Goal: Task Accomplishment & Management: Manage account settings

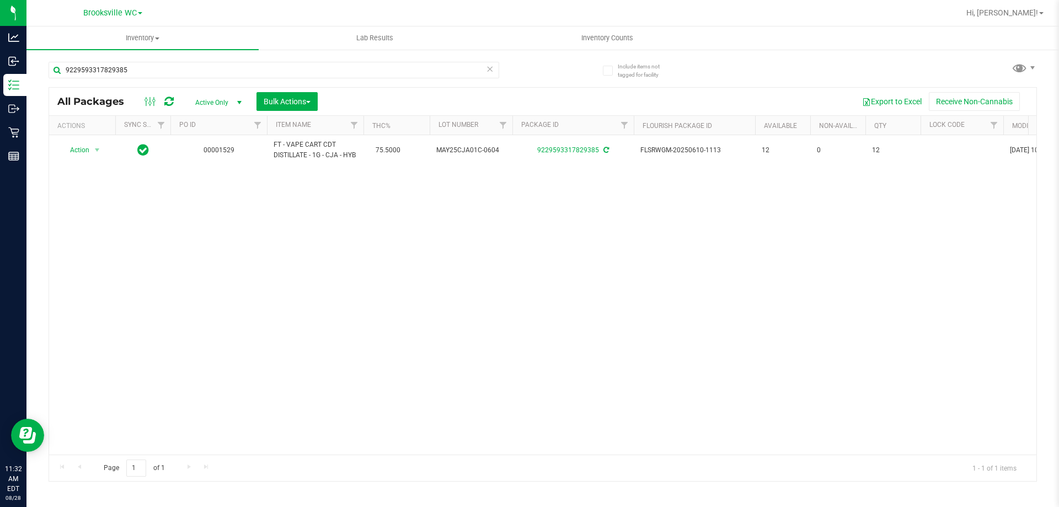
click at [487, 76] on span at bounding box center [490, 69] width 8 height 14
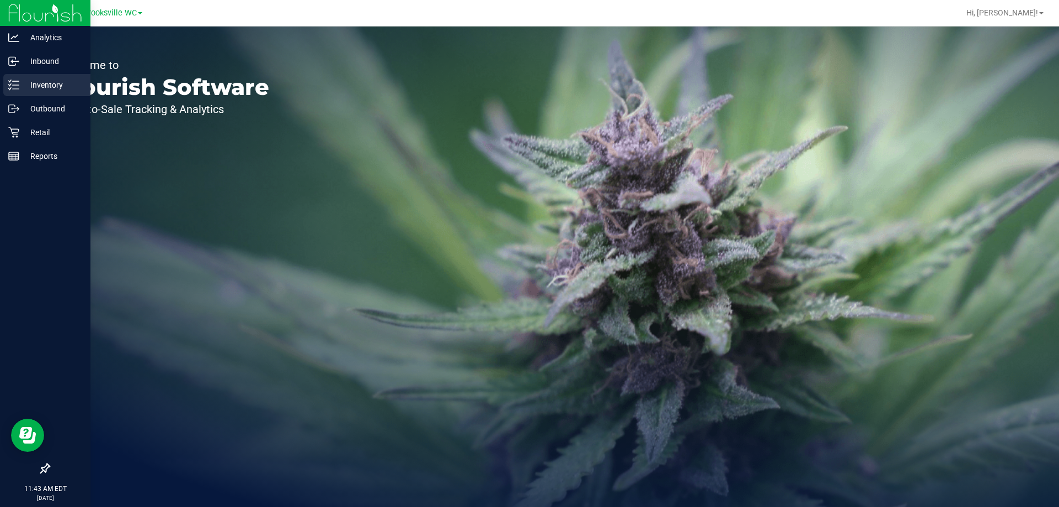
click at [36, 88] on p "Inventory" at bounding box center [52, 84] width 66 height 13
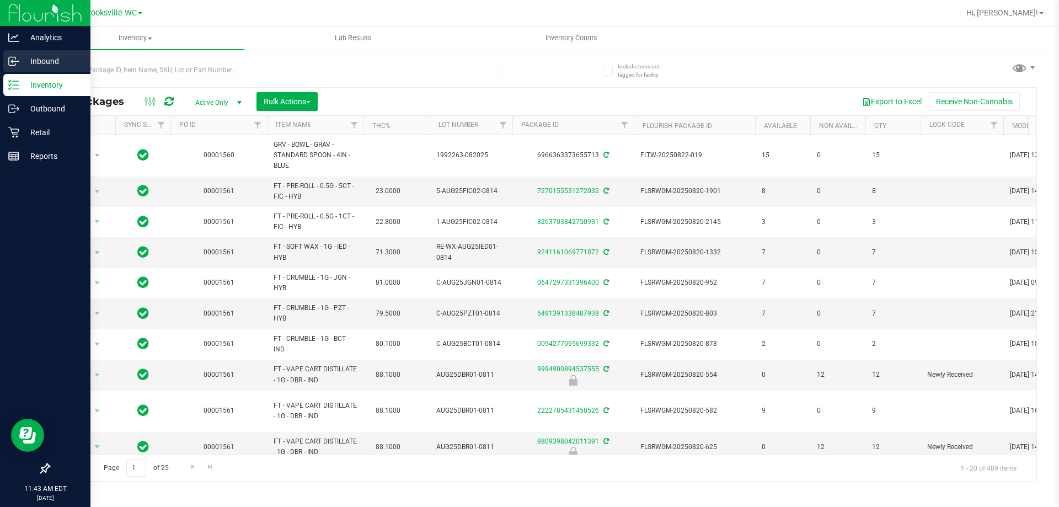
click at [10, 64] on icon at bounding box center [13, 61] width 11 height 11
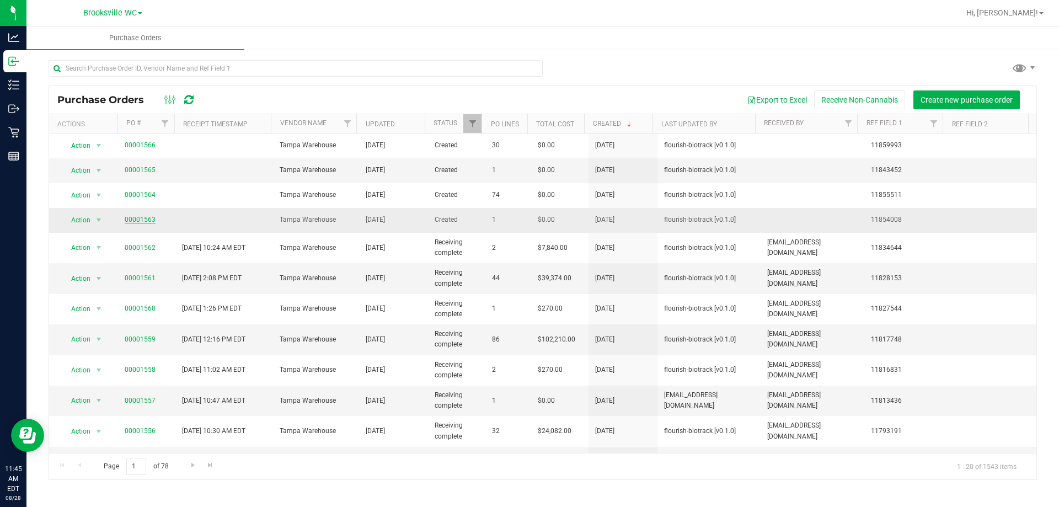
click at [143, 218] on link "00001563" at bounding box center [140, 220] width 31 height 8
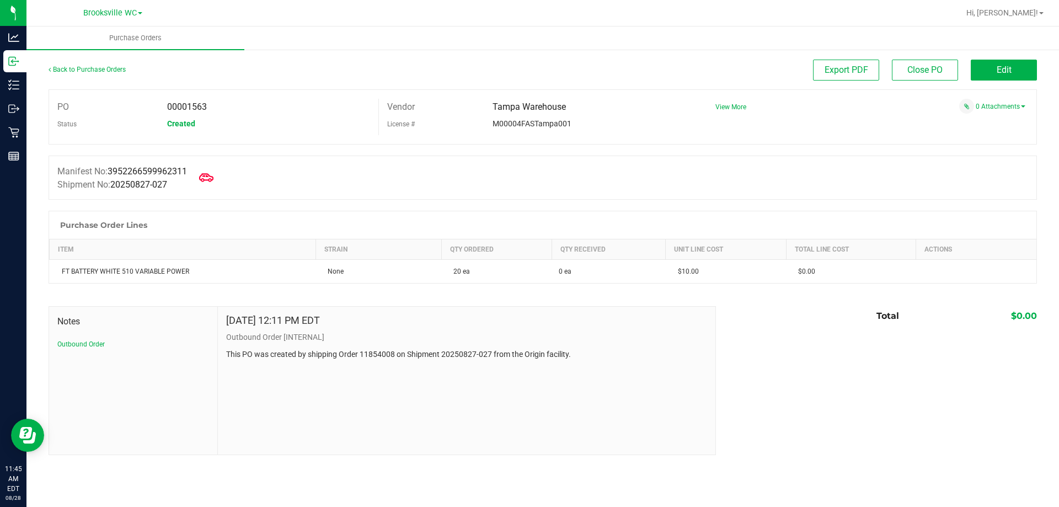
click at [213, 182] on icon at bounding box center [206, 177] width 14 height 14
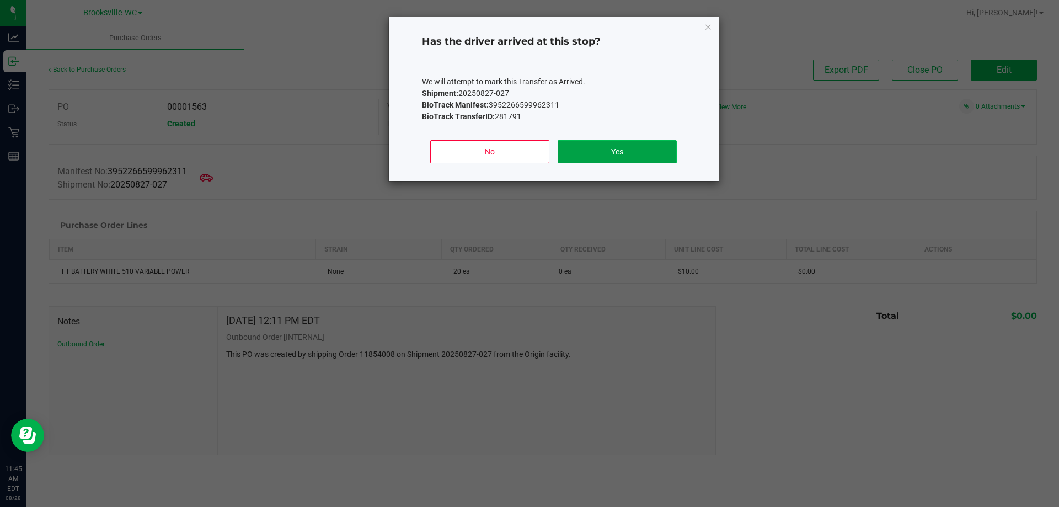
click at [616, 155] on button "Yes" at bounding box center [617, 151] width 119 height 23
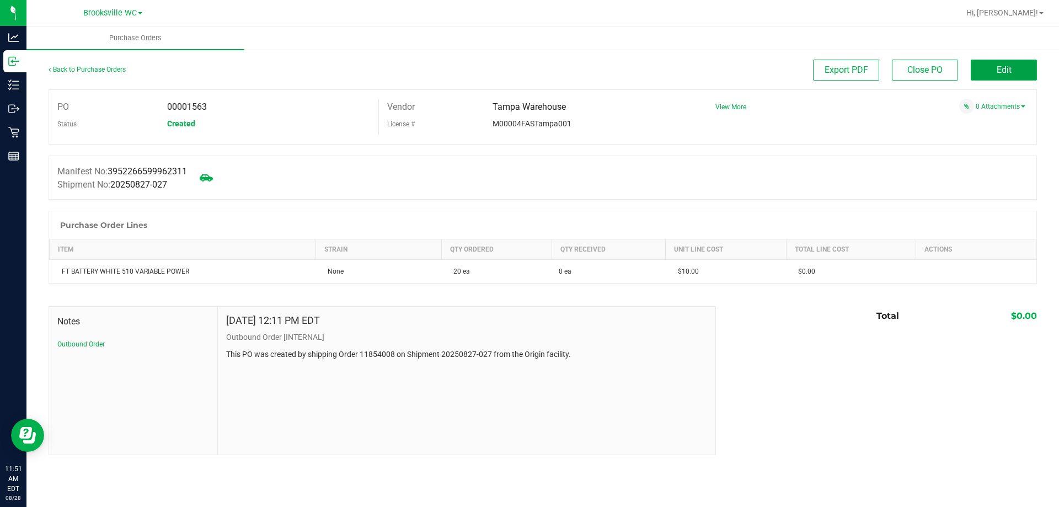
click at [999, 67] on span "Edit" at bounding box center [1004, 70] width 15 height 10
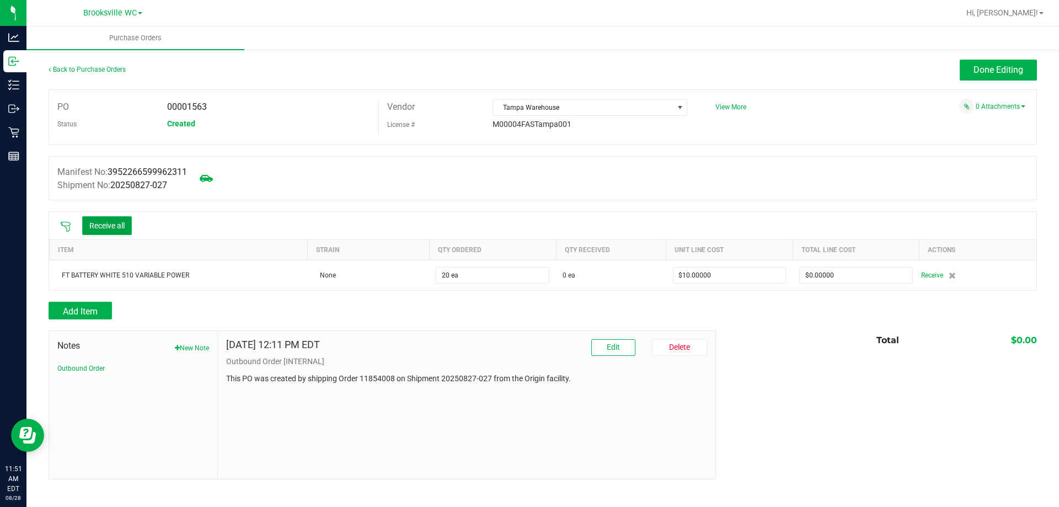
click at [120, 229] on button "Receive all" at bounding box center [107, 225] width 50 height 19
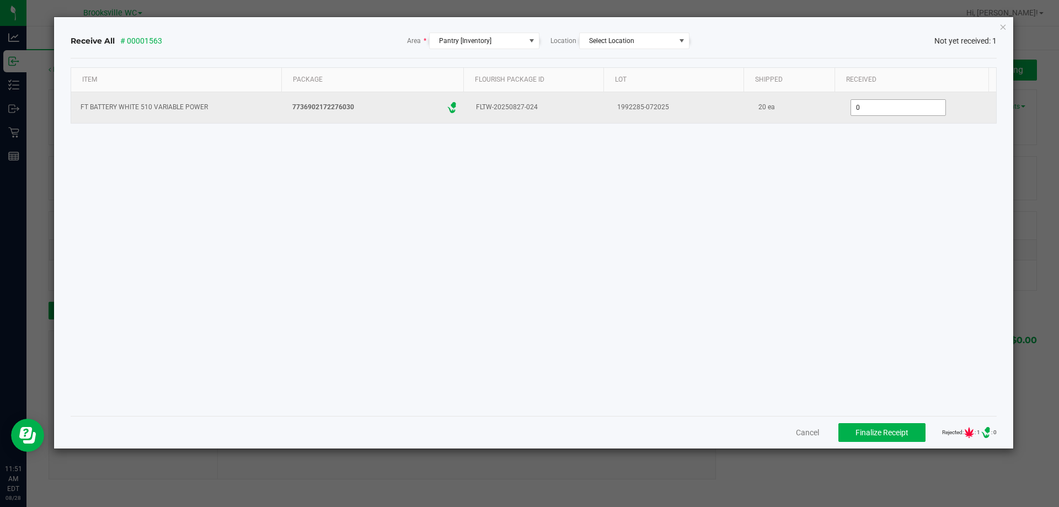
click at [884, 103] on input "0" at bounding box center [898, 107] width 94 height 15
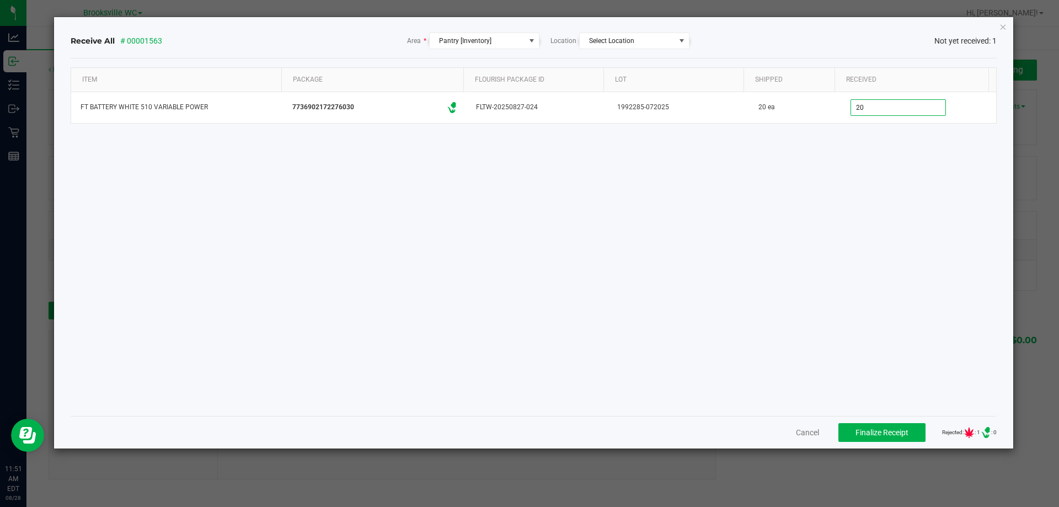
type input "20 ea"
click at [865, 182] on div "Item Package Flourish Package ID Lot Shipped Received FT BATTERY WHITE 510 VARI…" at bounding box center [534, 237] width 927 height 340
click at [894, 430] on span "Finalize Receipt" at bounding box center [881, 432] width 53 height 9
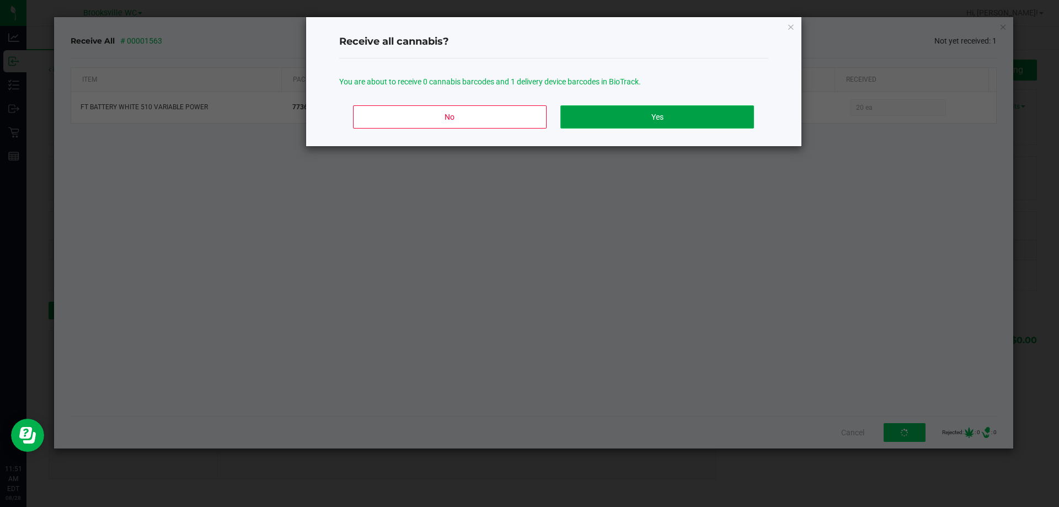
click at [686, 117] on button "Yes" at bounding box center [656, 116] width 193 height 23
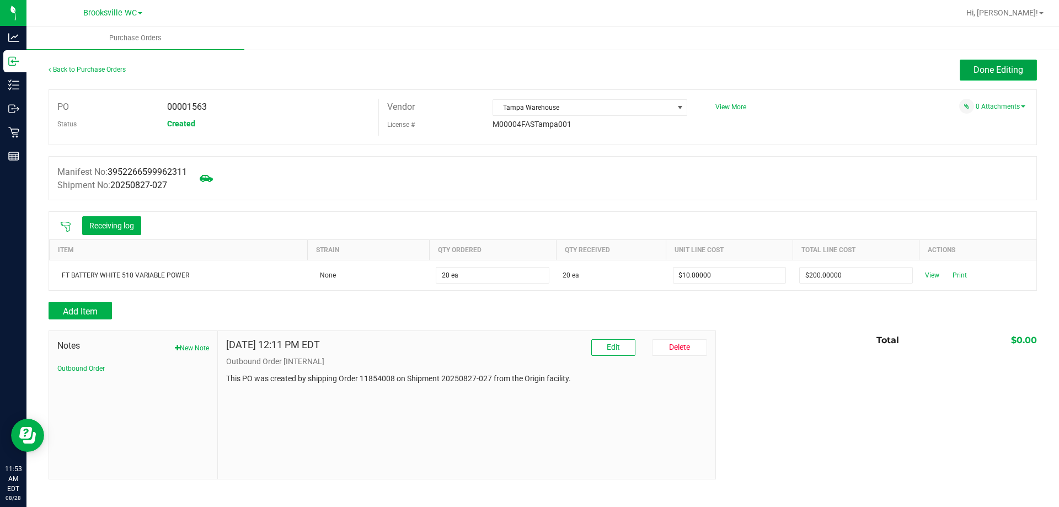
click at [991, 71] on span "Done Editing" at bounding box center [998, 70] width 50 height 10
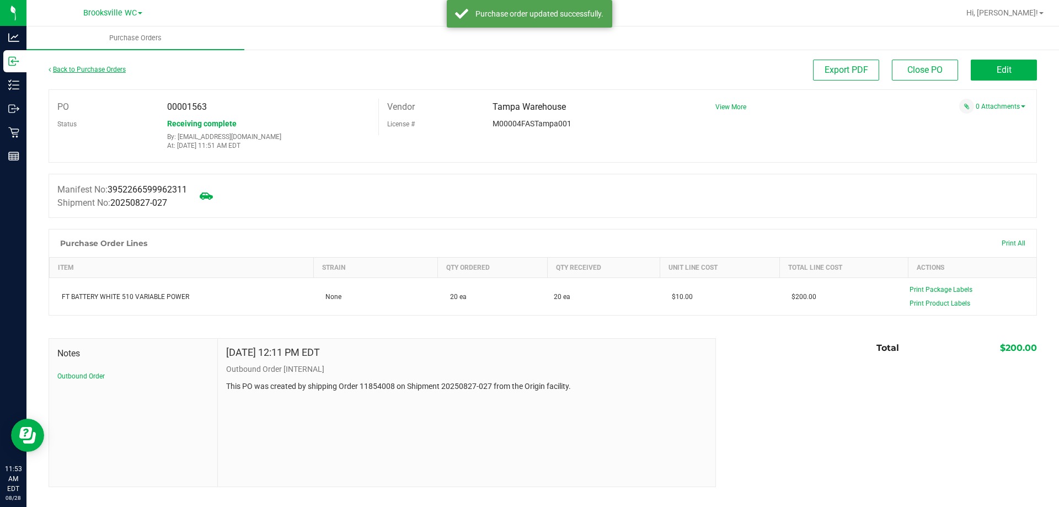
click at [59, 66] on link "Back to Purchase Orders" at bounding box center [87, 70] width 77 height 8
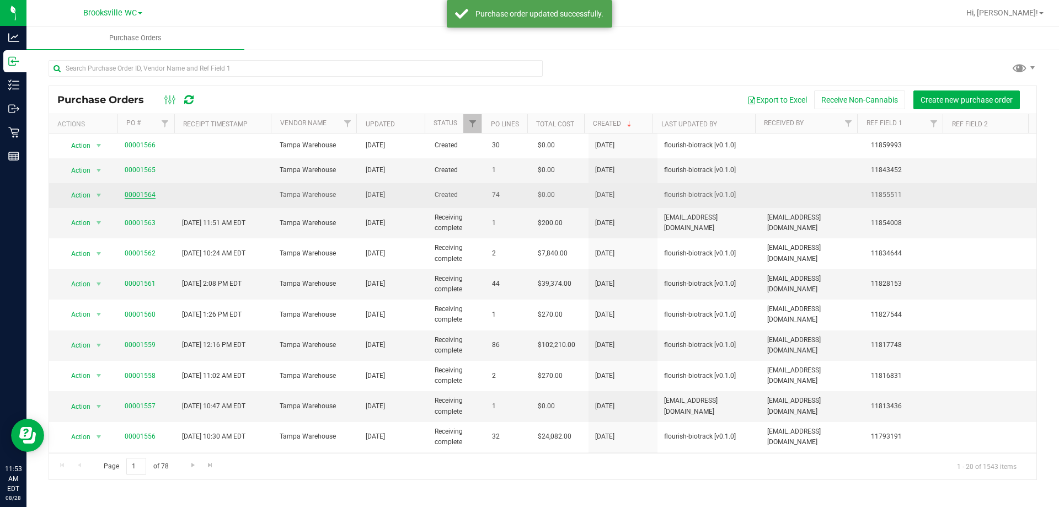
click at [147, 196] on link "00001564" at bounding box center [140, 195] width 31 height 8
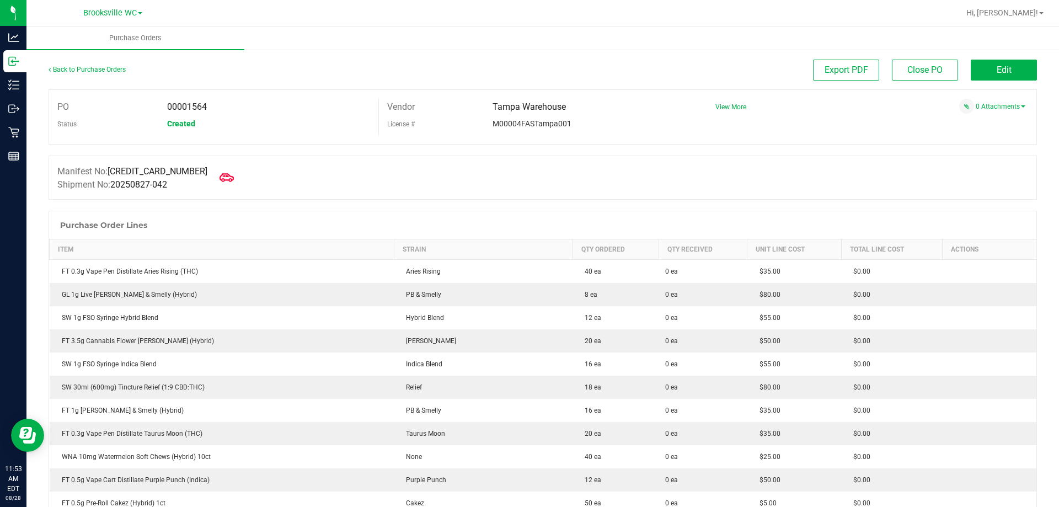
click at [215, 185] on span at bounding box center [227, 177] width 24 height 24
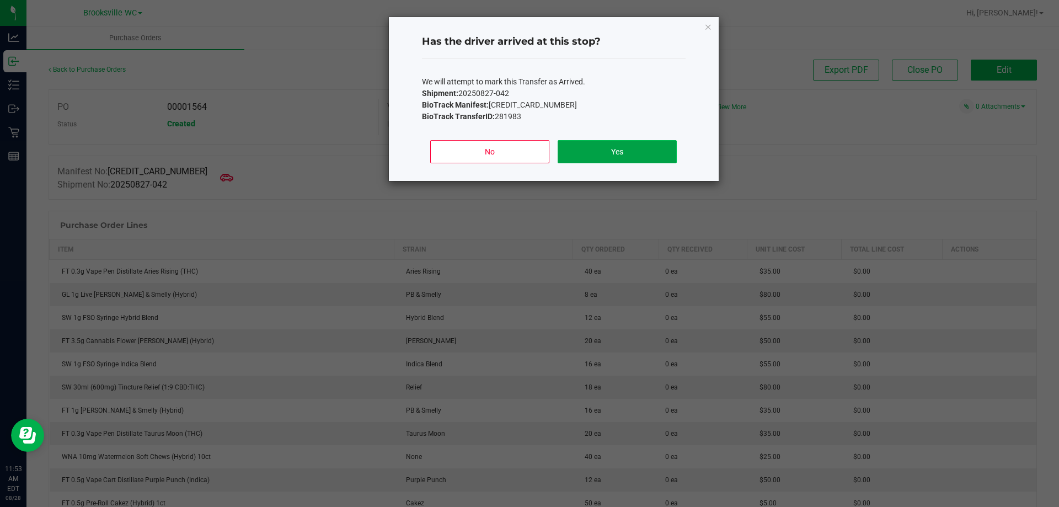
click at [598, 152] on button "Yes" at bounding box center [617, 151] width 119 height 23
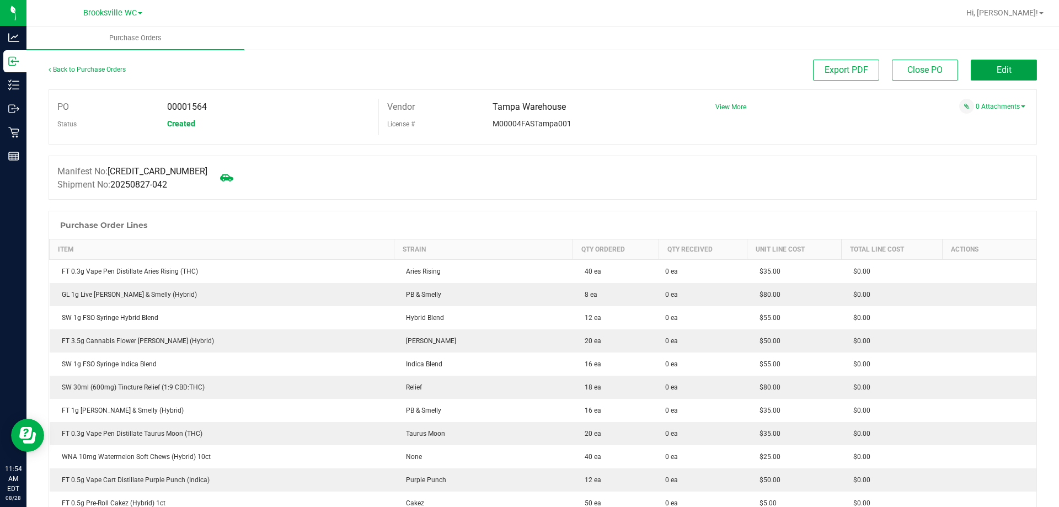
click at [997, 65] on span "Edit" at bounding box center [1004, 70] width 15 height 10
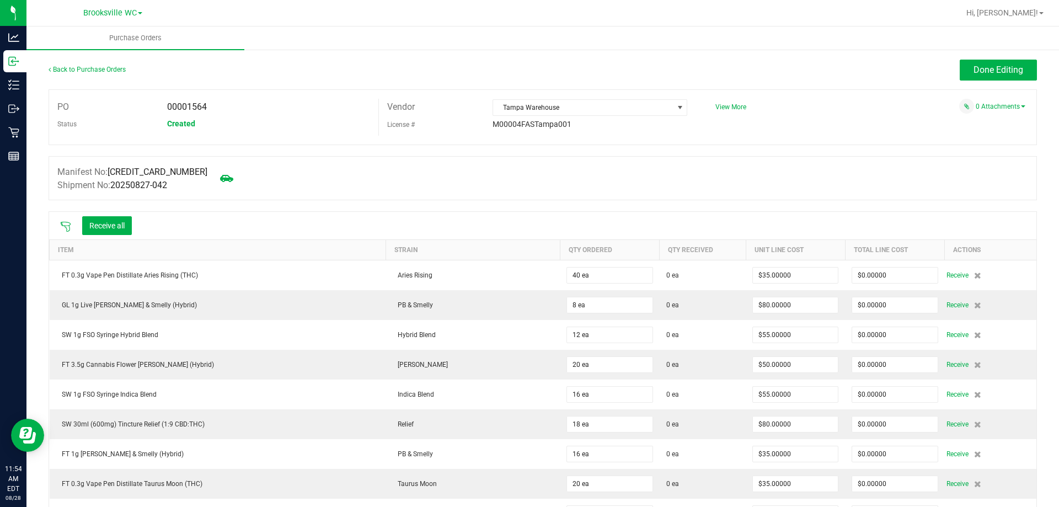
click at [66, 230] on icon at bounding box center [65, 226] width 11 height 11
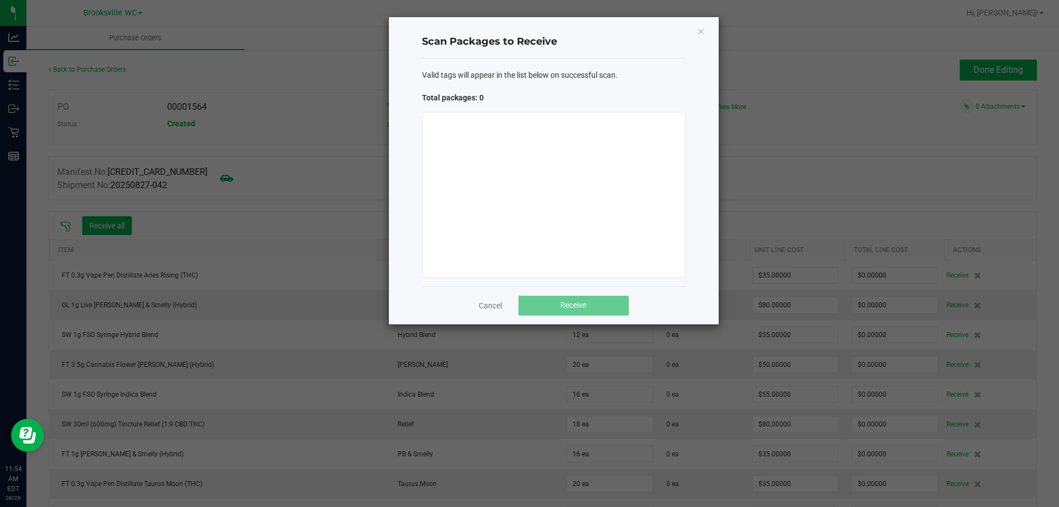
click at [634, 73] on div "Valid tags will appear in the list below on successful scan." at bounding box center [554, 75] width 264 height 12
click at [607, 136] on div at bounding box center [554, 194] width 264 height 165
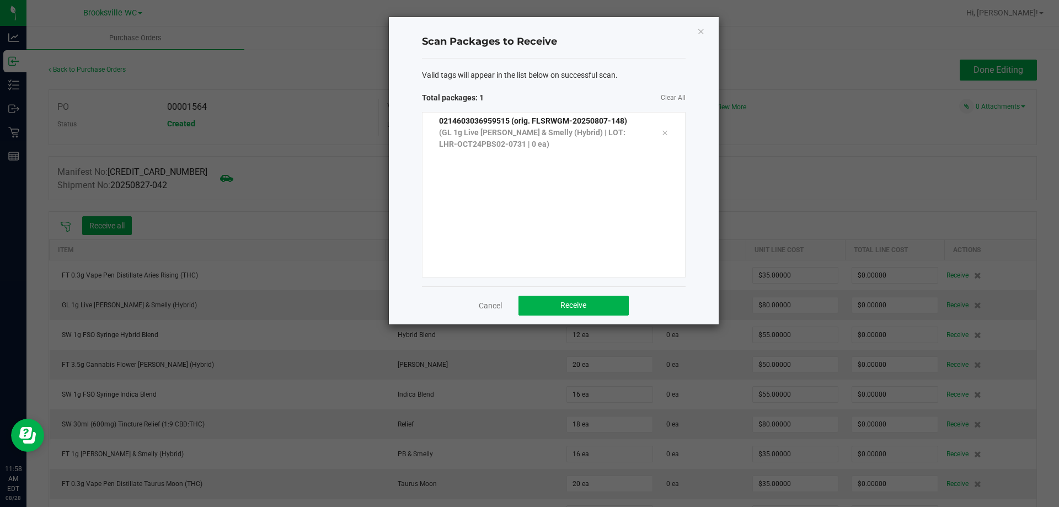
click at [644, 66] on div "Valid tags will appear in the list below on successful scan. Total packages: 1 …" at bounding box center [554, 172] width 264 height 228
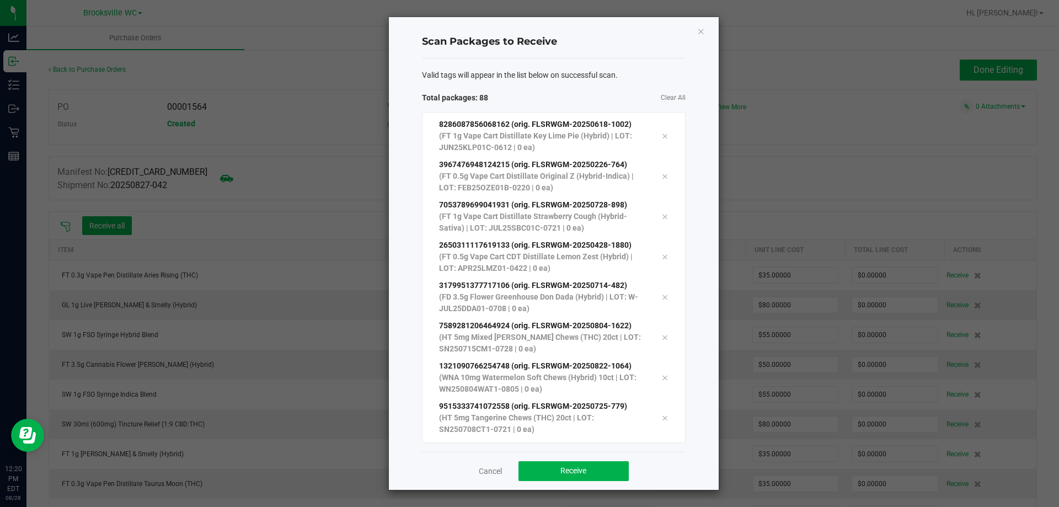
scroll to position [3253, 0]
click at [623, 45] on h4 "Scan Packages to Receive" at bounding box center [554, 42] width 264 height 14
click at [597, 463] on button "Receive" at bounding box center [573, 471] width 110 height 20
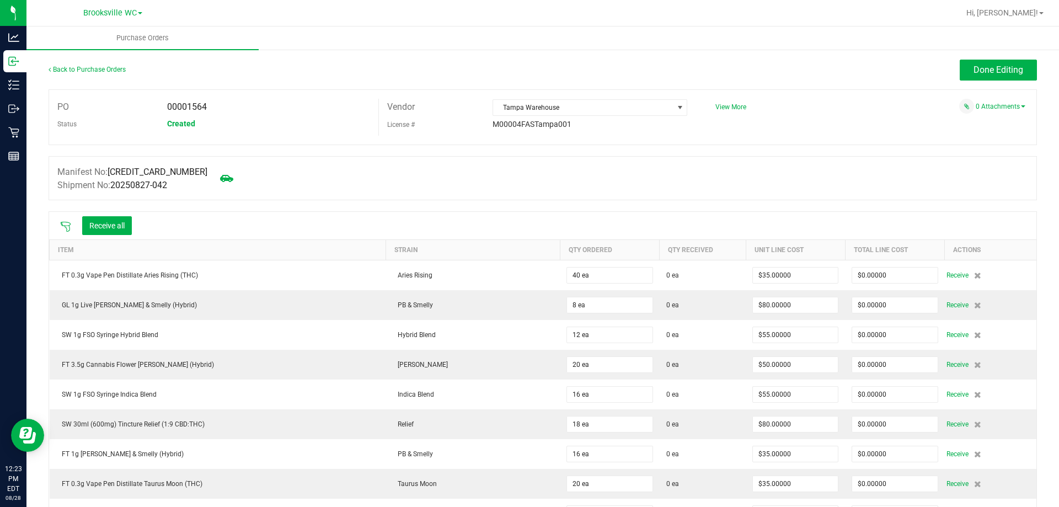
drag, startPoint x: 213, startPoint y: 102, endPoint x: 165, endPoint y: 101, distance: 48.0
click at [165, 101] on div "00001564" at bounding box center [269, 107] width 220 height 17
copy span "00001564"
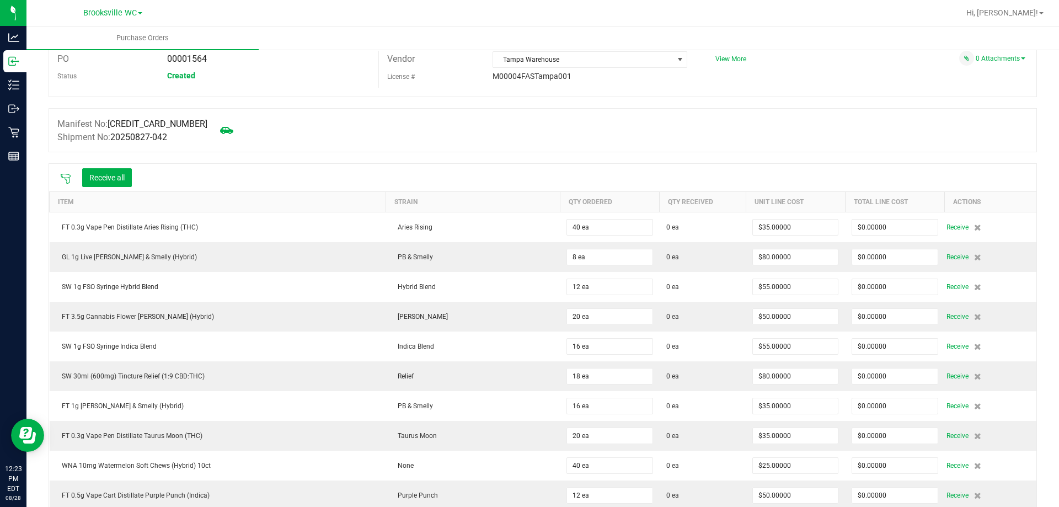
scroll to position [0, 0]
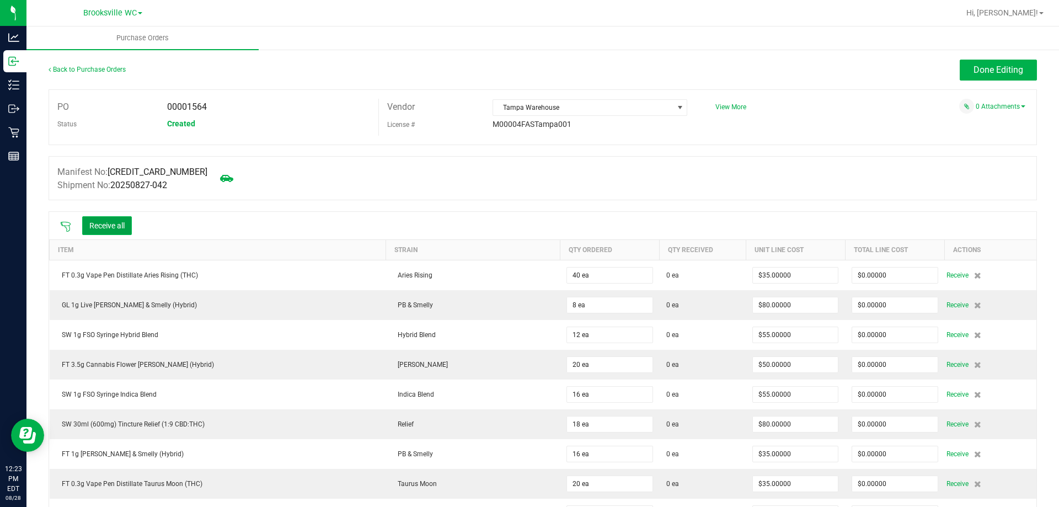
click at [122, 228] on button "Receive all" at bounding box center [107, 225] width 50 height 19
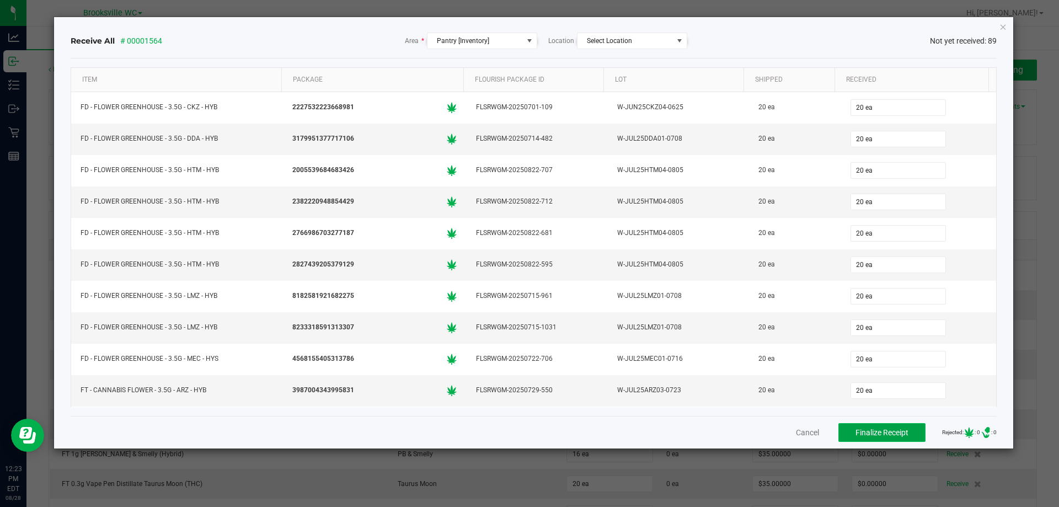
click at [865, 429] on span "Finalize Receipt" at bounding box center [881, 432] width 53 height 9
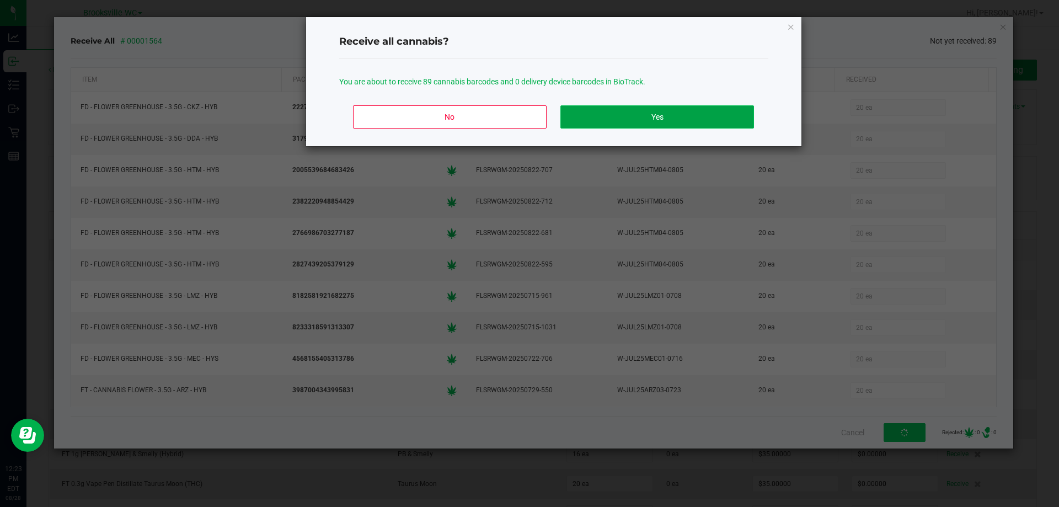
click at [614, 126] on button "Yes" at bounding box center [656, 116] width 193 height 23
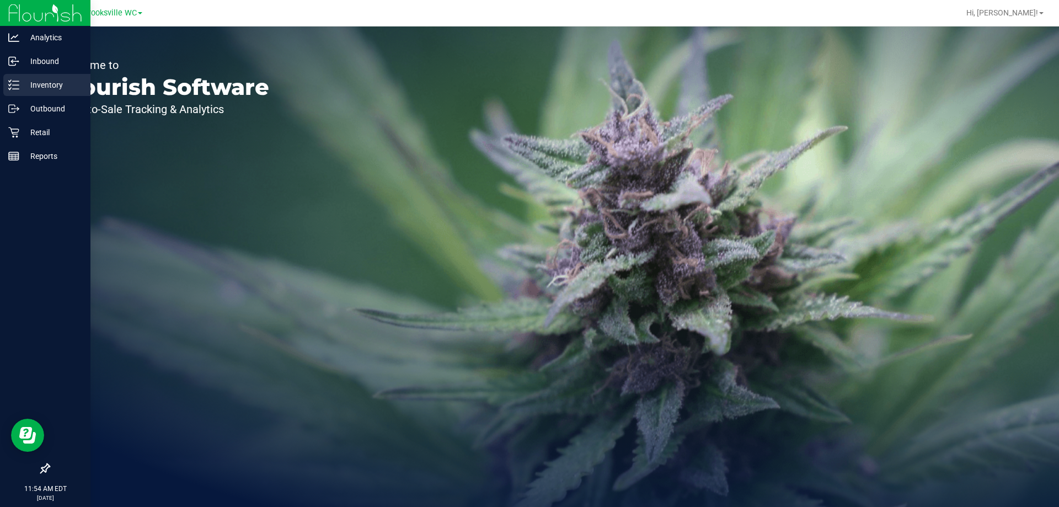
click at [60, 81] on p "Inventory" at bounding box center [52, 84] width 66 height 13
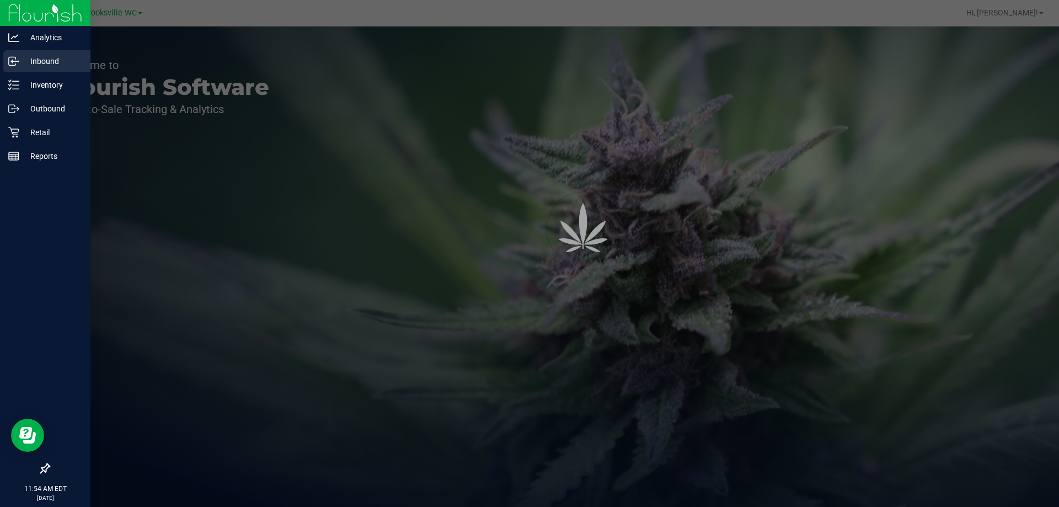
click at [45, 56] on p "Inbound" at bounding box center [52, 61] width 66 height 13
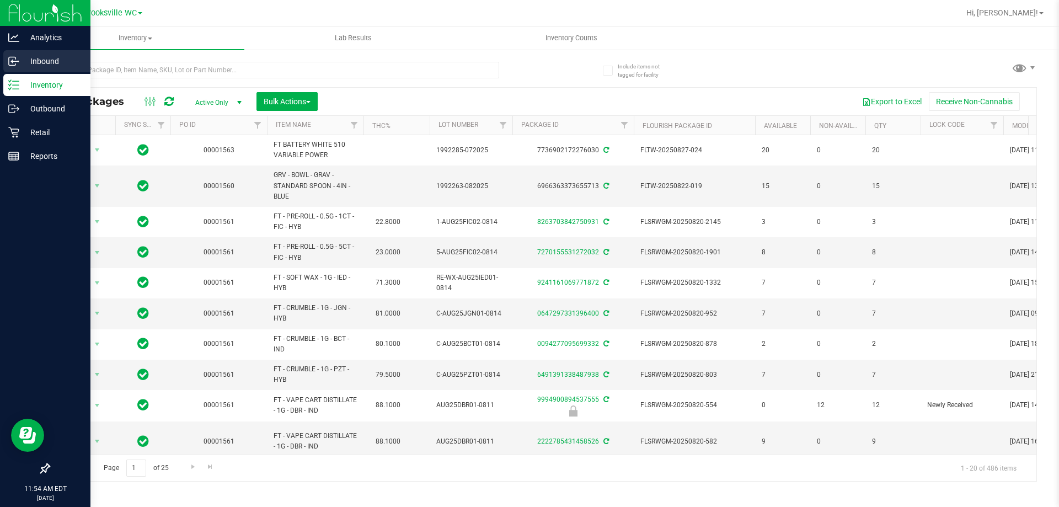
click at [54, 61] on p "Inbound" at bounding box center [52, 61] width 66 height 13
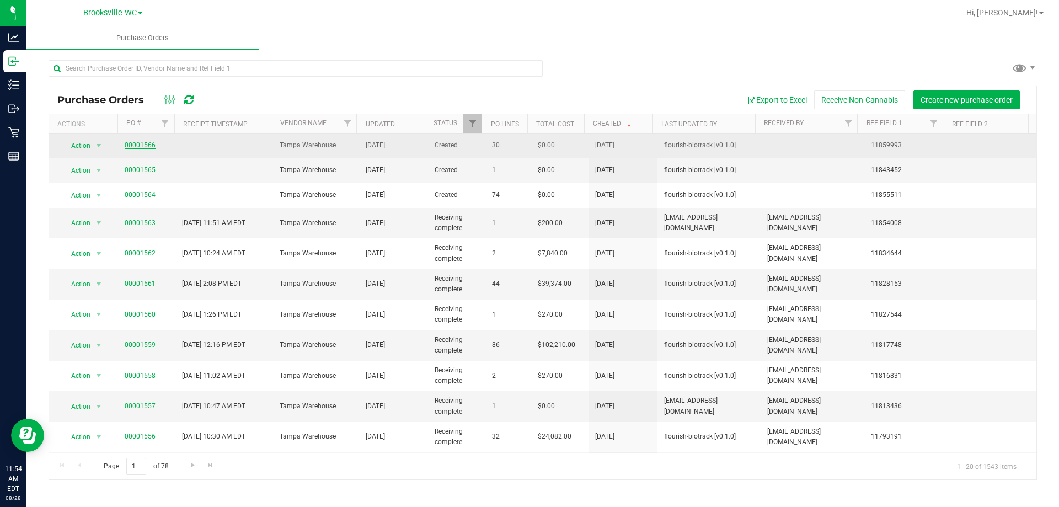
click at [135, 145] on link "00001566" at bounding box center [140, 145] width 31 height 8
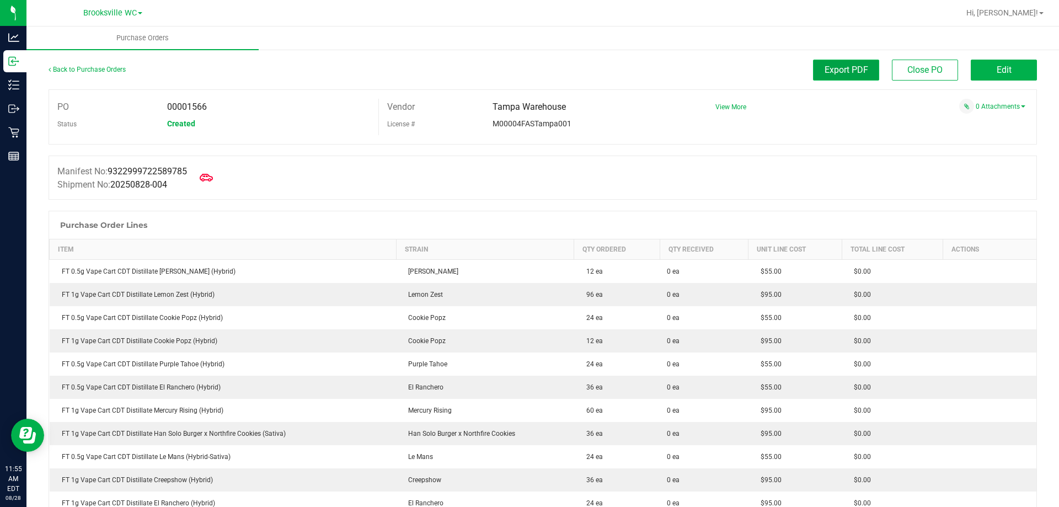
click at [840, 69] on span "Export PDF" at bounding box center [847, 70] width 44 height 10
click at [52, 71] on link "Back to Purchase Orders" at bounding box center [87, 70] width 77 height 8
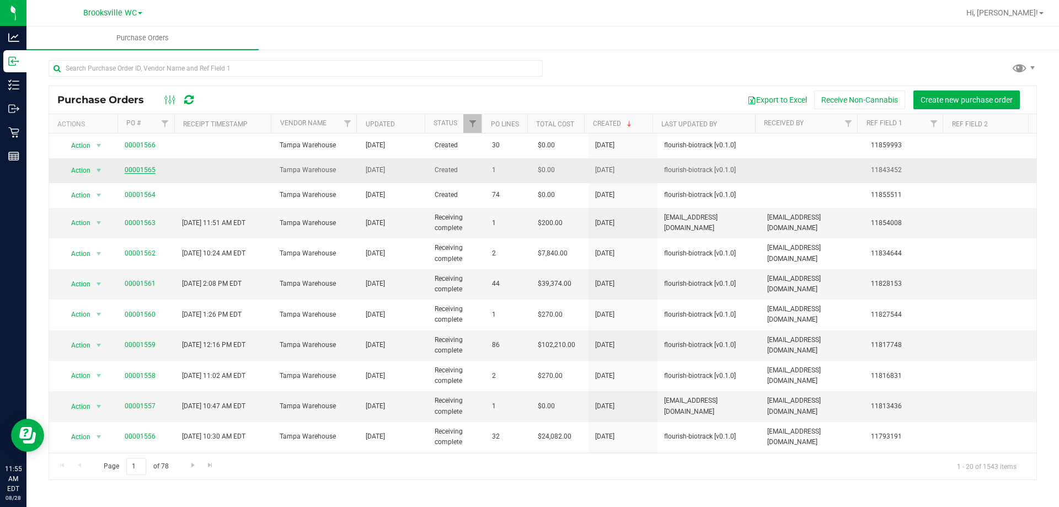
click at [142, 171] on link "00001565" at bounding box center [140, 170] width 31 height 8
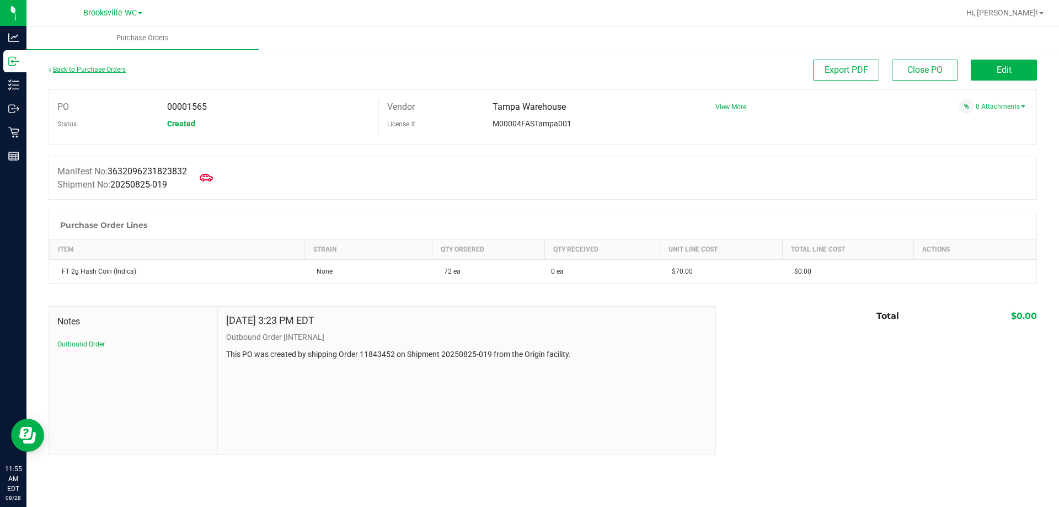
click at [57, 68] on link "Back to Purchase Orders" at bounding box center [87, 70] width 77 height 8
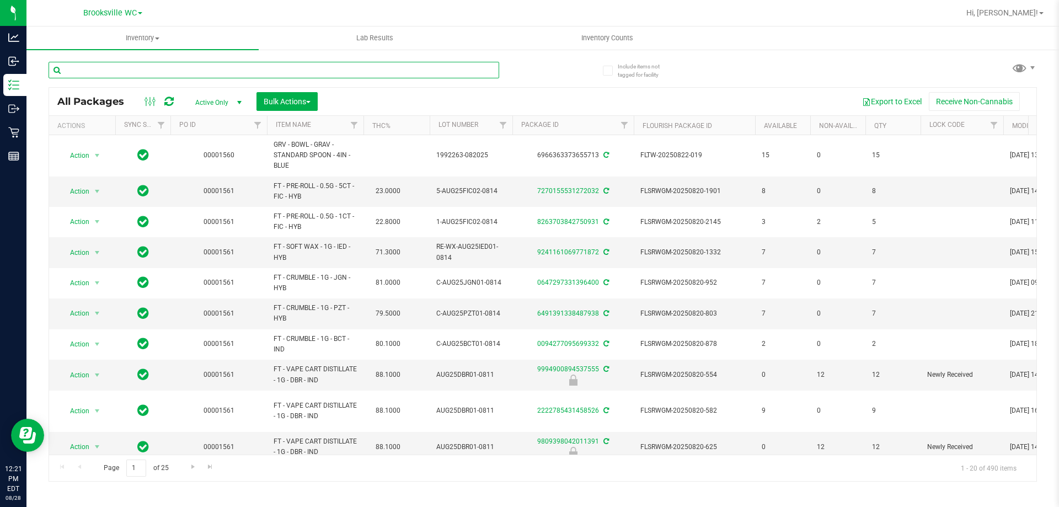
click at [244, 71] on input "text" at bounding box center [274, 70] width 451 height 17
type input "1924998103794704"
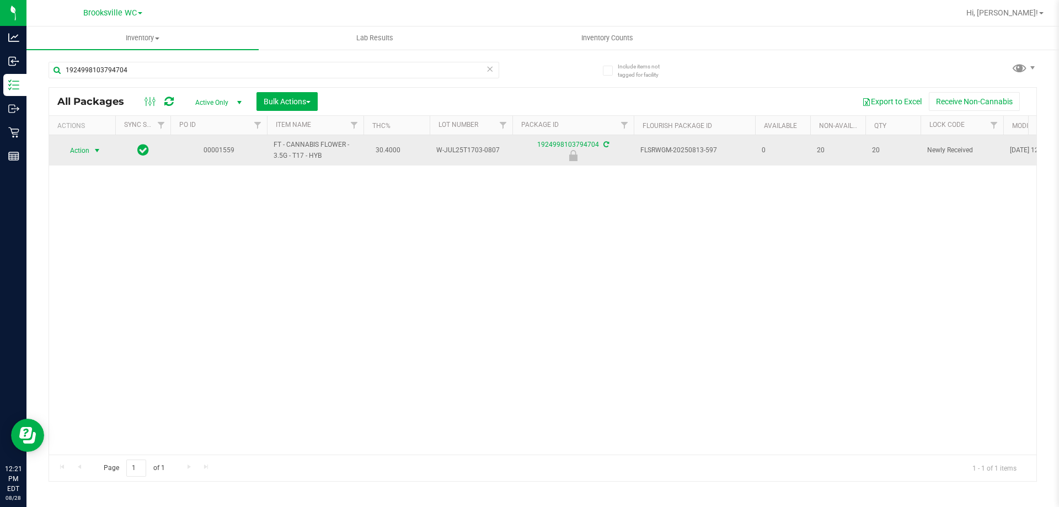
click at [72, 152] on span "Action" at bounding box center [75, 150] width 30 height 15
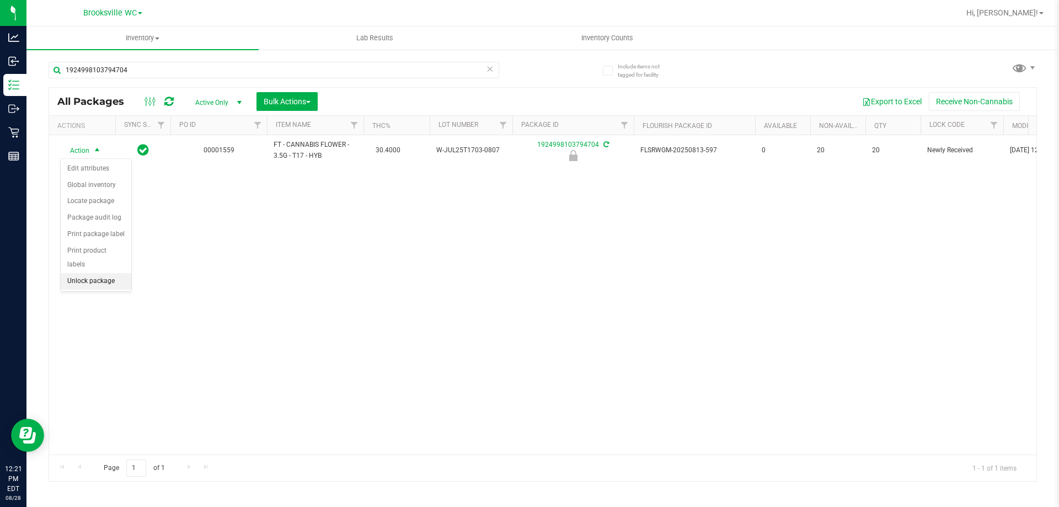
click at [117, 274] on li "Unlock package" at bounding box center [96, 281] width 71 height 17
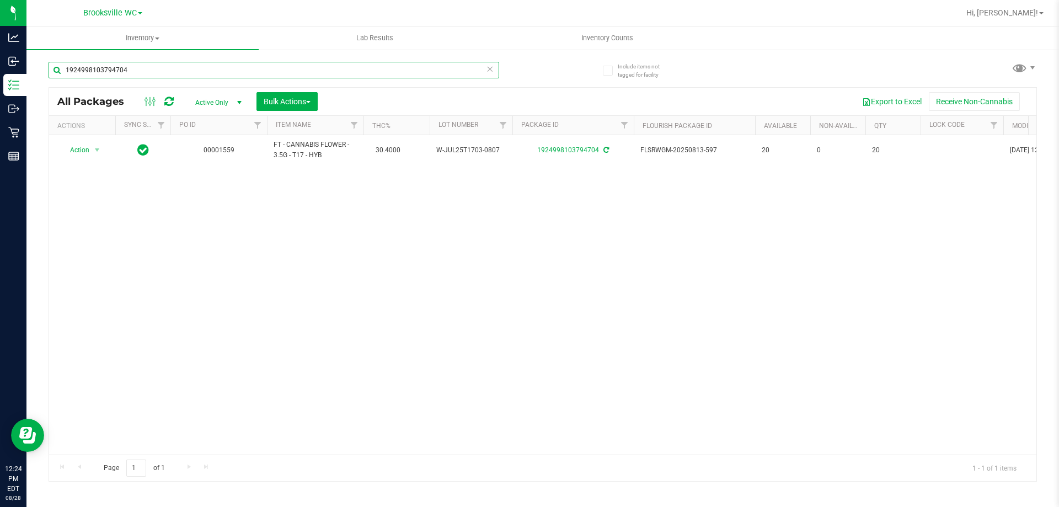
drag, startPoint x: 189, startPoint y: 65, endPoint x: 198, endPoint y: 242, distance: 177.3
click at [0, 46] on div "Analytics Inbound Inventory Outbound Retail Reports 12:24 PM EDT [DATE] 08/28 B…" at bounding box center [529, 253] width 1059 height 507
click at [261, 126] on span "Filter" at bounding box center [257, 125] width 9 height 9
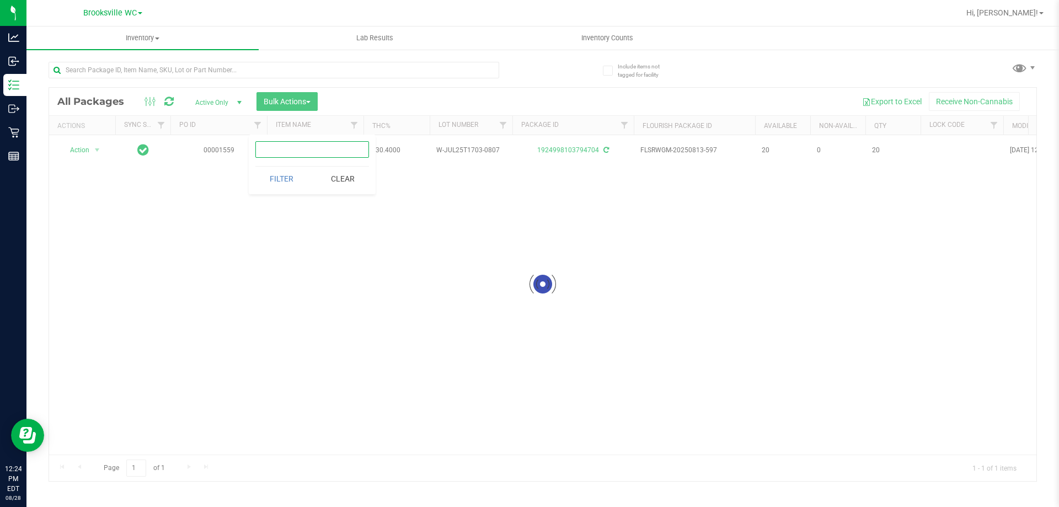
click at [292, 150] on input "text" at bounding box center [312, 149] width 114 height 17
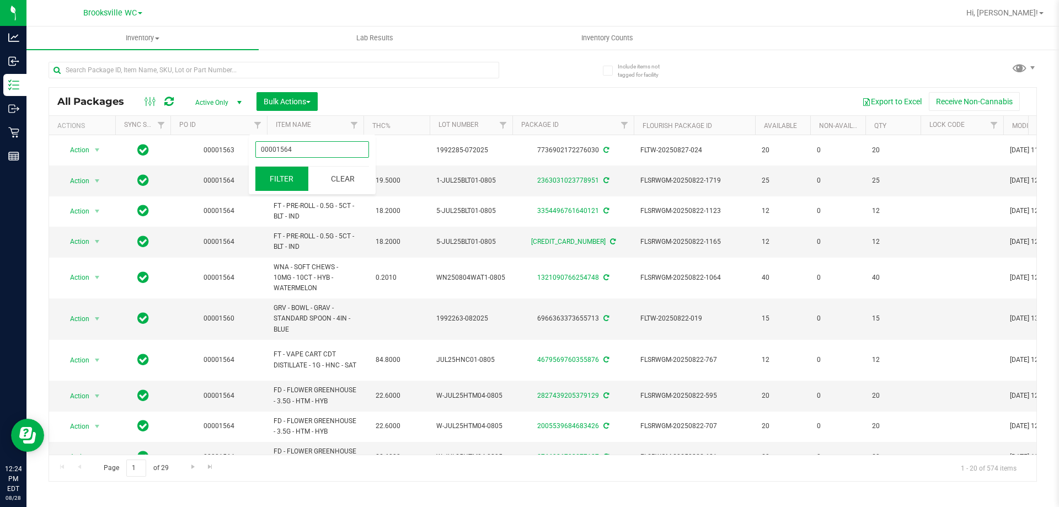
type input "00001564"
click at [285, 189] on button "Filter" at bounding box center [281, 179] width 53 height 24
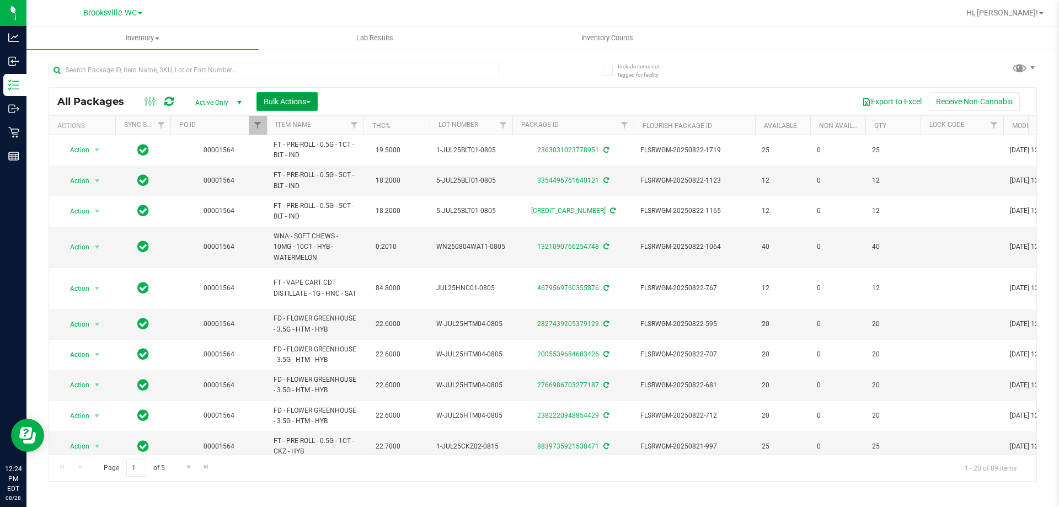
click at [287, 101] on span "Bulk Actions" at bounding box center [287, 101] width 47 height 9
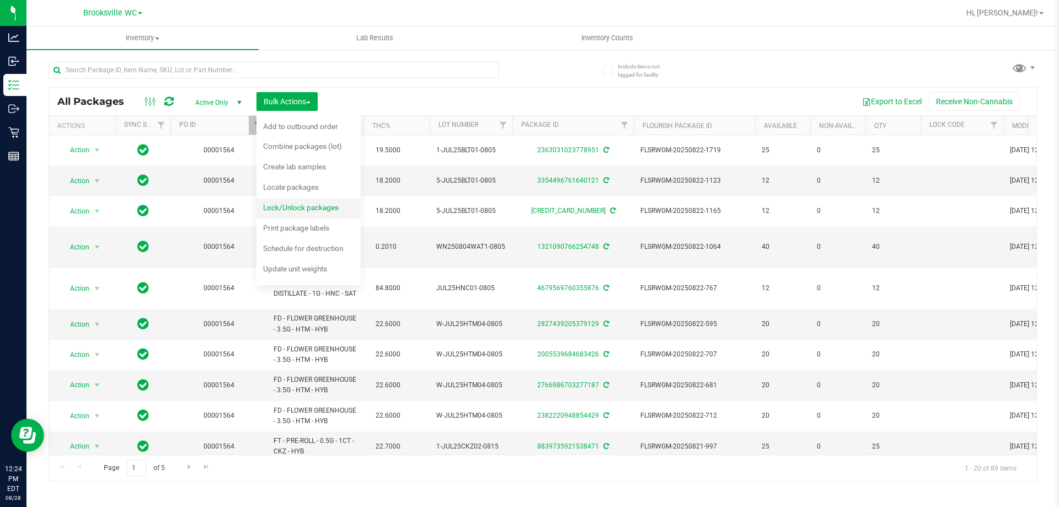
click at [283, 207] on span "Lock/Unlock packages" at bounding box center [301, 207] width 76 height 9
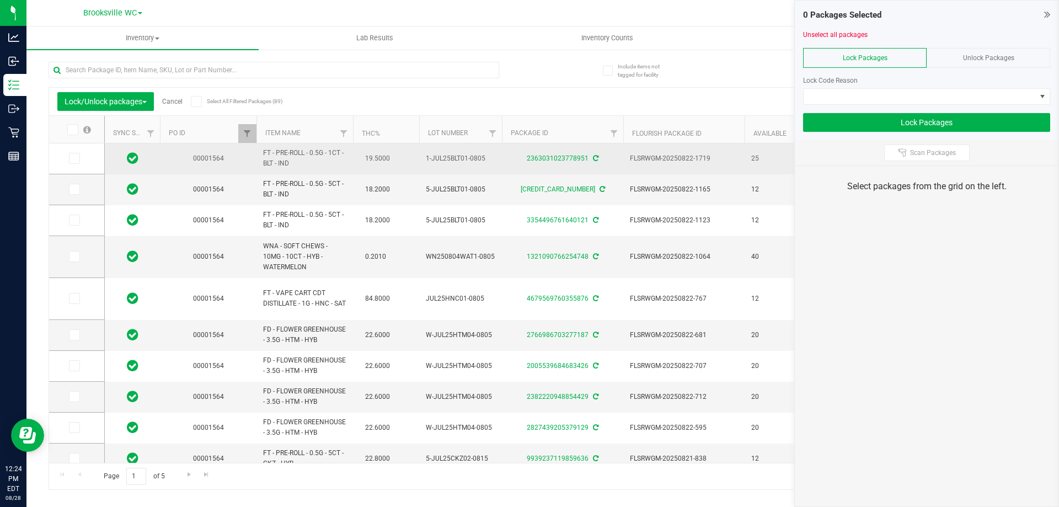
type input "[DATE]"
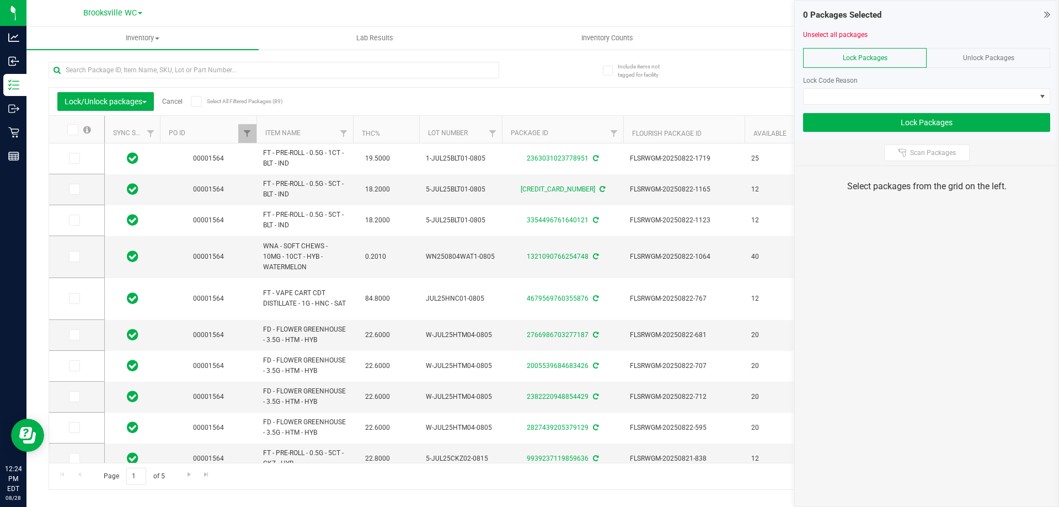
click at [72, 130] on icon at bounding box center [71, 130] width 7 height 0
click at [0, 0] on input "checkbox" at bounding box center [0, 0] width 0 height 0
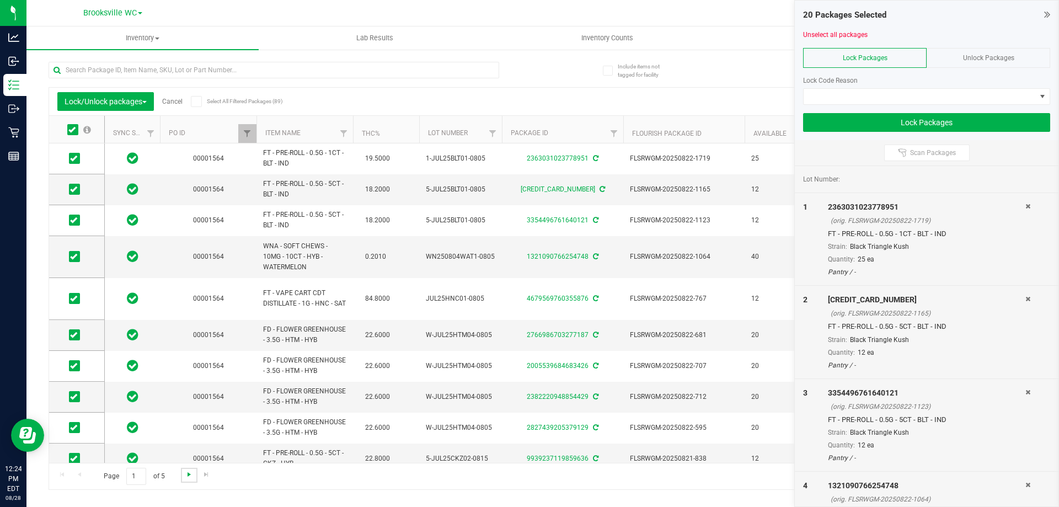
click at [186, 477] on span "Go to the next page" at bounding box center [189, 474] width 9 height 9
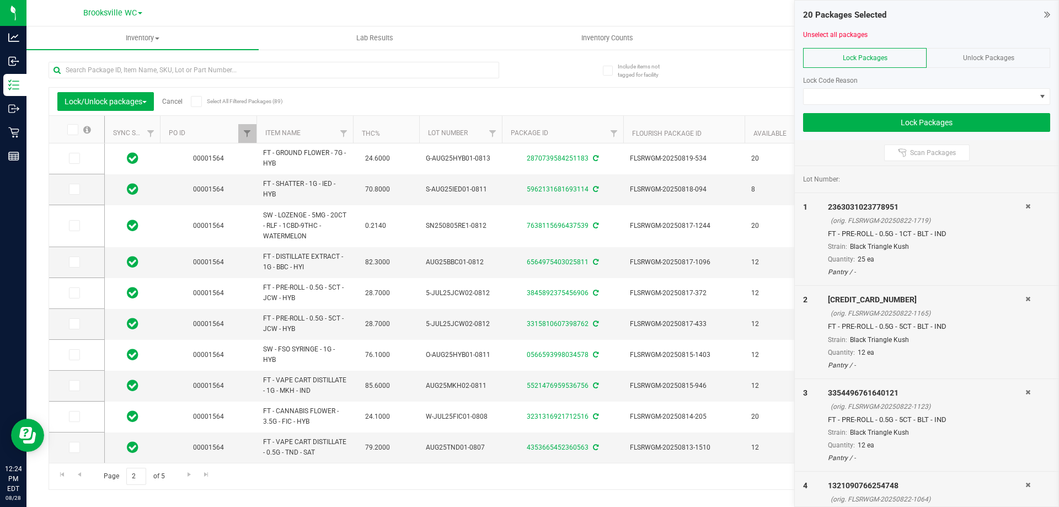
click at [74, 130] on icon at bounding box center [71, 130] width 7 height 0
click at [0, 0] on input "checkbox" at bounding box center [0, 0] width 0 height 0
click at [190, 474] on span "Go to the next page" at bounding box center [189, 474] width 9 height 9
click at [74, 130] on icon at bounding box center [71, 130] width 7 height 0
click at [0, 0] on input "checkbox" at bounding box center [0, 0] width 0 height 0
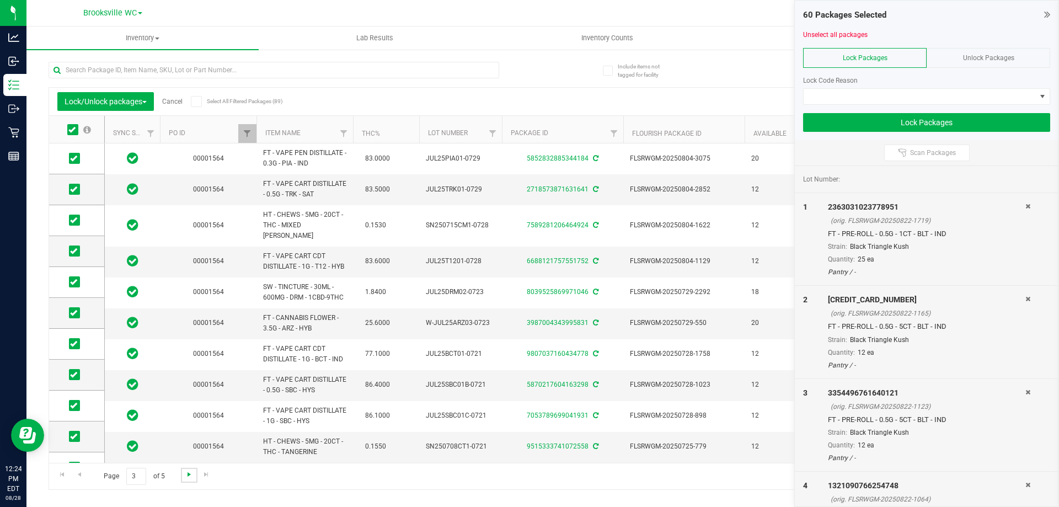
click at [185, 474] on span "Go to the next page" at bounding box center [189, 474] width 9 height 9
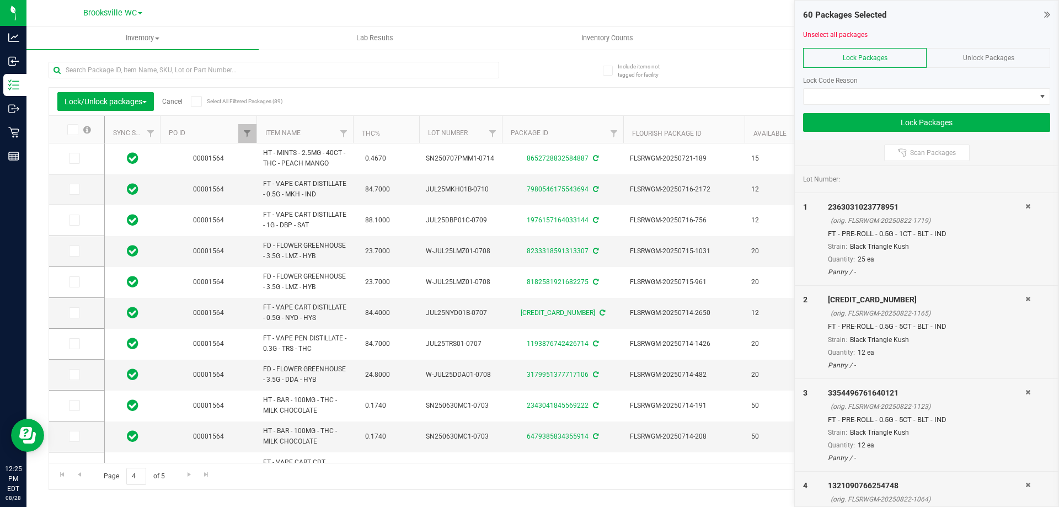
click at [77, 129] on span at bounding box center [72, 129] width 11 height 11
click at [0, 0] on input "checkbox" at bounding box center [0, 0] width 0 height 0
click at [185, 477] on span "Go to the next page" at bounding box center [189, 474] width 9 height 9
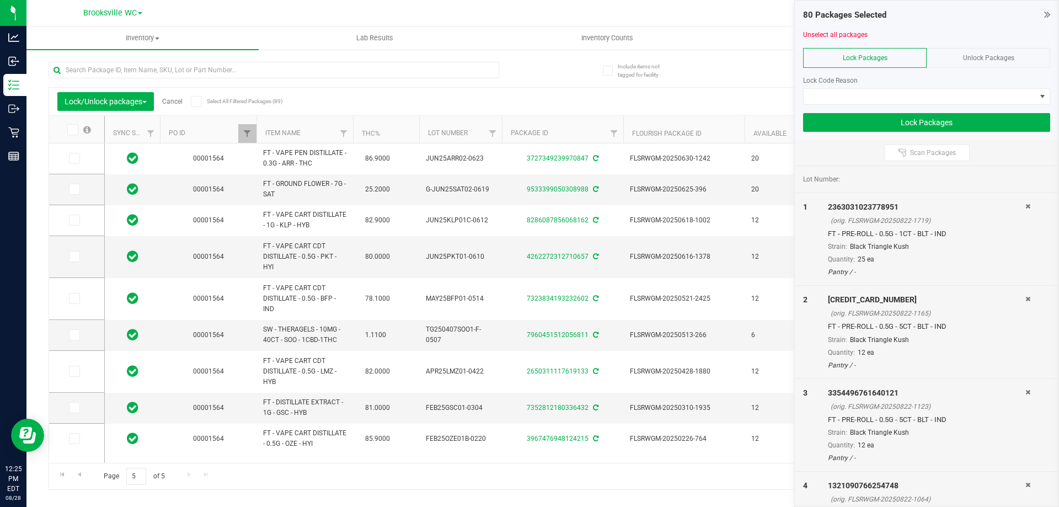
click at [72, 130] on icon at bounding box center [71, 130] width 7 height 0
click at [0, 0] on input "checkbox" at bounding box center [0, 0] width 0 height 0
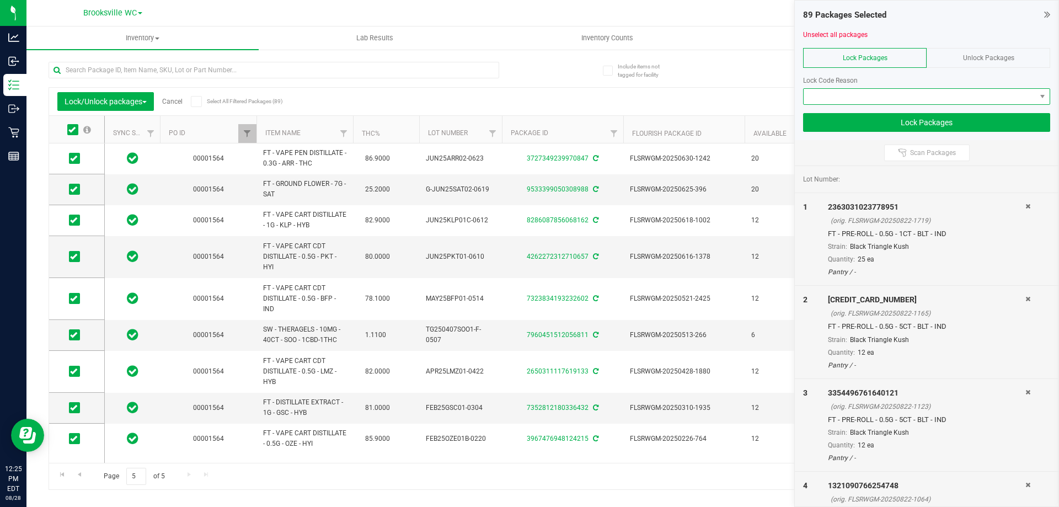
click at [897, 92] on span at bounding box center [920, 96] width 232 height 15
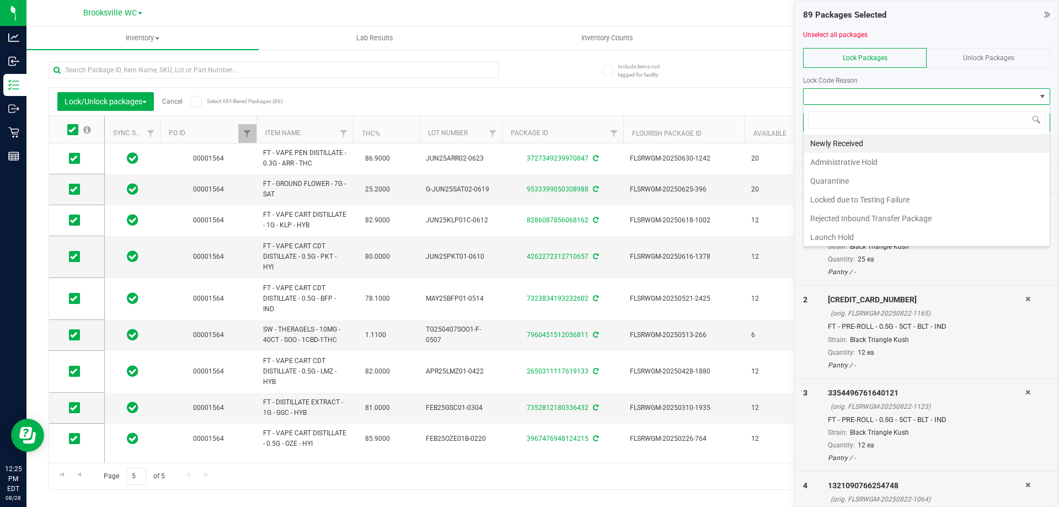
scroll to position [17, 247]
click at [876, 143] on li "Newly Received" at bounding box center [927, 143] width 246 height 19
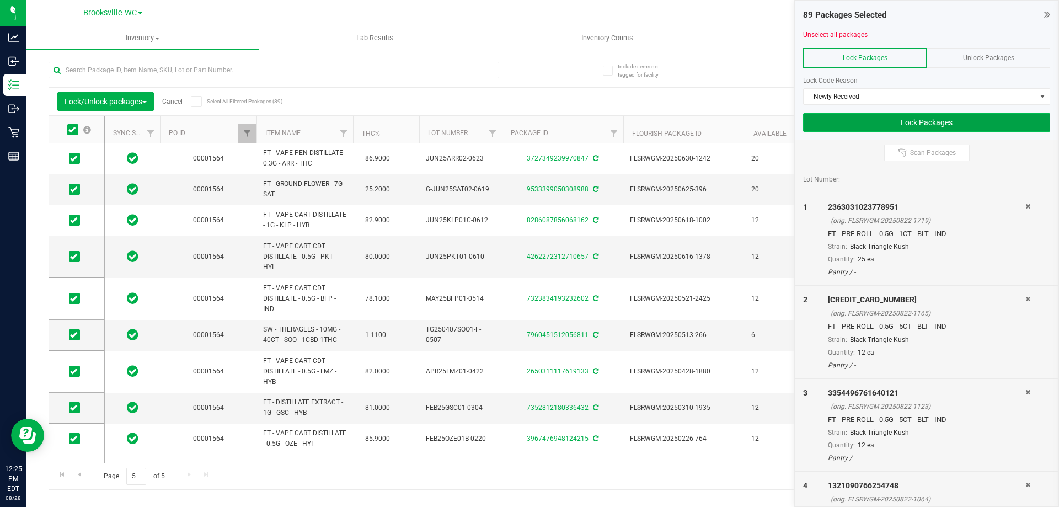
click at [926, 119] on button "Lock Packages" at bounding box center [926, 122] width 247 height 19
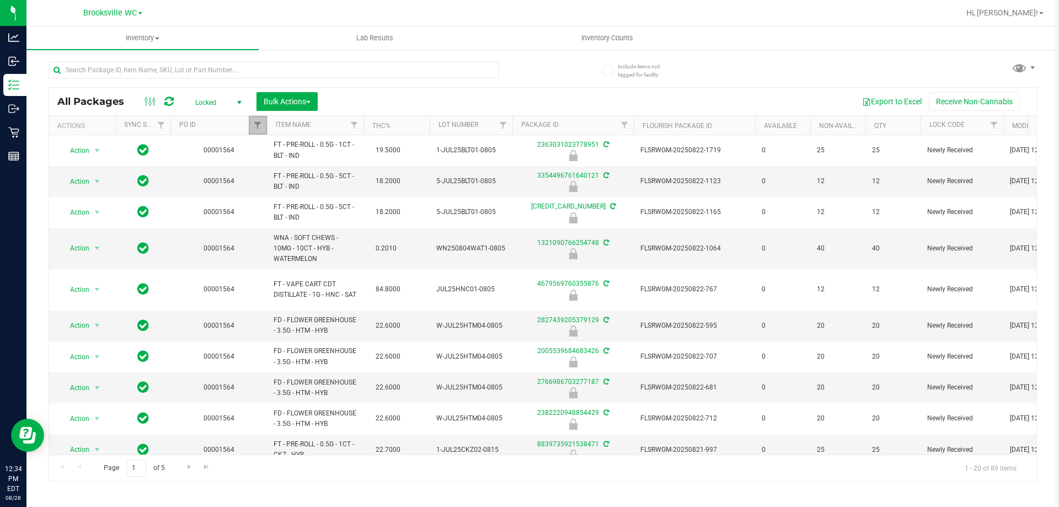
click at [263, 129] on link "Filter" at bounding box center [258, 125] width 18 height 19
click at [335, 184] on button "Clear" at bounding box center [342, 179] width 53 height 24
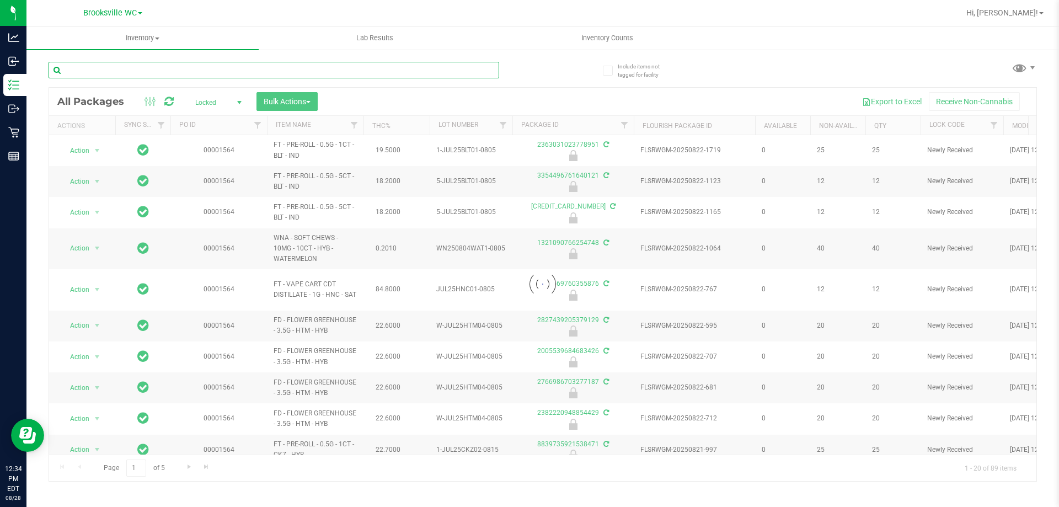
click at [183, 69] on input "text" at bounding box center [274, 70] width 451 height 17
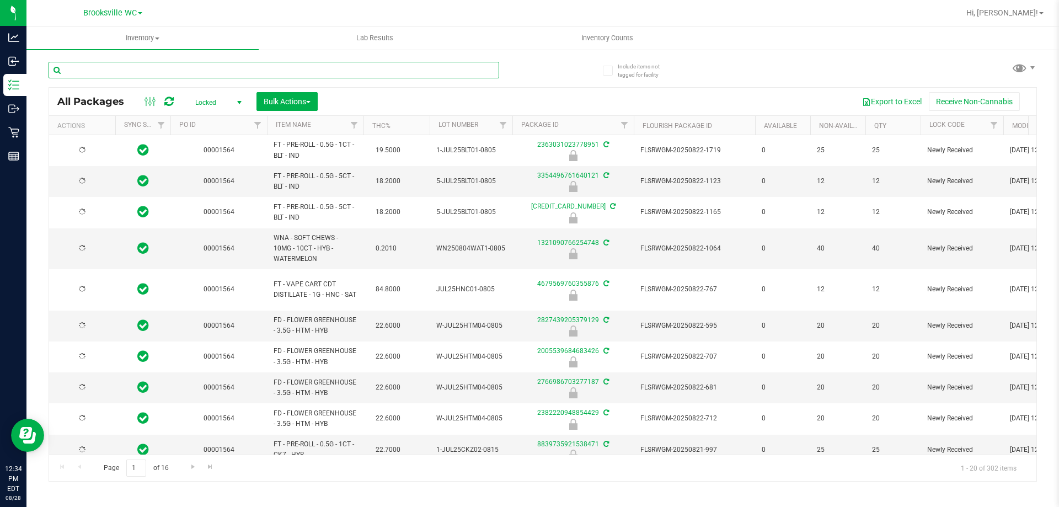
type input "[DATE]"
click at [183, 69] on input "text" at bounding box center [274, 70] width 451 height 17
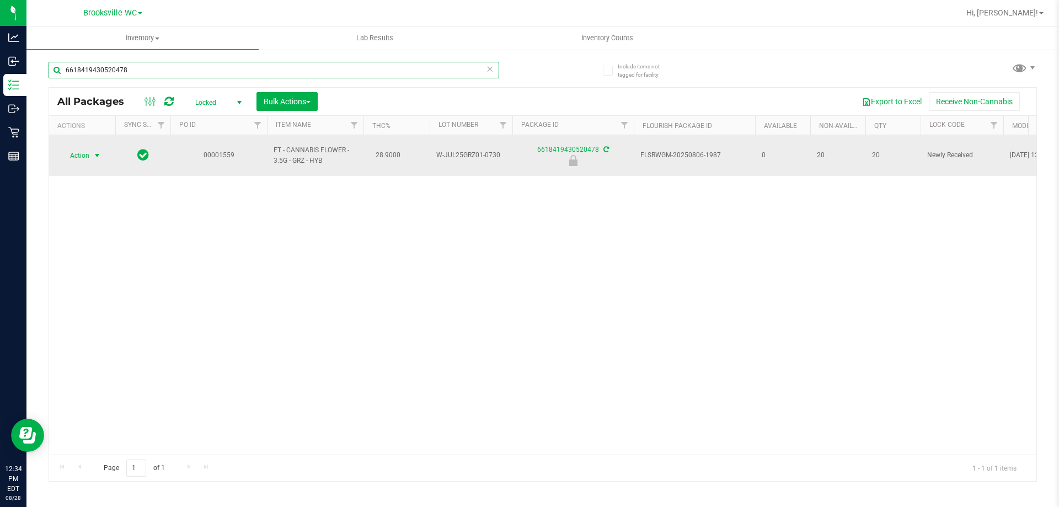
type input "6618419430520478"
click at [92, 148] on span "select" at bounding box center [97, 155] width 14 height 15
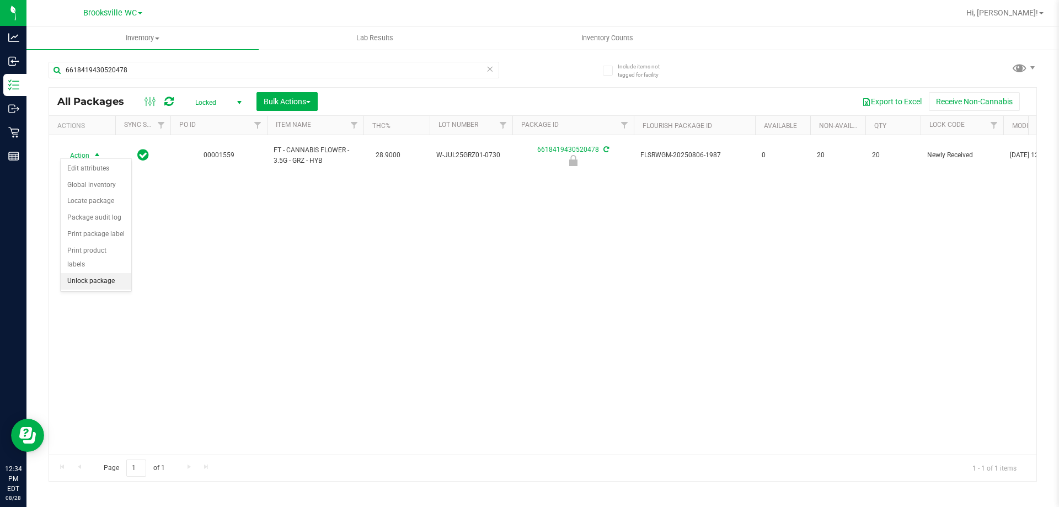
click at [104, 274] on li "Unlock package" at bounding box center [96, 281] width 71 height 17
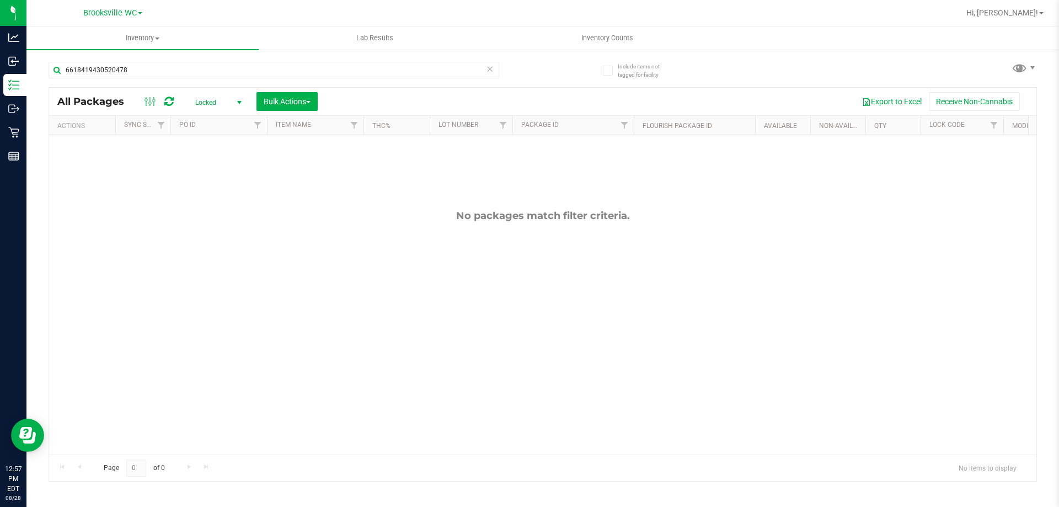
drag, startPoint x: 59, startPoint y: 528, endPoint x: 491, endPoint y: 69, distance: 630.6
click at [491, 69] on icon at bounding box center [490, 68] width 8 height 13
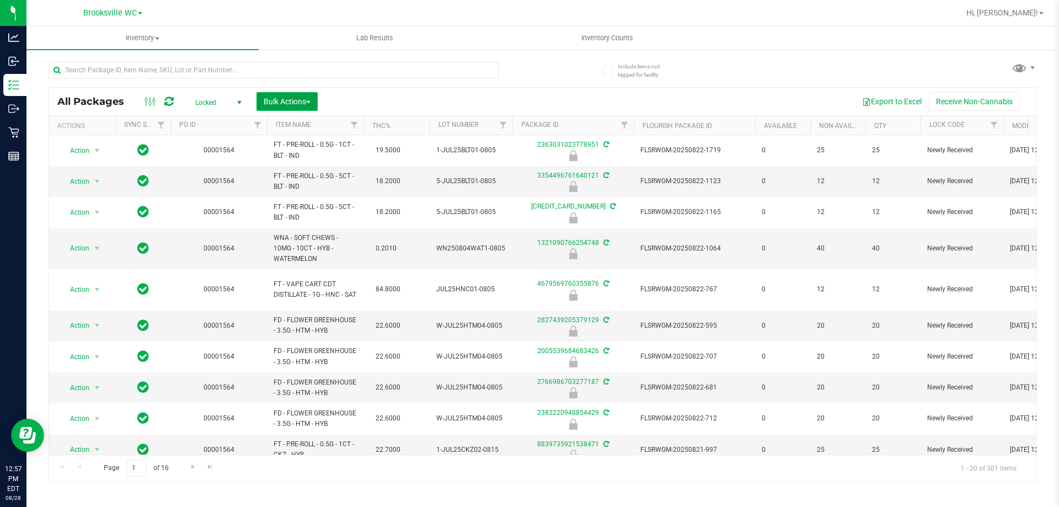
click at [271, 101] on span "Bulk Actions" at bounding box center [287, 101] width 47 height 9
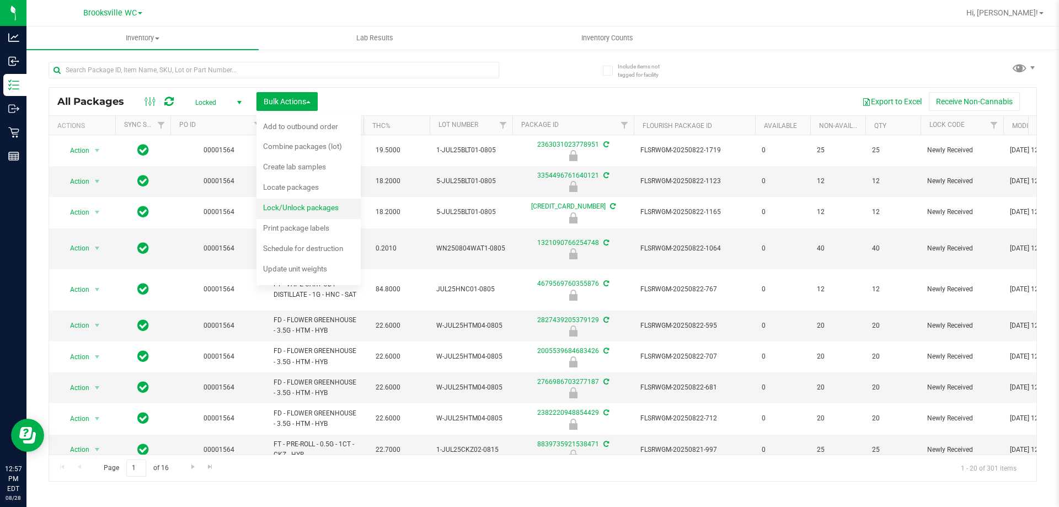
click at [301, 206] on span "Lock/Unlock packages" at bounding box center [301, 207] width 76 height 9
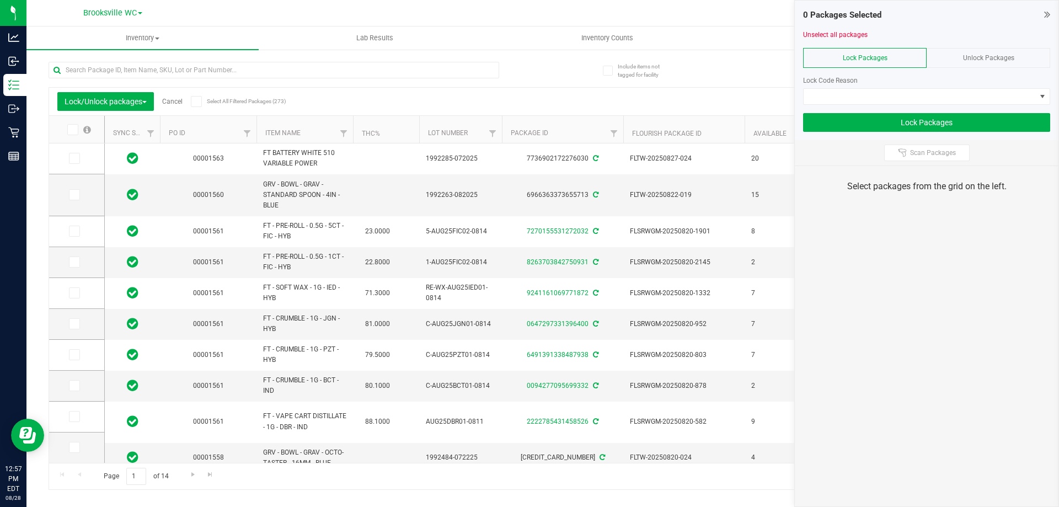
click at [973, 64] on div "Unlock Packages" at bounding box center [989, 58] width 124 height 20
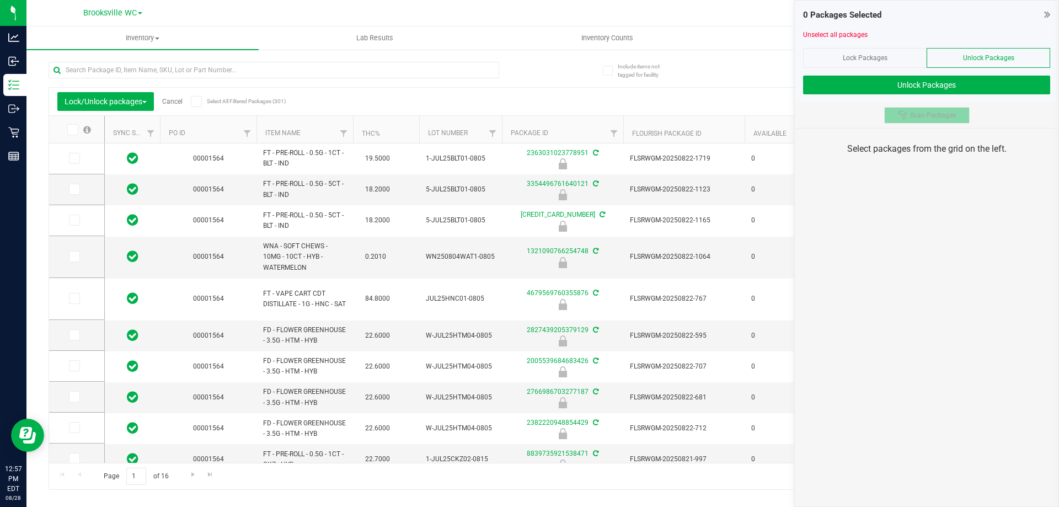
click at [934, 116] on span "Scan Packages" at bounding box center [933, 115] width 46 height 9
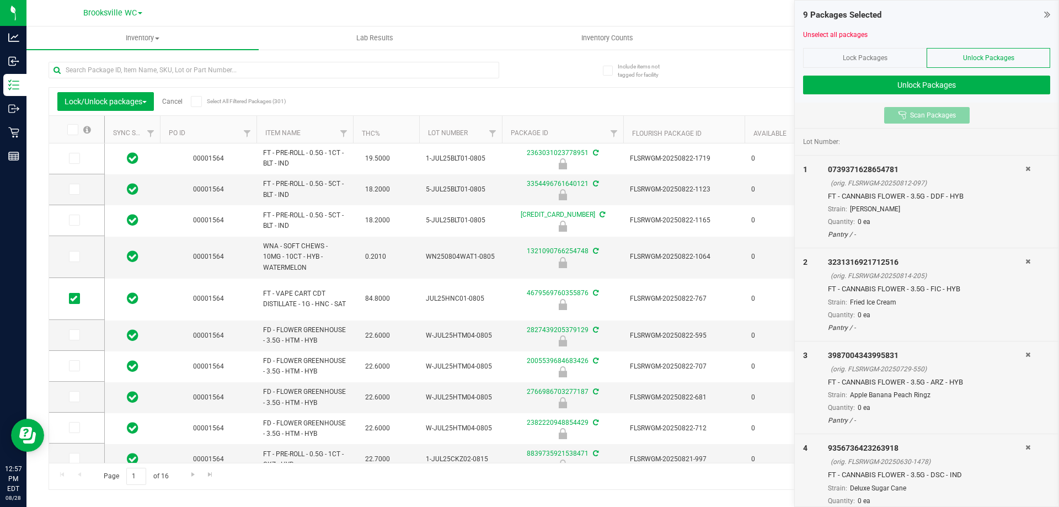
type input "[DATE]"
click at [912, 83] on button "Unlock Packages" at bounding box center [926, 85] width 247 height 19
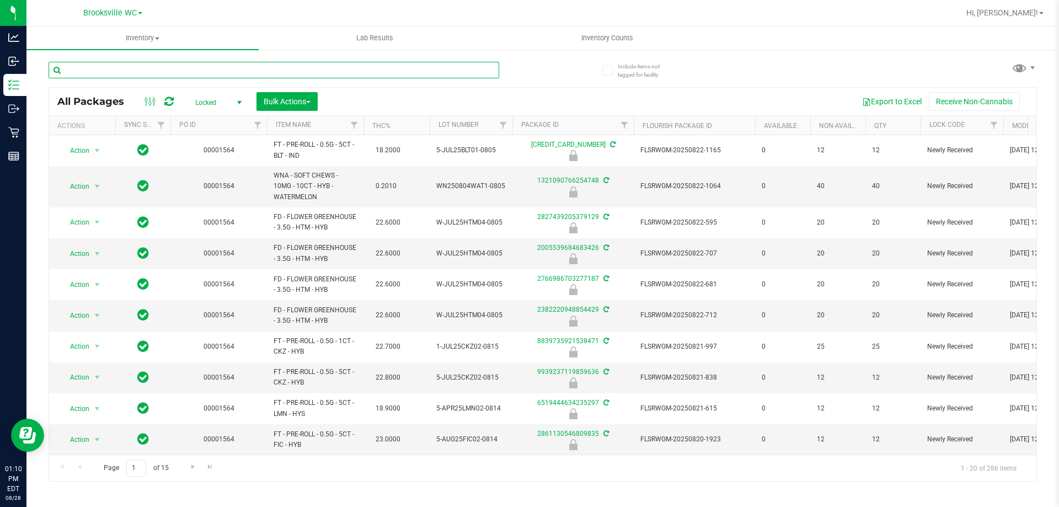
click at [224, 77] on input "text" at bounding box center [274, 70] width 451 height 17
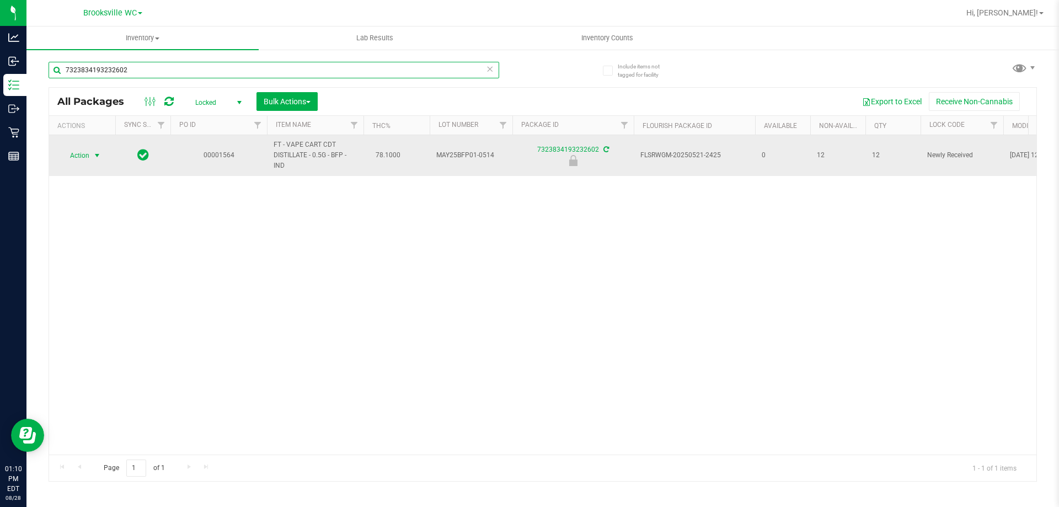
type input "7323834193232602"
click at [87, 159] on span "Action" at bounding box center [75, 155] width 30 height 15
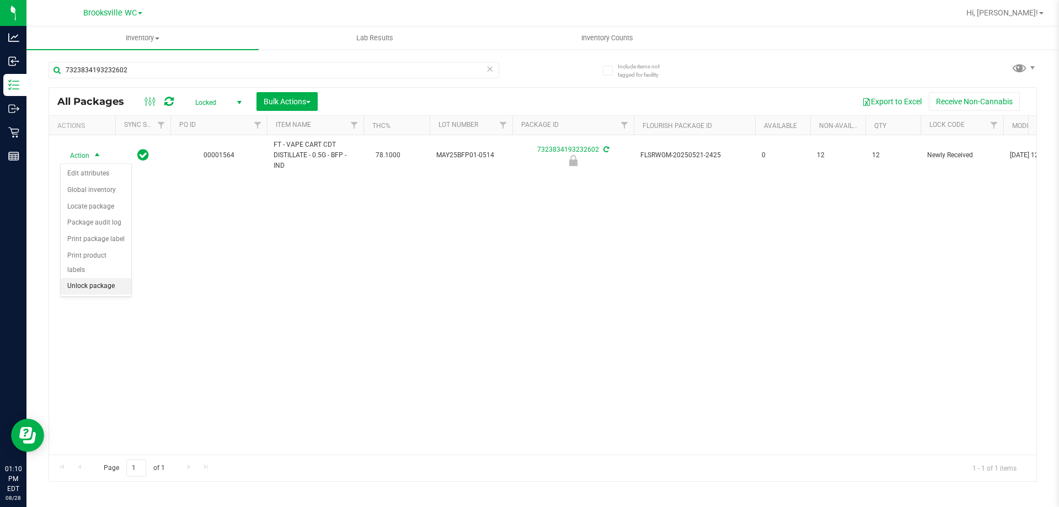
click at [89, 278] on li "Unlock package" at bounding box center [96, 286] width 71 height 17
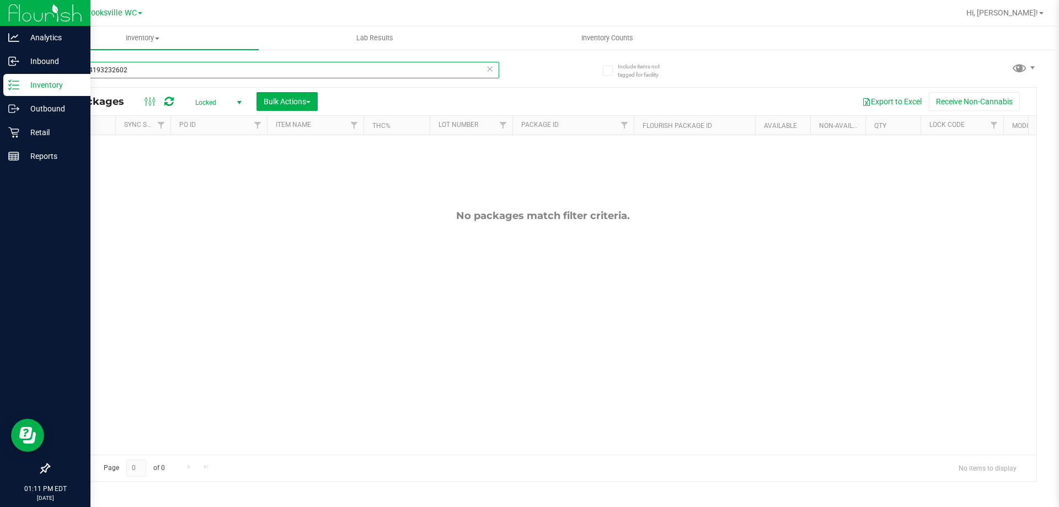
drag, startPoint x: 258, startPoint y: 71, endPoint x: 0, endPoint y: 76, distance: 258.2
click at [0, 76] on div "Analytics Inbound Inventory Outbound Retail Reports 01:11 PM EDT [DATE] 08/28 B…" at bounding box center [529, 253] width 1059 height 507
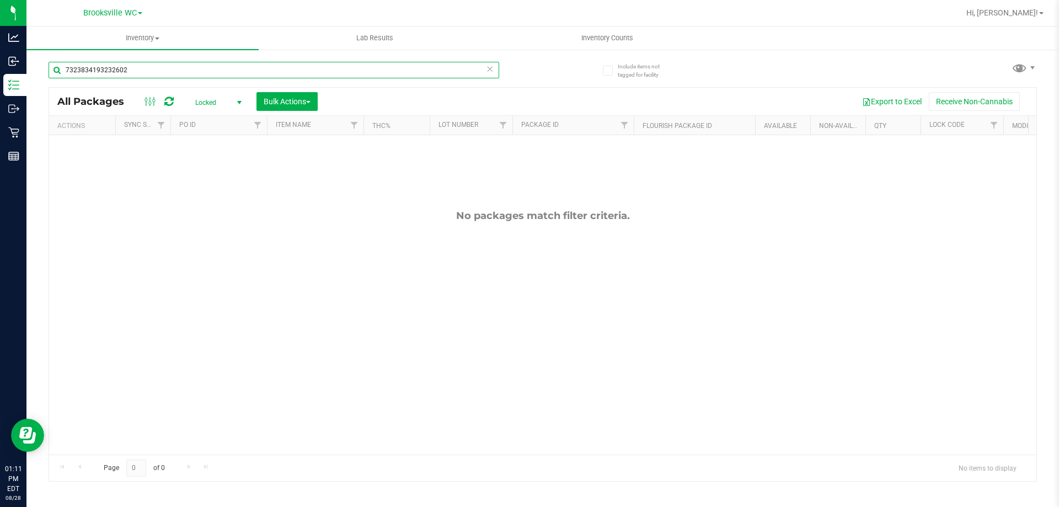
paste input "00001565"
type input "00001565"
click at [240, 101] on span "select" at bounding box center [239, 102] width 9 height 9
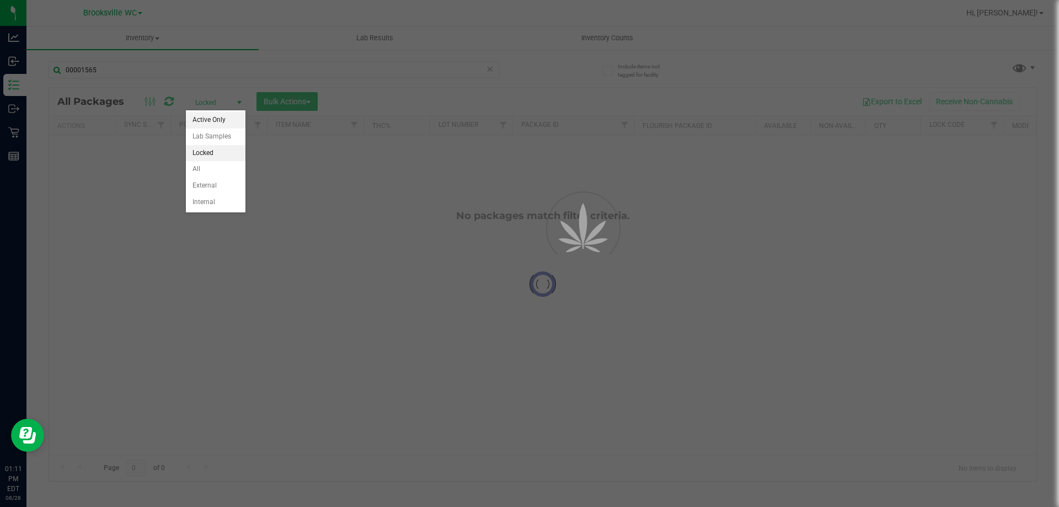
click at [216, 122] on li "Active Only" at bounding box center [216, 120] width 60 height 17
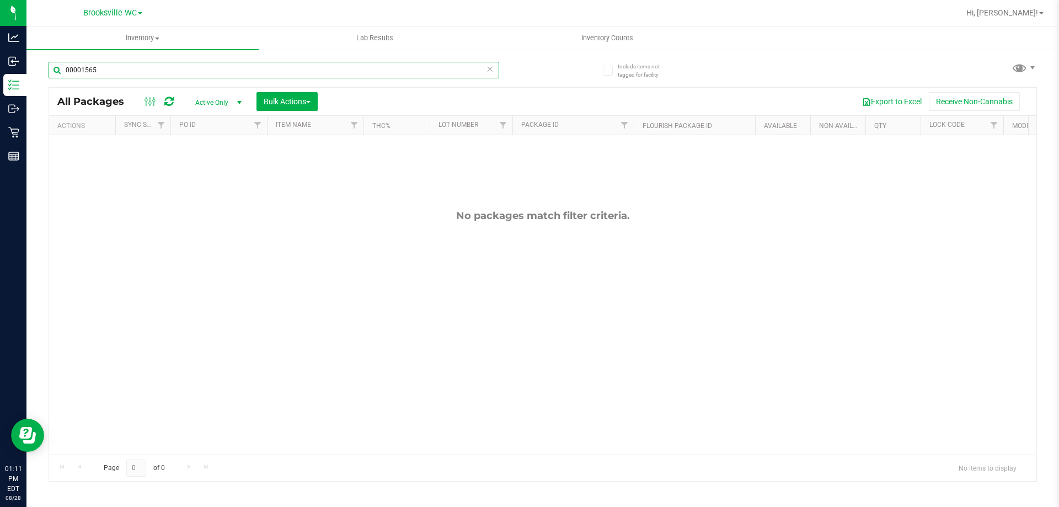
drag, startPoint x: 172, startPoint y: 69, endPoint x: 0, endPoint y: -39, distance: 202.8
click at [0, 0] on html "Analytics Inbound Inventory Outbound Retail Reports 01:11 PM EDT [DATE] 08/28 B…" at bounding box center [529, 253] width 1059 height 507
click at [263, 118] on link "Filter" at bounding box center [258, 125] width 18 height 19
click at [283, 152] on input "text" at bounding box center [312, 149] width 114 height 17
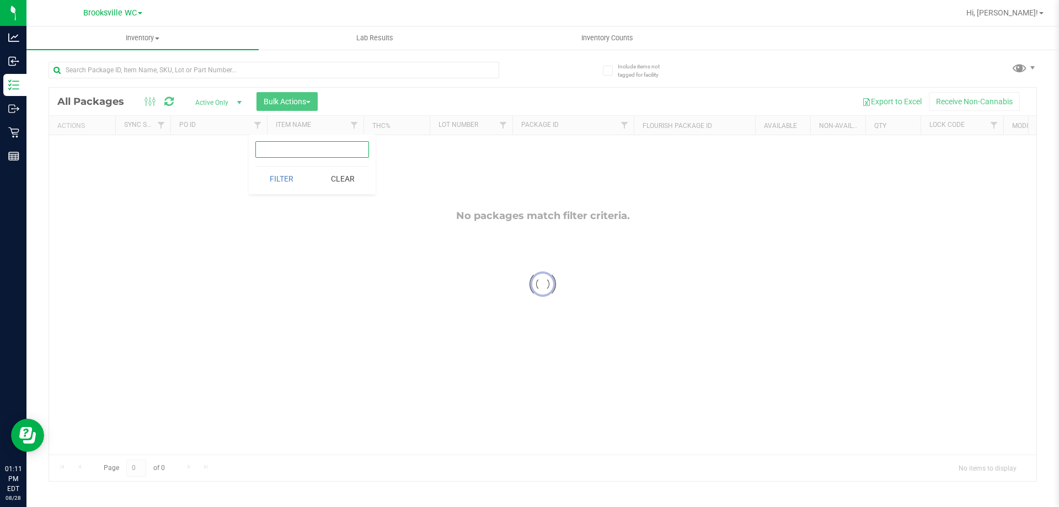
type input "00001565"
click at [296, 176] on button "Filter" at bounding box center [281, 179] width 53 height 24
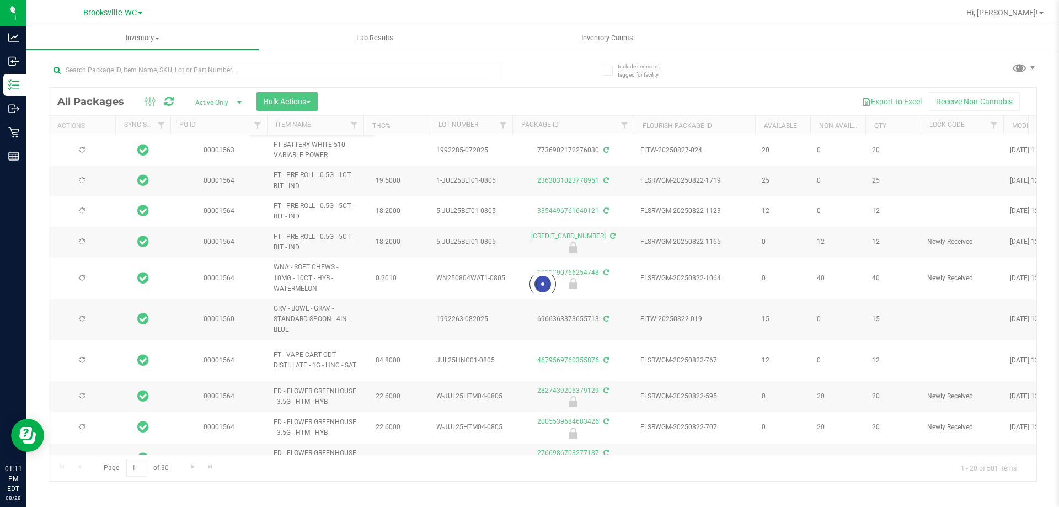
click at [281, 131] on button "Filter" at bounding box center [281, 119] width 53 height 24
click at [250, 126] on div at bounding box center [542, 284] width 987 height 393
click at [259, 126] on div at bounding box center [542, 284] width 987 height 393
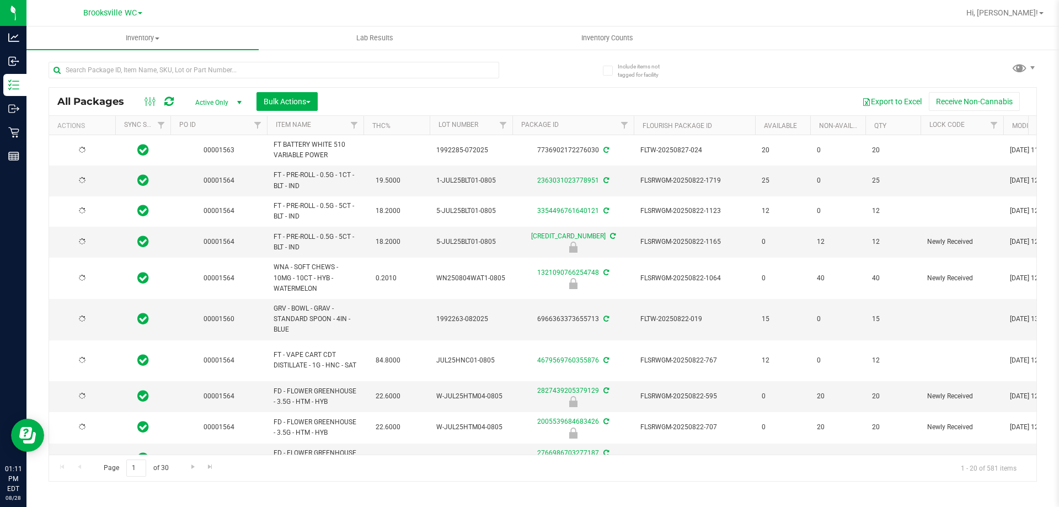
type input "[DATE]"
click at [253, 130] on link "Filter" at bounding box center [258, 125] width 18 height 19
click at [279, 149] on input "text" at bounding box center [312, 149] width 114 height 17
paste input "00001565"
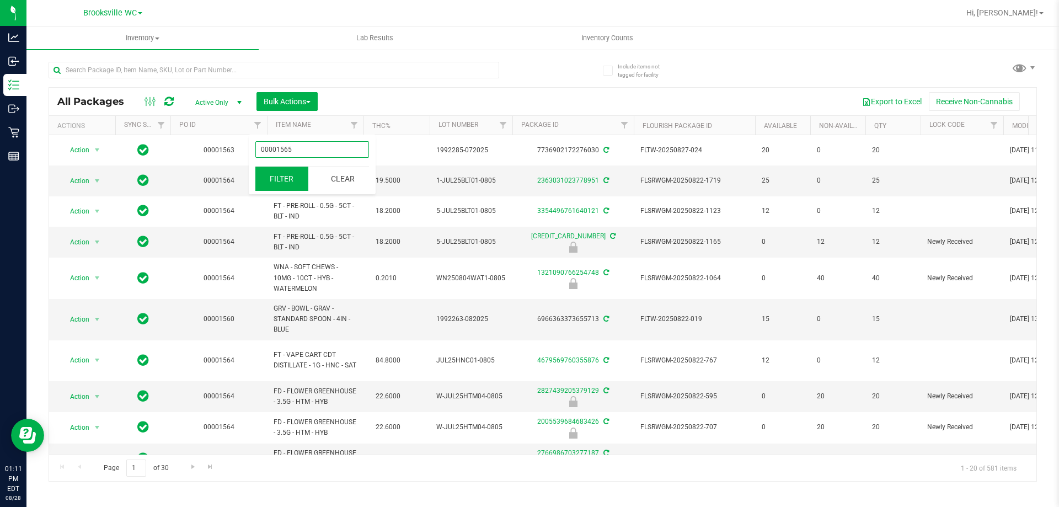
type input "00001565"
click at [291, 179] on button "Filter" at bounding box center [281, 179] width 53 height 24
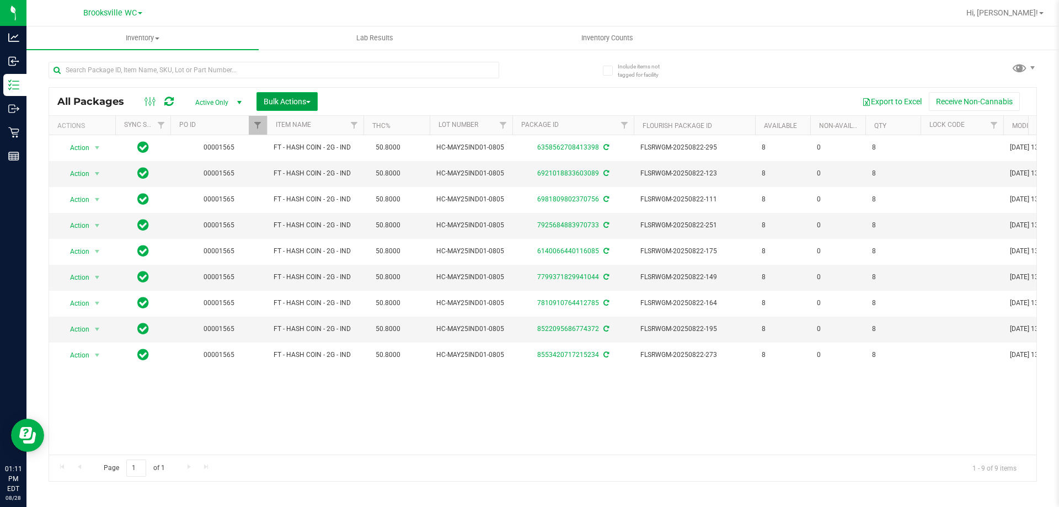
click at [309, 103] on span "button" at bounding box center [308, 102] width 4 height 2
click at [299, 209] on span "Lock/Unlock packages" at bounding box center [301, 207] width 76 height 9
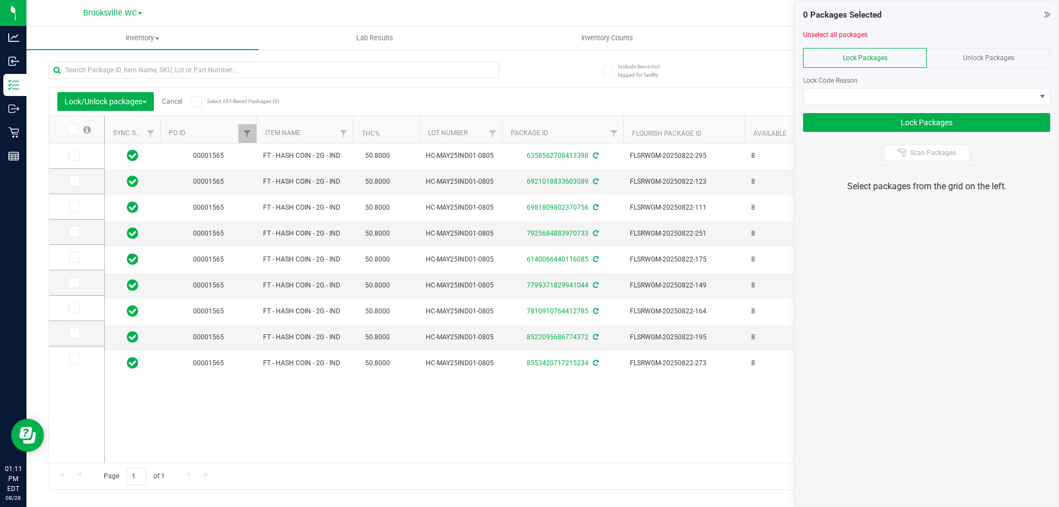
click at [73, 130] on icon at bounding box center [71, 130] width 7 height 0
click at [0, 0] on input "checkbox" at bounding box center [0, 0] width 0 height 0
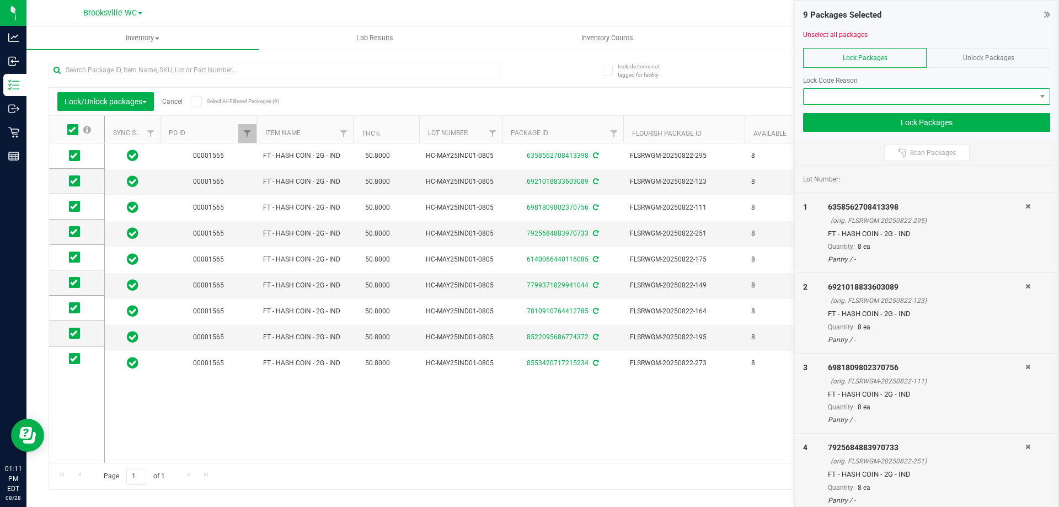
click at [948, 90] on span at bounding box center [920, 96] width 232 height 15
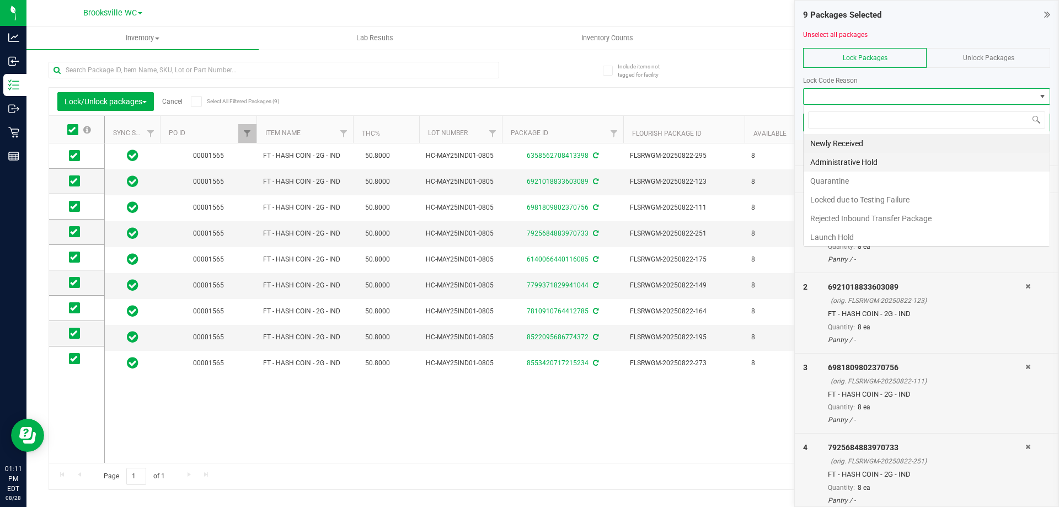
scroll to position [17, 247]
click at [843, 143] on li "Newly Received" at bounding box center [927, 143] width 246 height 19
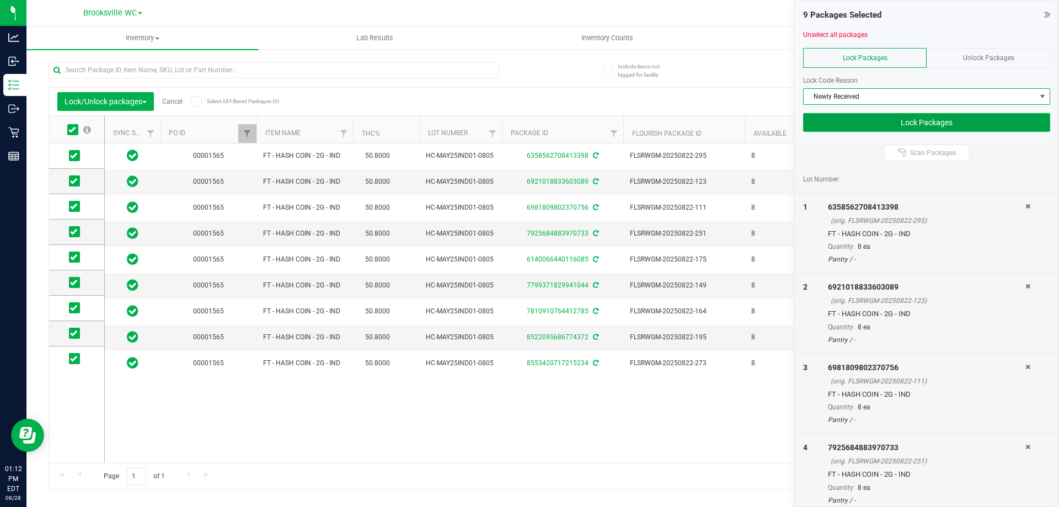
click at [887, 126] on button "Lock Packages" at bounding box center [926, 122] width 247 height 19
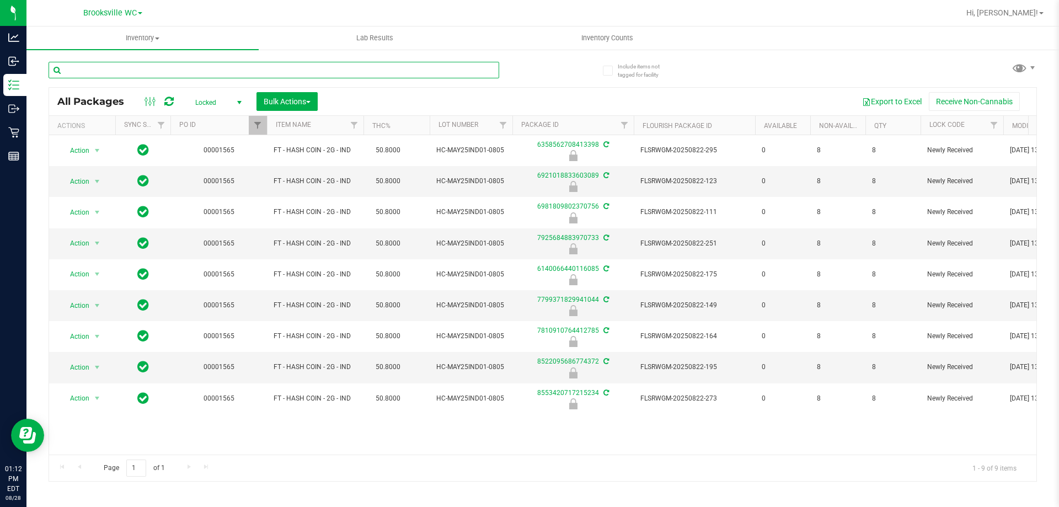
click at [238, 66] on input "text" at bounding box center [274, 70] width 451 height 17
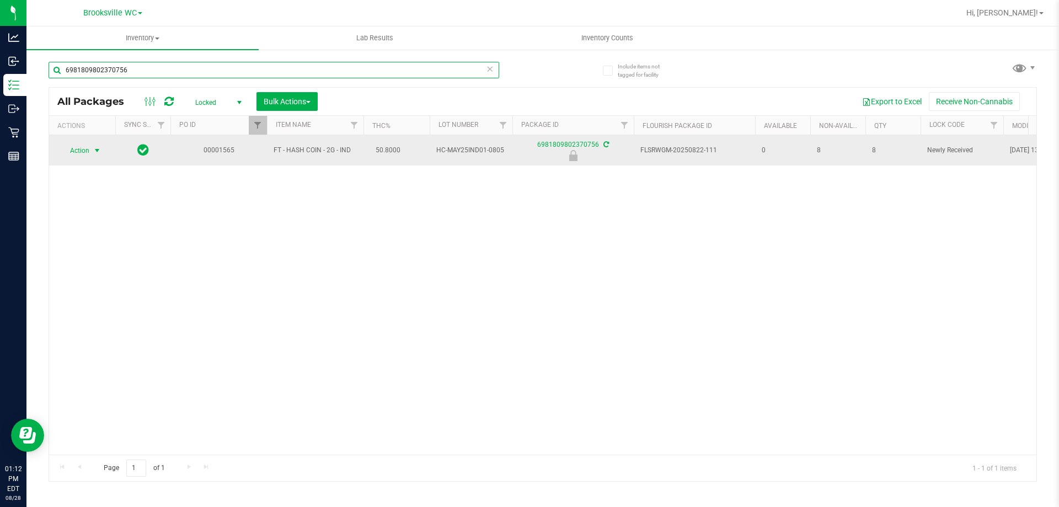
type input "6981809802370756"
click at [79, 143] on span "Action" at bounding box center [75, 150] width 30 height 15
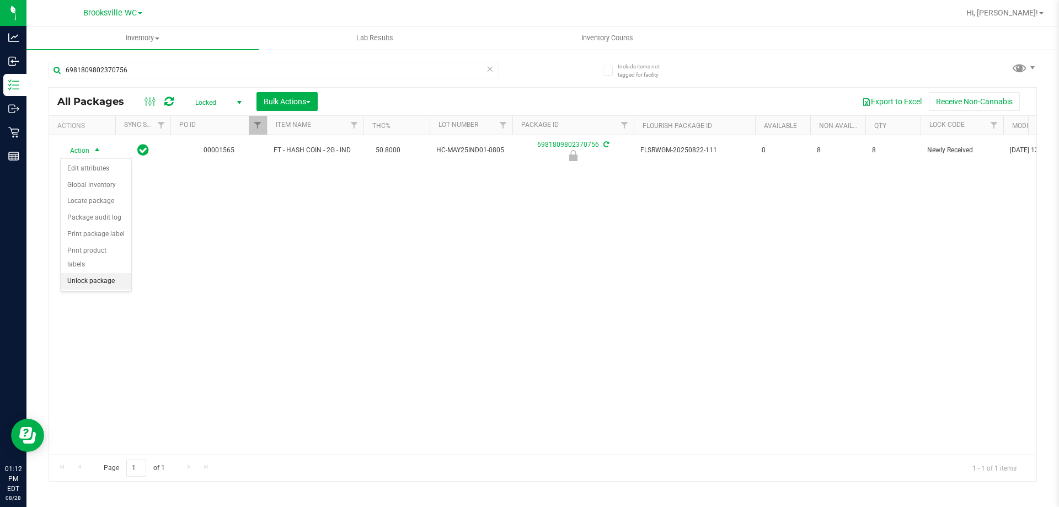
click at [102, 273] on li "Unlock package" at bounding box center [96, 281] width 71 height 17
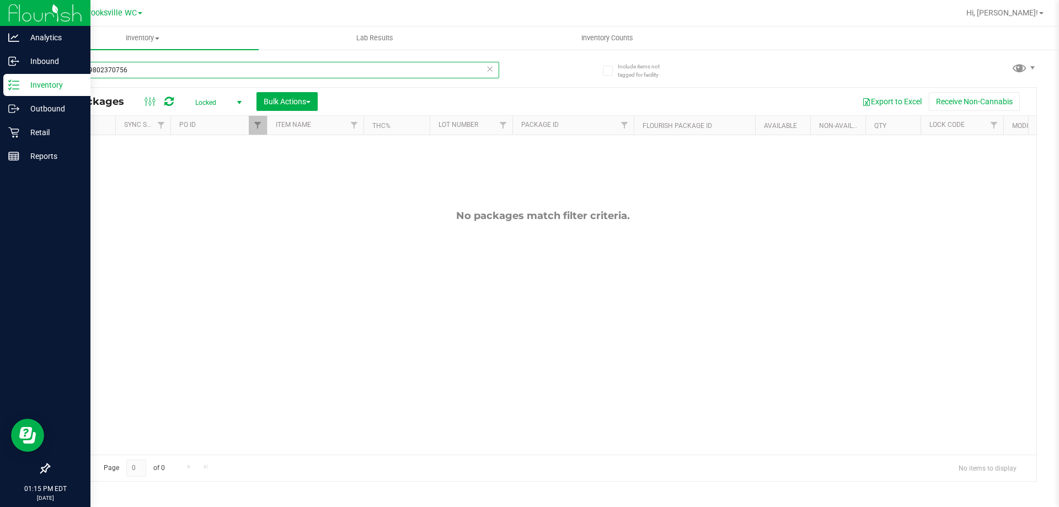
drag, startPoint x: 154, startPoint y: 76, endPoint x: 20, endPoint y: 20, distance: 145.7
click at [20, 20] on div "Analytics Inbound Inventory Outbound Retail Reports 01:15 PM EDT [DATE] 08/28 B…" at bounding box center [529, 253] width 1059 height 507
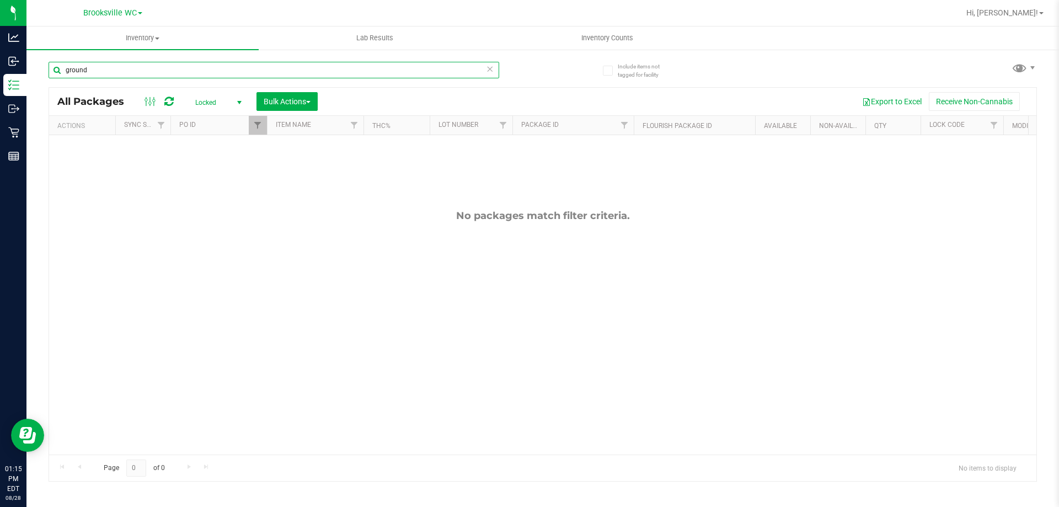
type input "ground"
click at [251, 128] on link "Filter" at bounding box center [258, 125] width 18 height 19
click at [334, 173] on button "Clear" at bounding box center [342, 179] width 53 height 24
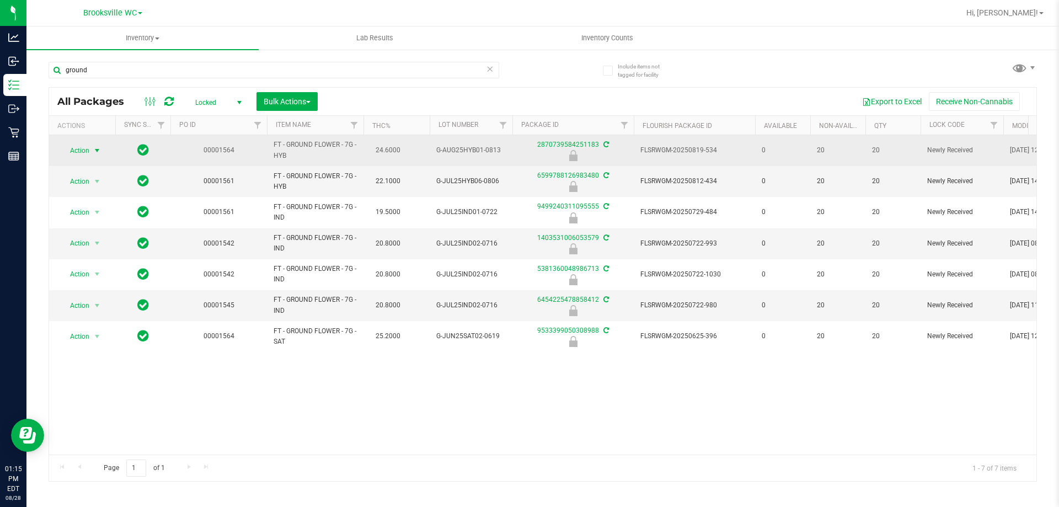
click at [74, 149] on span "Action" at bounding box center [75, 150] width 30 height 15
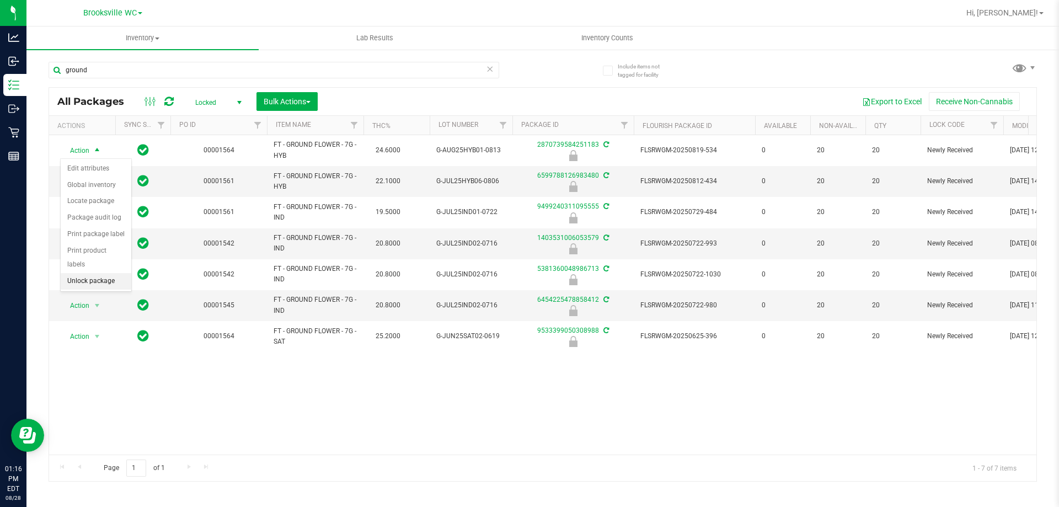
click at [89, 273] on li "Unlock package" at bounding box center [96, 281] width 71 height 17
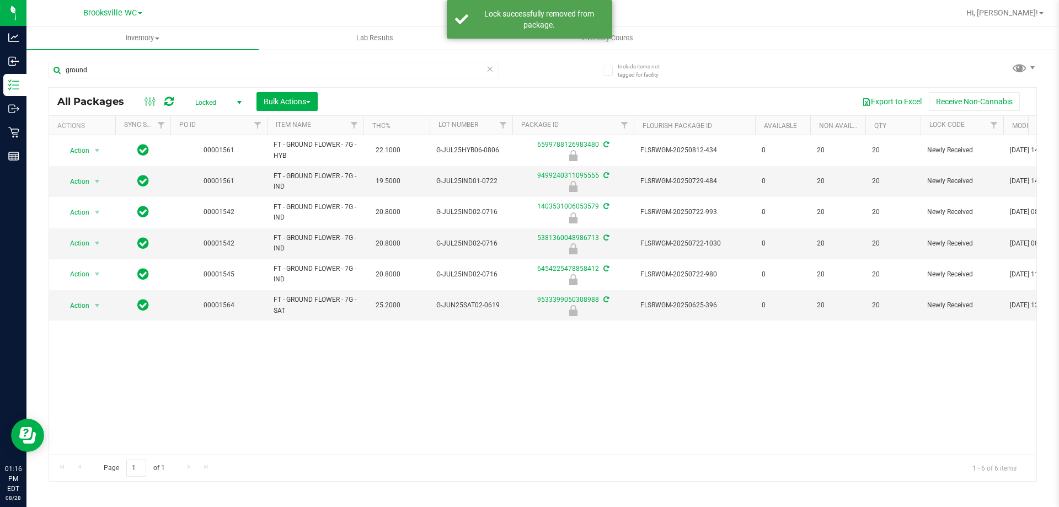
click at [228, 93] on div "Locked Active Only Lab Samples Locked All External Internal Bulk Actions Add to…" at bounding box center [256, 101] width 140 height 19
click at [226, 95] on span "Locked" at bounding box center [216, 102] width 61 height 15
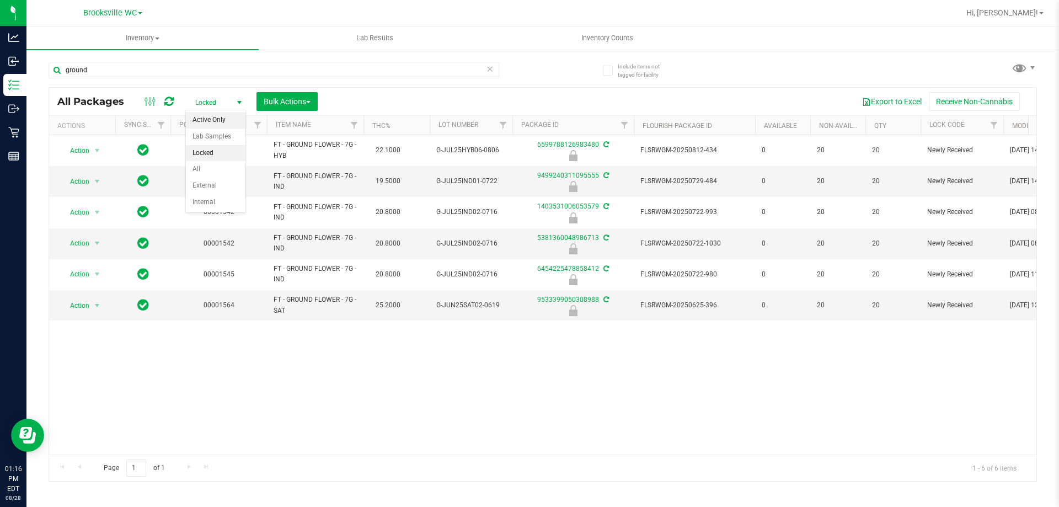
click at [211, 120] on li "Active Only" at bounding box center [216, 120] width 60 height 17
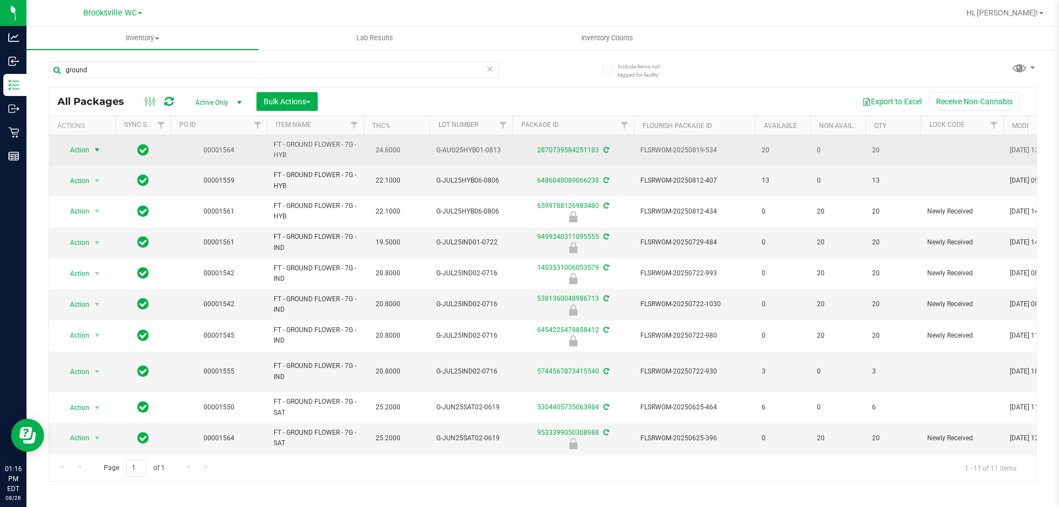
click at [82, 146] on span "Action" at bounding box center [75, 149] width 30 height 15
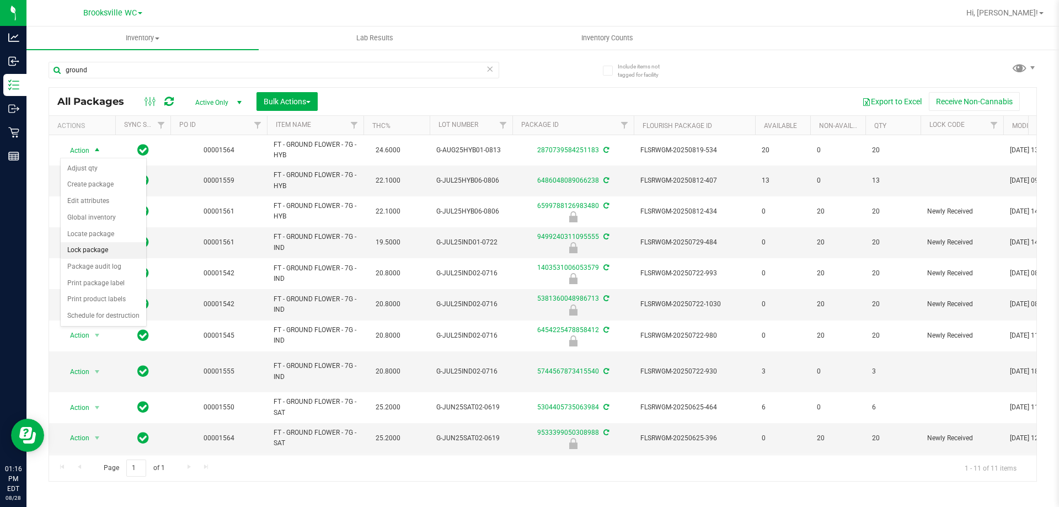
click at [112, 249] on li "Lock package" at bounding box center [103, 250] width 85 height 17
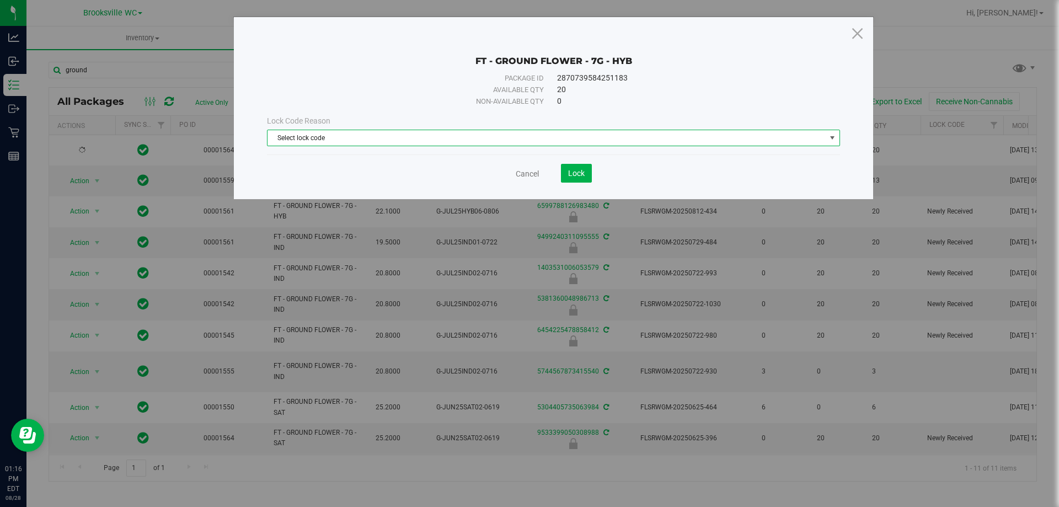
click at [355, 137] on span "Select lock code" at bounding box center [547, 137] width 558 height 15
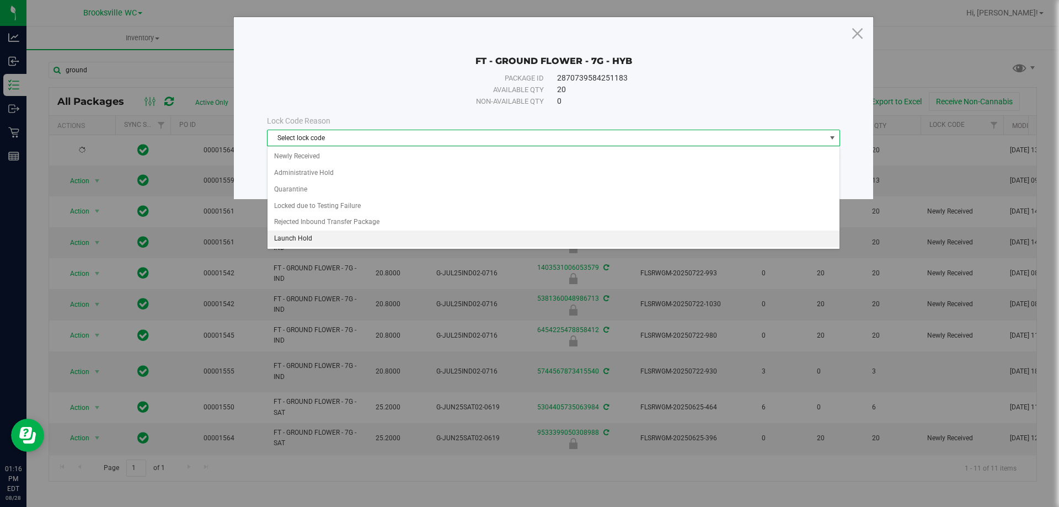
click at [338, 236] on li "Launch Hold" at bounding box center [554, 239] width 572 height 17
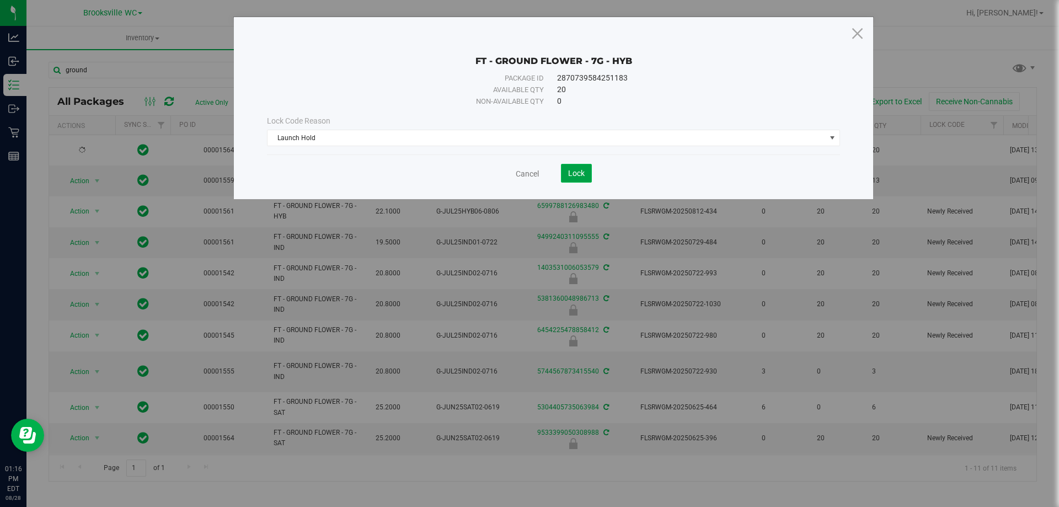
click at [573, 176] on span "Lock" at bounding box center [576, 173] width 17 height 9
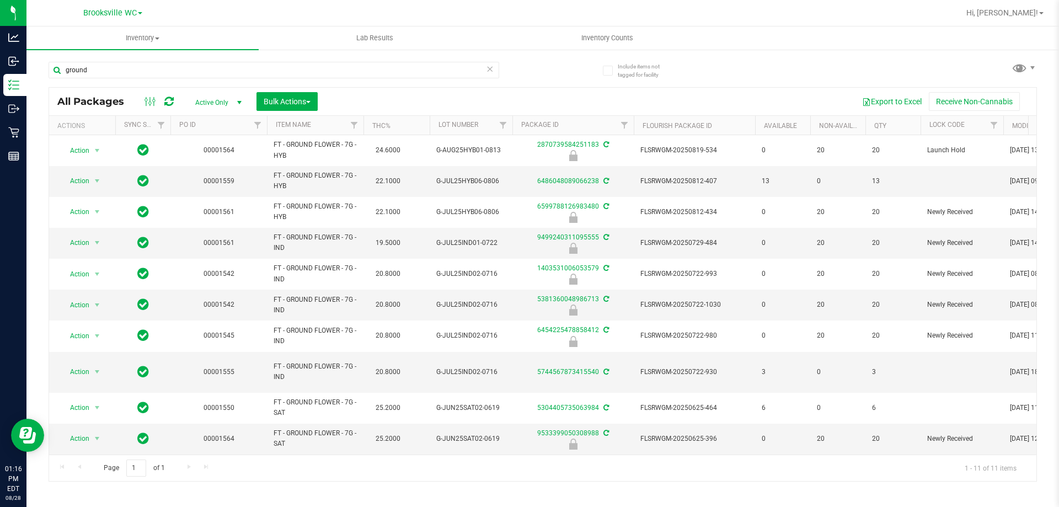
click at [335, 121] on th "Item Name" at bounding box center [315, 125] width 97 height 19
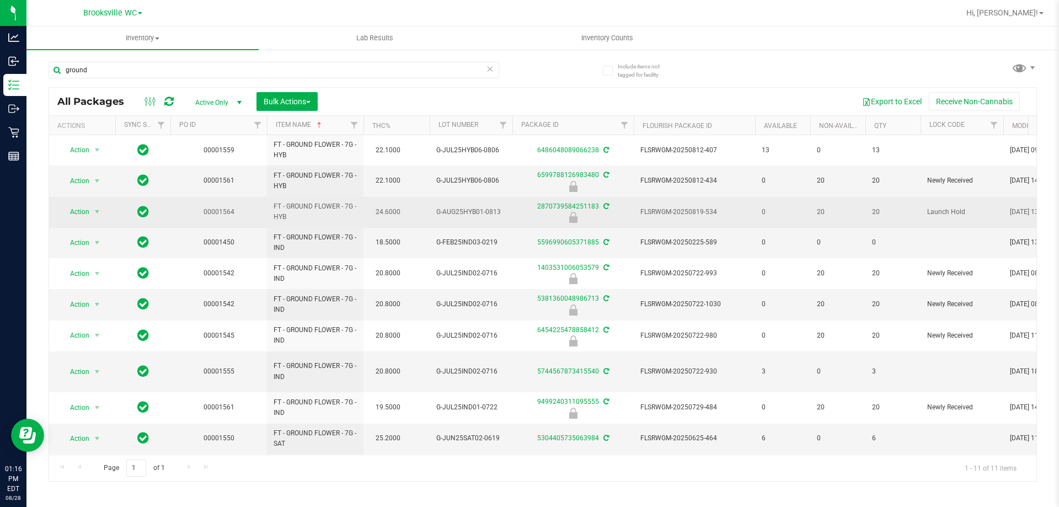
scroll to position [28, 0]
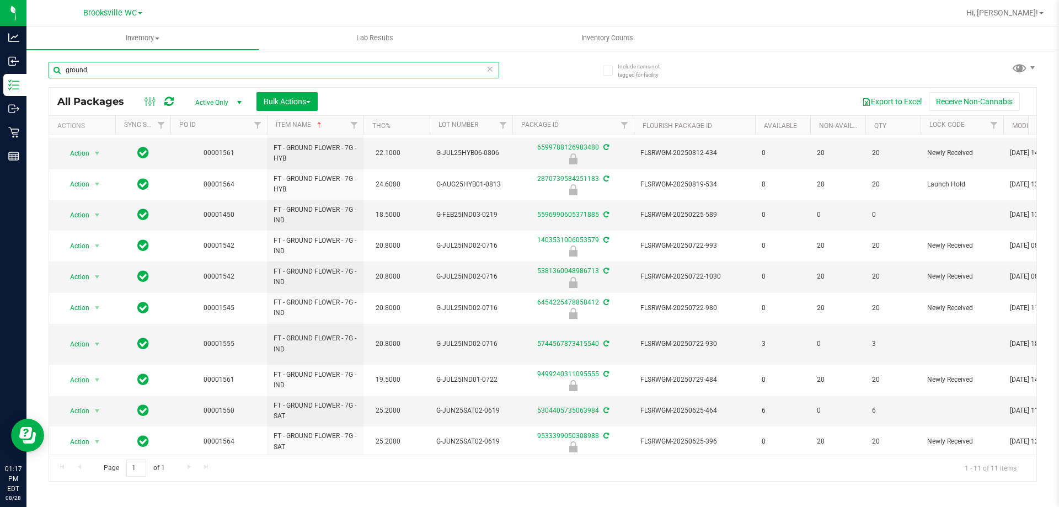
drag, startPoint x: 201, startPoint y: 73, endPoint x: 61, endPoint y: 88, distance: 140.3
click at [61, 88] on div "ground All Packages Active Only Active Only Lab Samples Locked All External Int…" at bounding box center [543, 266] width 988 height 430
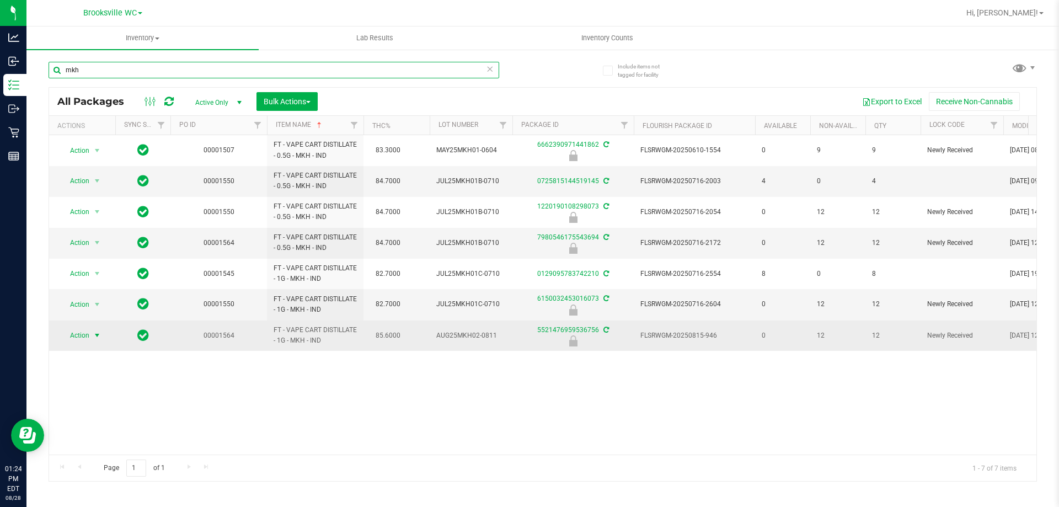
type input "mkh"
click at [85, 337] on span "Action" at bounding box center [75, 335] width 30 height 15
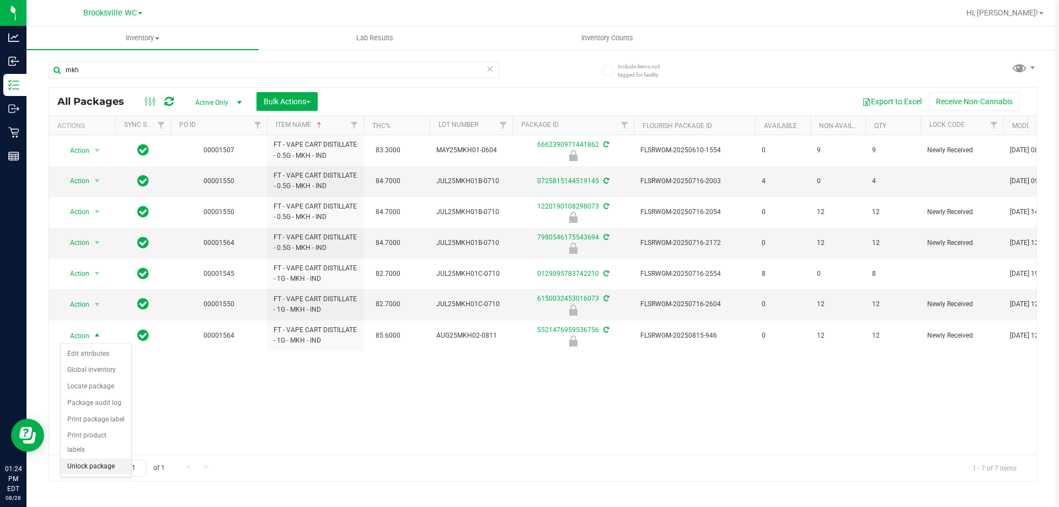
click at [82, 458] on li "Unlock package" at bounding box center [96, 466] width 71 height 17
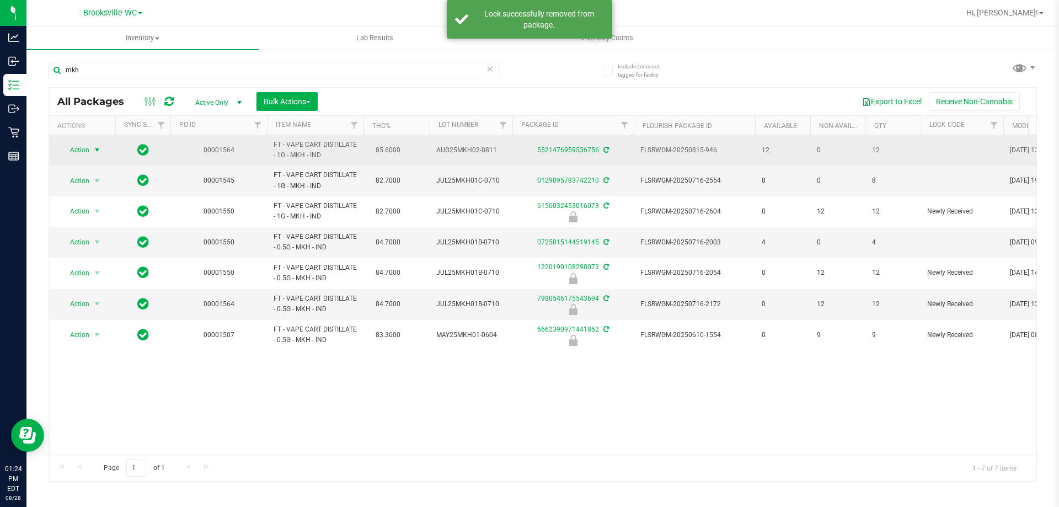
click at [89, 151] on span "Action" at bounding box center [75, 149] width 30 height 15
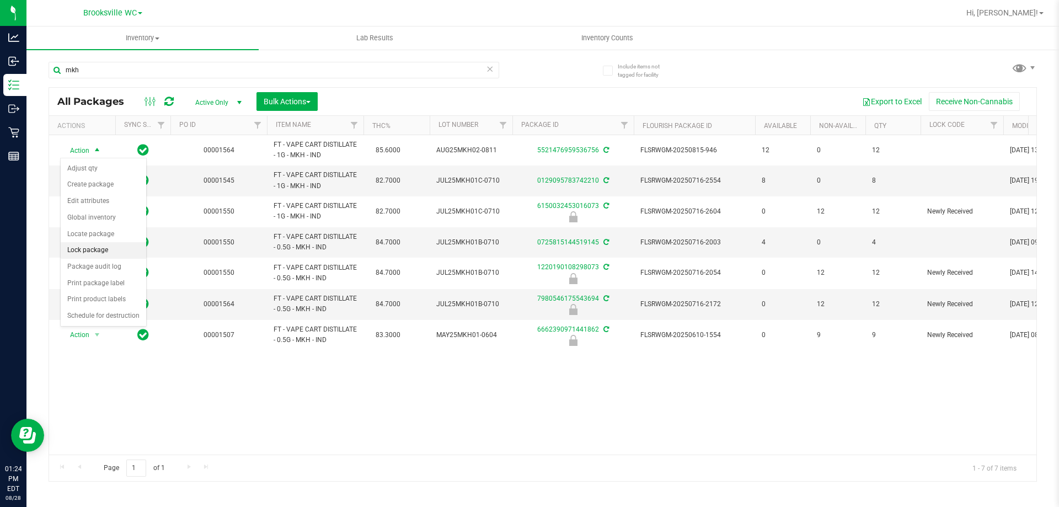
click at [97, 253] on li "Lock package" at bounding box center [103, 250] width 85 height 17
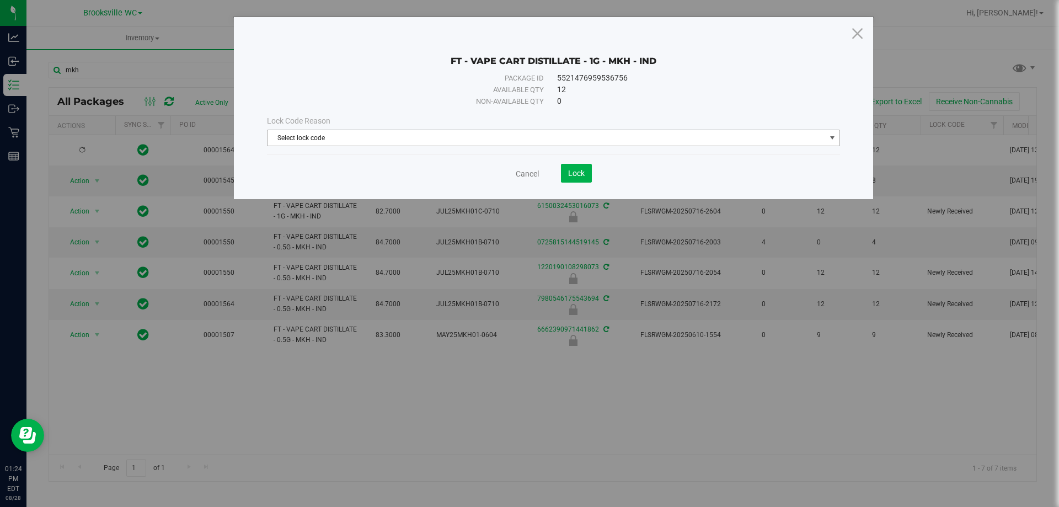
click at [617, 144] on span "Select lock code" at bounding box center [547, 137] width 558 height 15
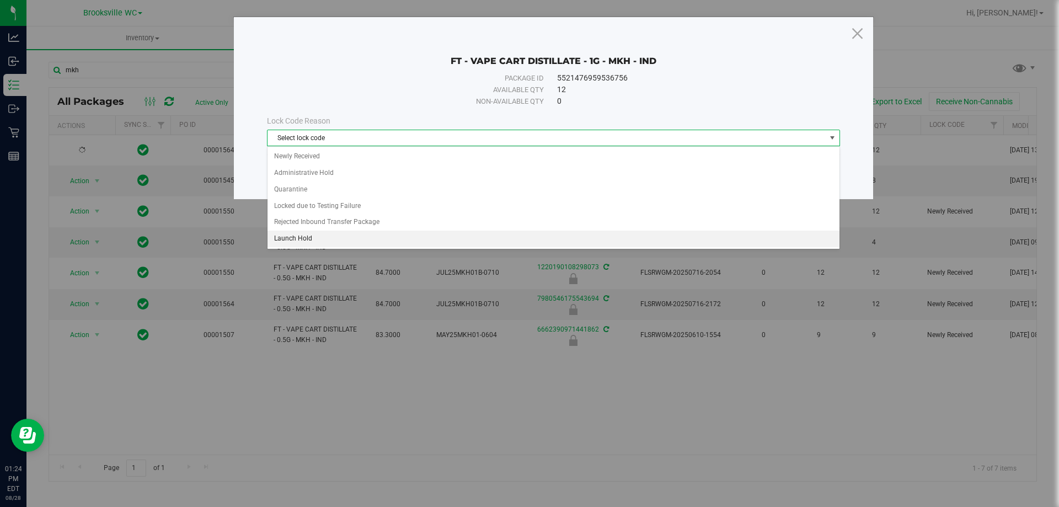
click at [323, 238] on li "Launch Hold" at bounding box center [554, 239] width 572 height 17
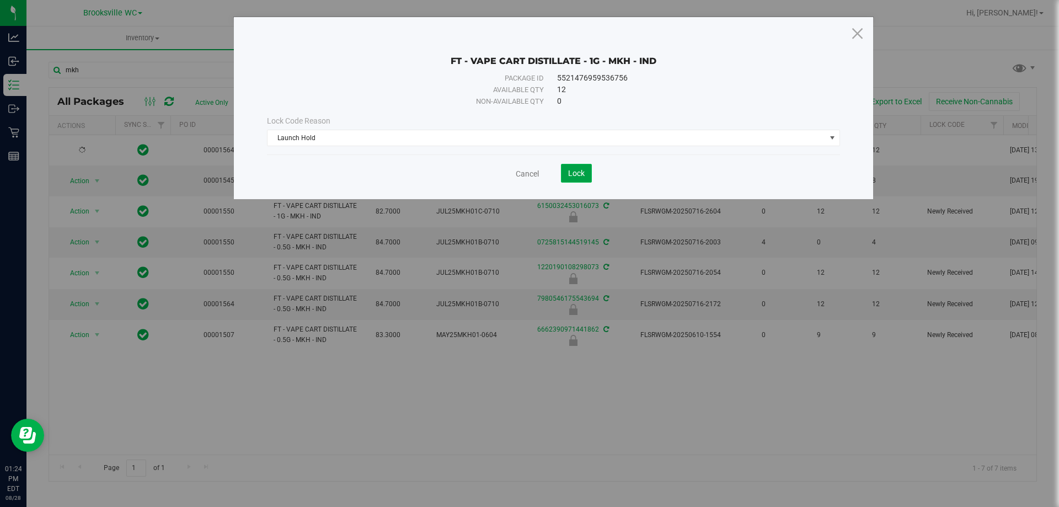
click at [583, 167] on button "Lock" at bounding box center [576, 173] width 31 height 19
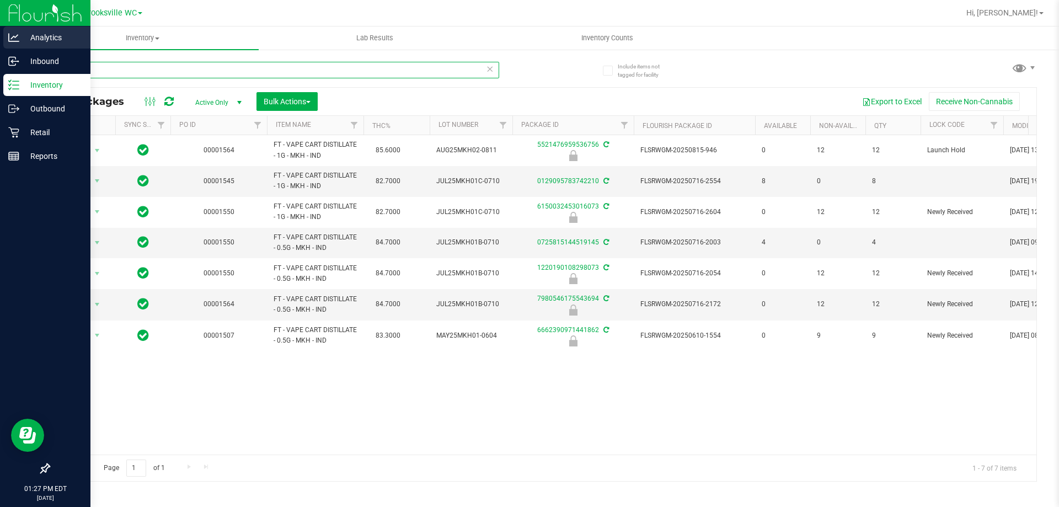
drag, startPoint x: 304, startPoint y: 70, endPoint x: 0, endPoint y: 44, distance: 305.0
click at [0, 44] on div "Analytics Inbound Inventory Outbound Retail Reports 01:27 PM EDT [DATE] 08/28 B…" at bounding box center [529, 253] width 1059 height 507
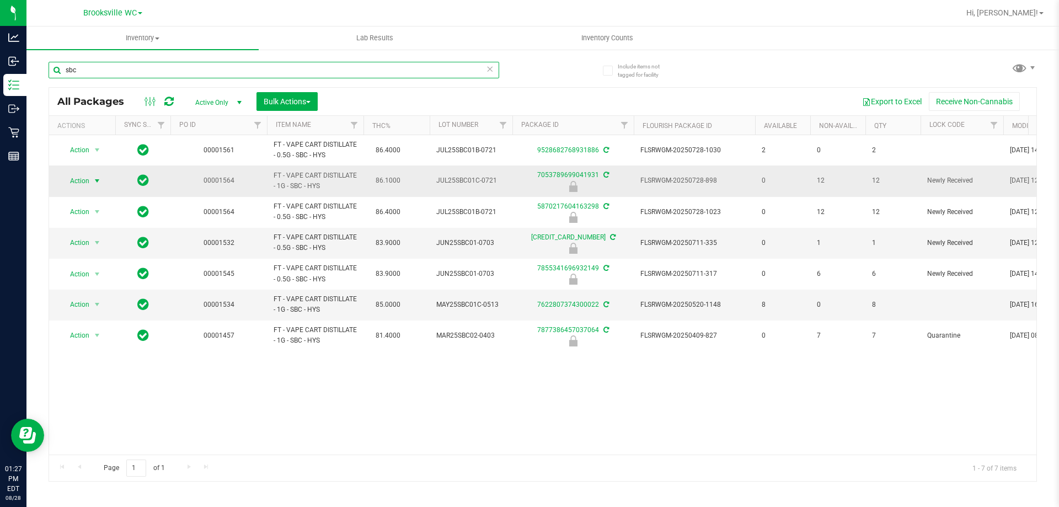
type input "sbc"
click at [84, 184] on span "Action" at bounding box center [75, 180] width 30 height 15
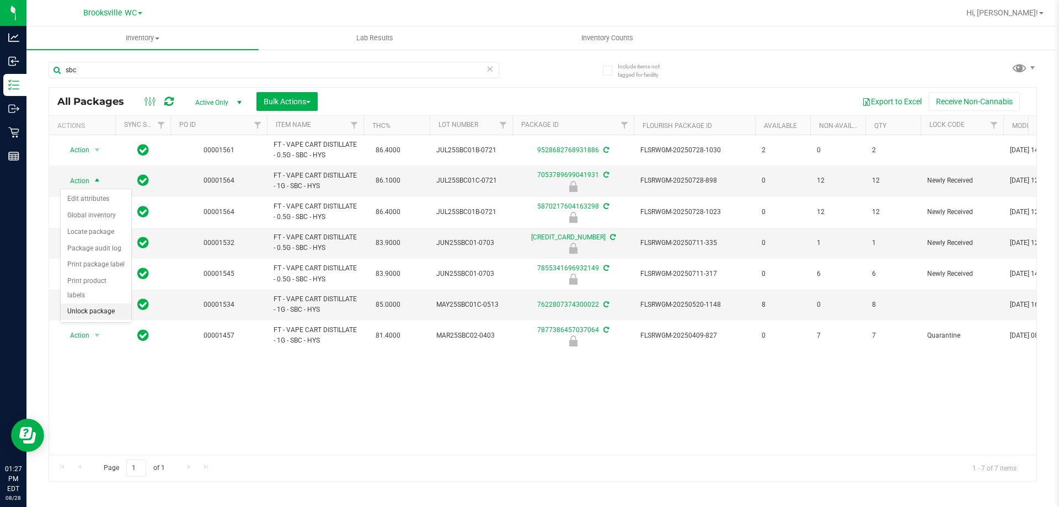
click at [88, 303] on li "Unlock package" at bounding box center [96, 311] width 71 height 17
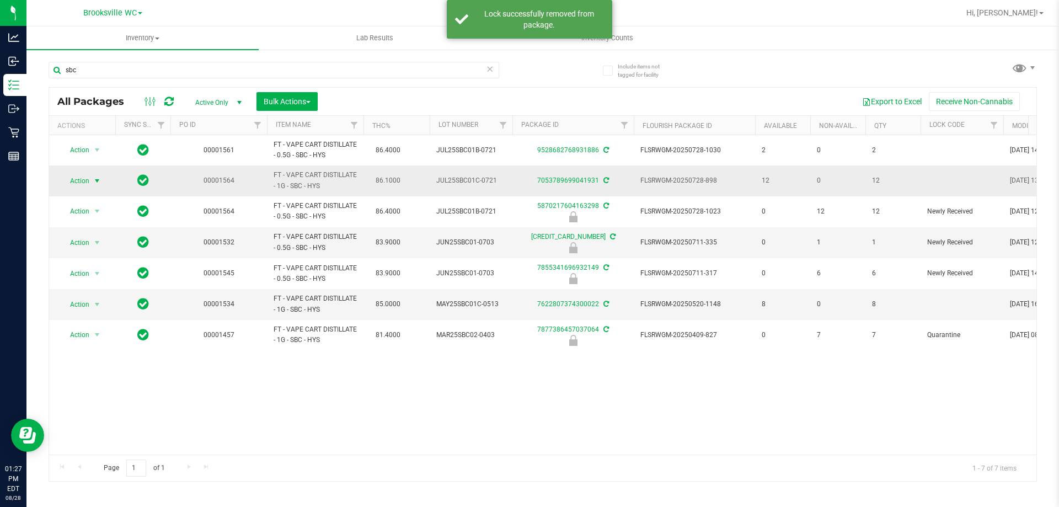
click at [89, 183] on span "Action" at bounding box center [75, 180] width 30 height 15
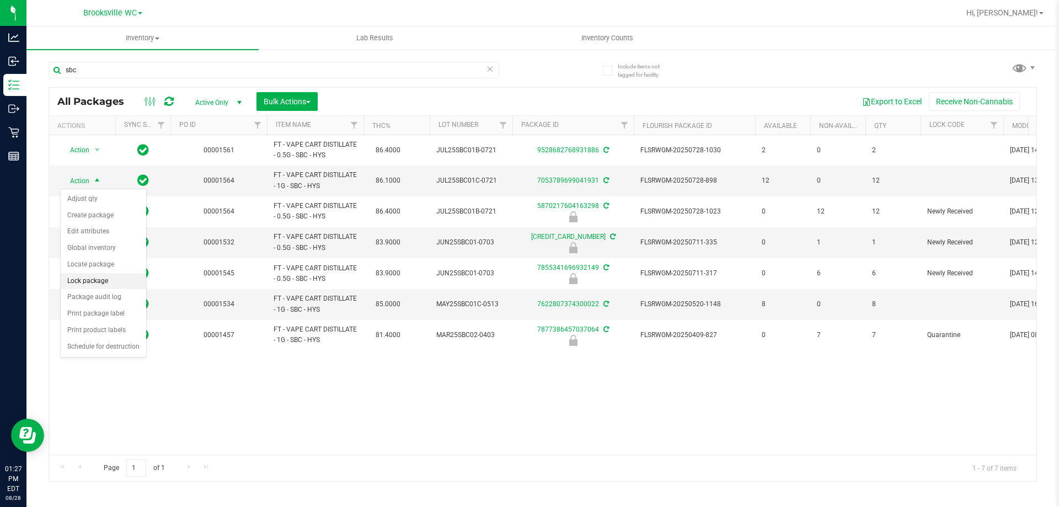
click at [103, 280] on li "Lock package" at bounding box center [103, 281] width 85 height 17
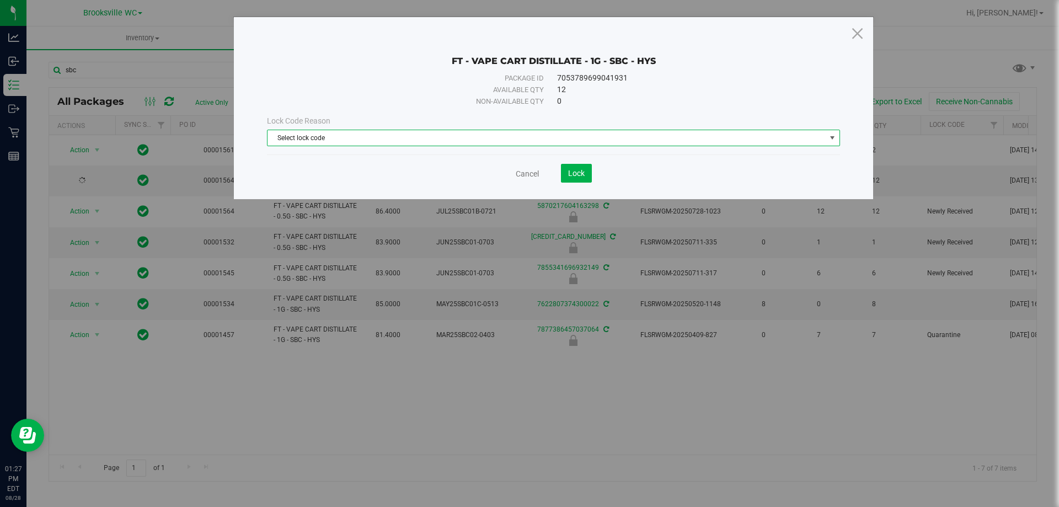
click at [557, 134] on span "Select lock code" at bounding box center [547, 137] width 558 height 15
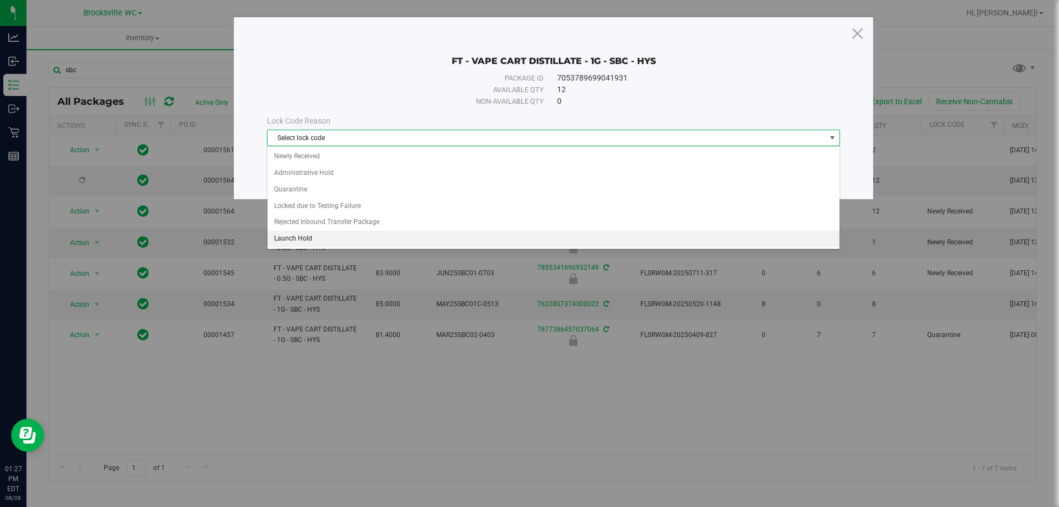
click at [304, 231] on li "Launch Hold" at bounding box center [554, 239] width 572 height 17
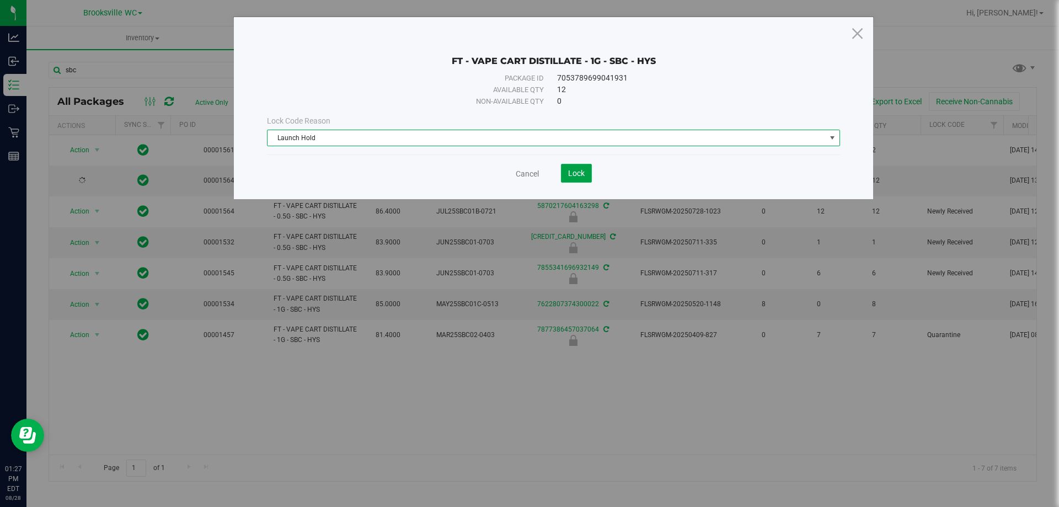
click at [579, 178] on button "Lock" at bounding box center [576, 173] width 31 height 19
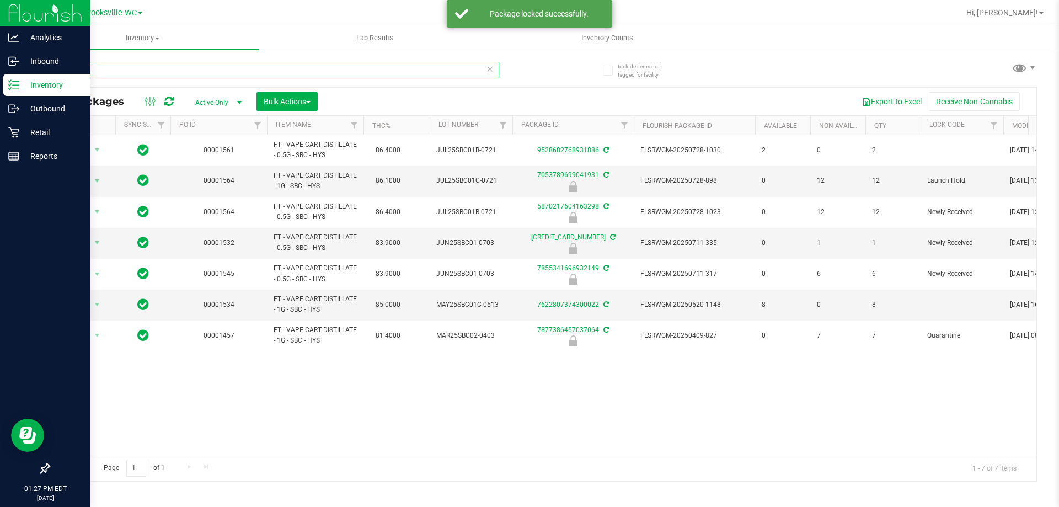
drag, startPoint x: 0, startPoint y: 80, endPoint x: 0, endPoint y: 89, distance: 8.8
click at [0, 89] on div "Analytics Inbound Inventory Outbound Retail Reports 01:27 PM EDT [DATE] 08/28 B…" at bounding box center [529, 253] width 1059 height 507
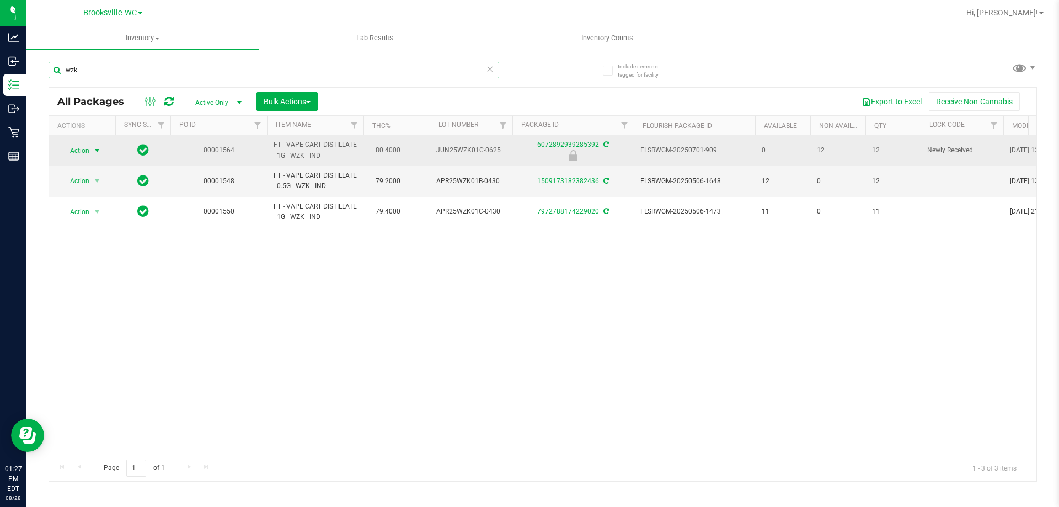
type input "wzk"
click at [73, 146] on span "Action" at bounding box center [75, 150] width 30 height 15
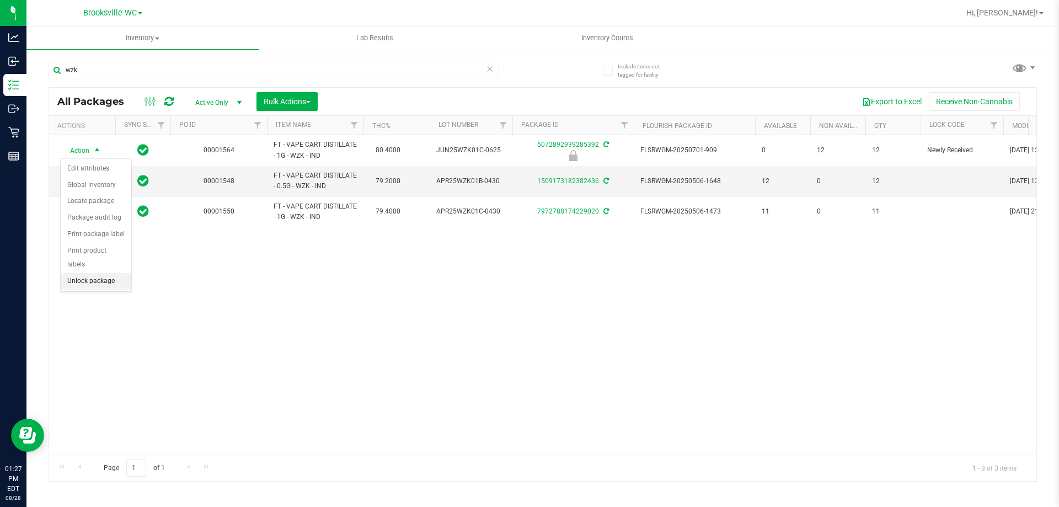
click at [92, 273] on li "Unlock package" at bounding box center [96, 281] width 71 height 17
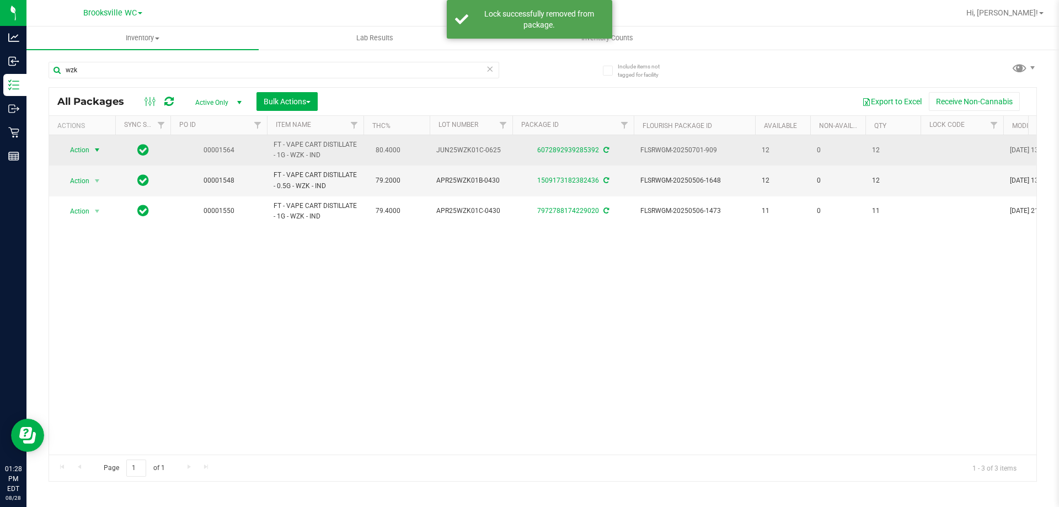
click at [84, 154] on span "Action" at bounding box center [75, 149] width 30 height 15
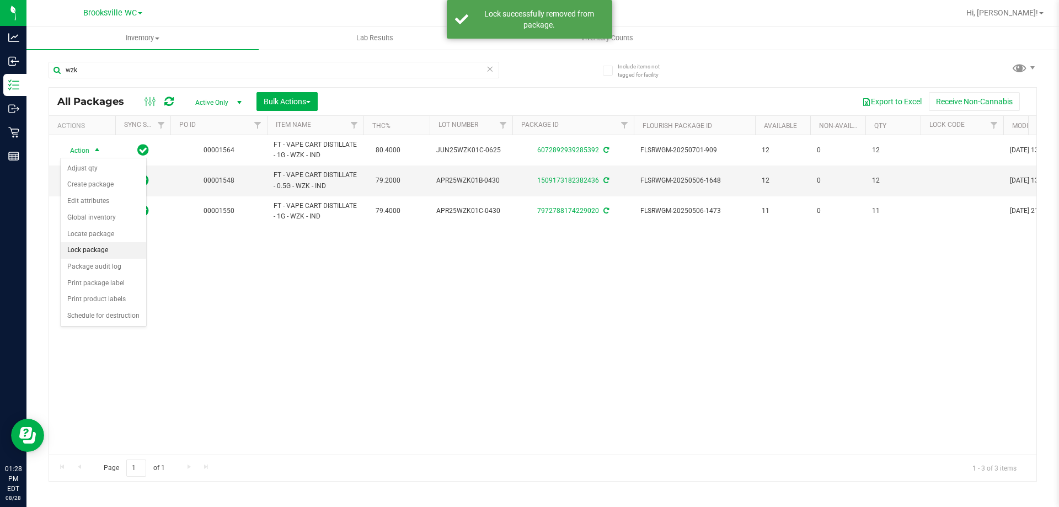
click at [95, 253] on li "Lock package" at bounding box center [103, 250] width 85 height 17
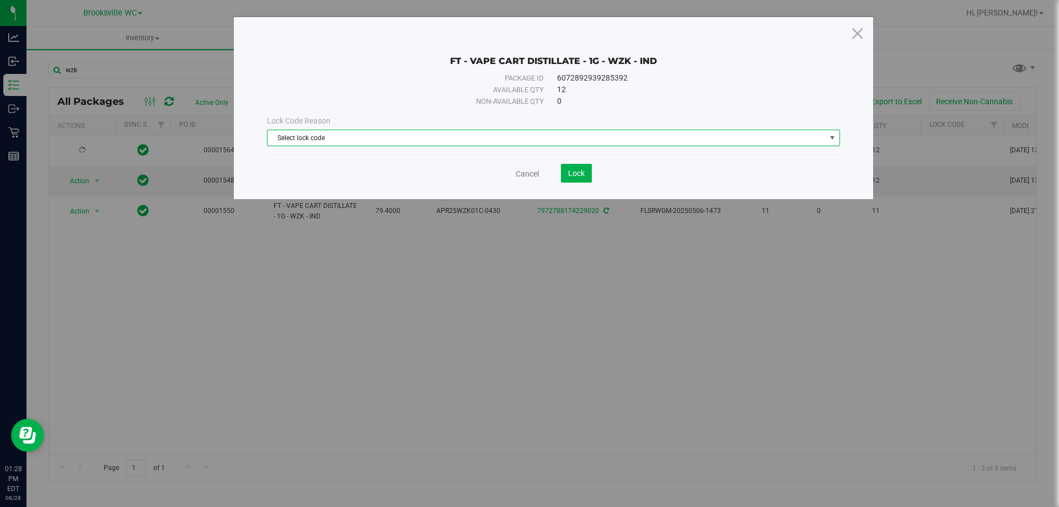
click at [378, 134] on span "Select lock code" at bounding box center [547, 137] width 558 height 15
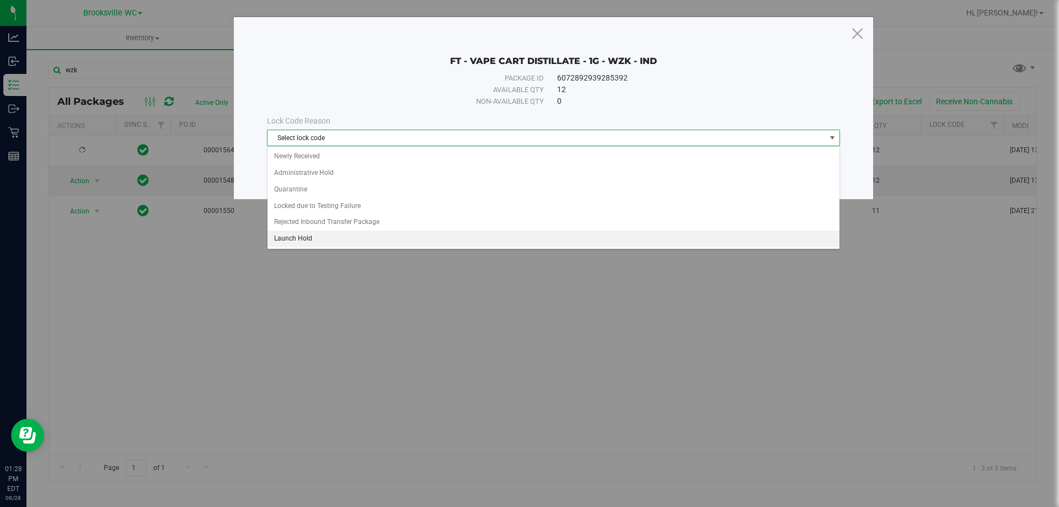
click at [290, 234] on li "Launch Hold" at bounding box center [554, 239] width 572 height 17
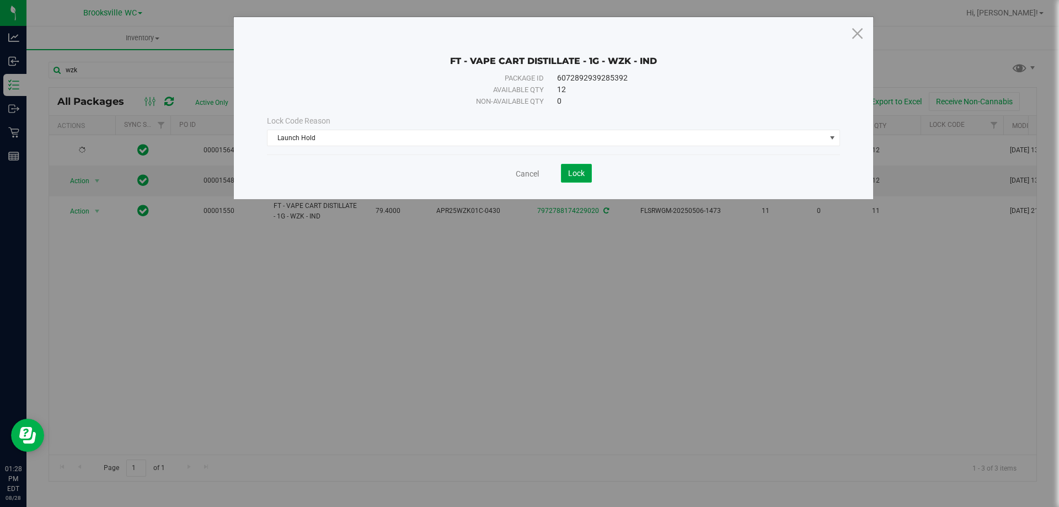
click at [579, 169] on span "Lock" at bounding box center [576, 173] width 17 height 9
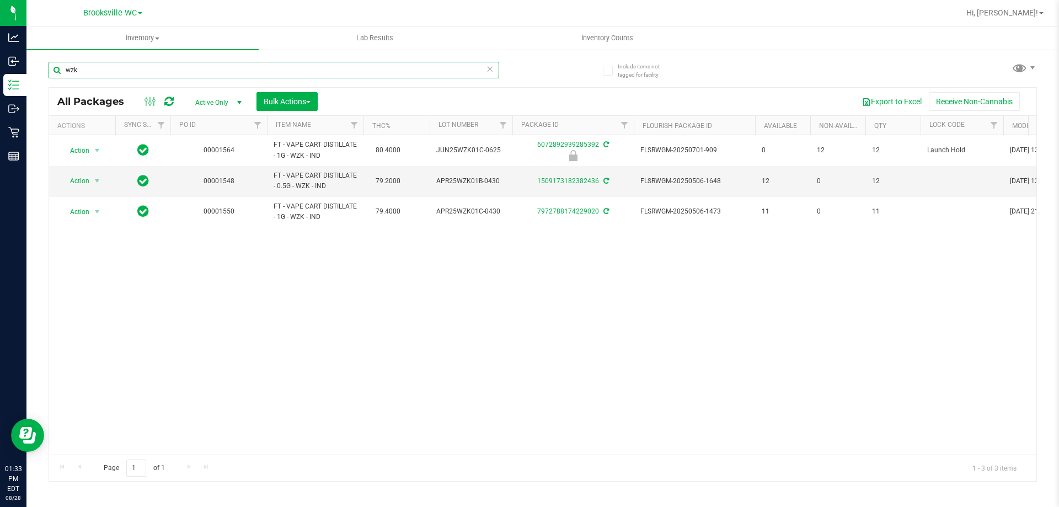
drag, startPoint x: 234, startPoint y: 66, endPoint x: 1, endPoint y: -48, distance: 259.5
click at [1, 0] on html "Analytics Inbound Inventory Outbound Retail Reports 01:33 PM EDT [DATE] 08/28 B…" at bounding box center [529, 253] width 1059 height 507
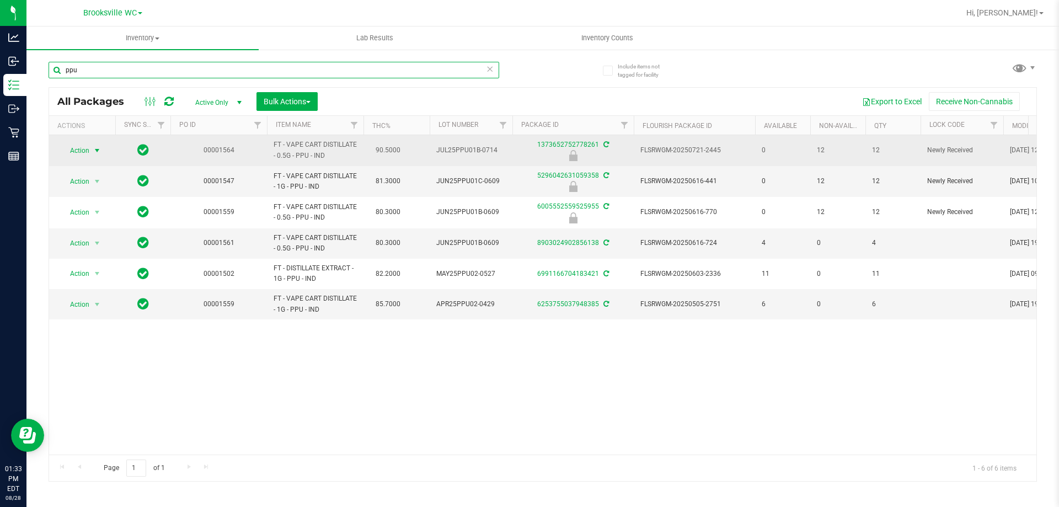
type input "ppu"
click at [76, 148] on span "Action" at bounding box center [75, 150] width 30 height 15
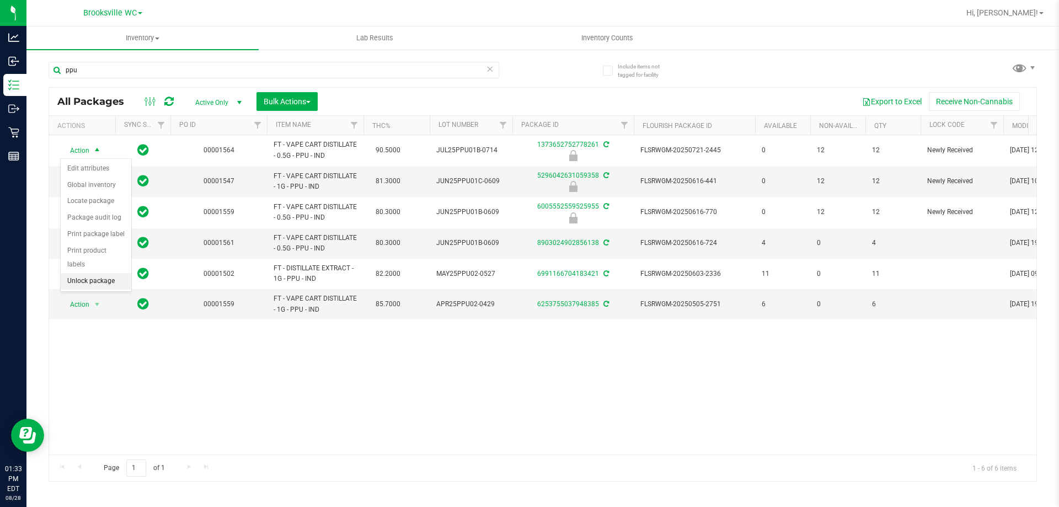
click at [82, 273] on li "Unlock package" at bounding box center [96, 281] width 71 height 17
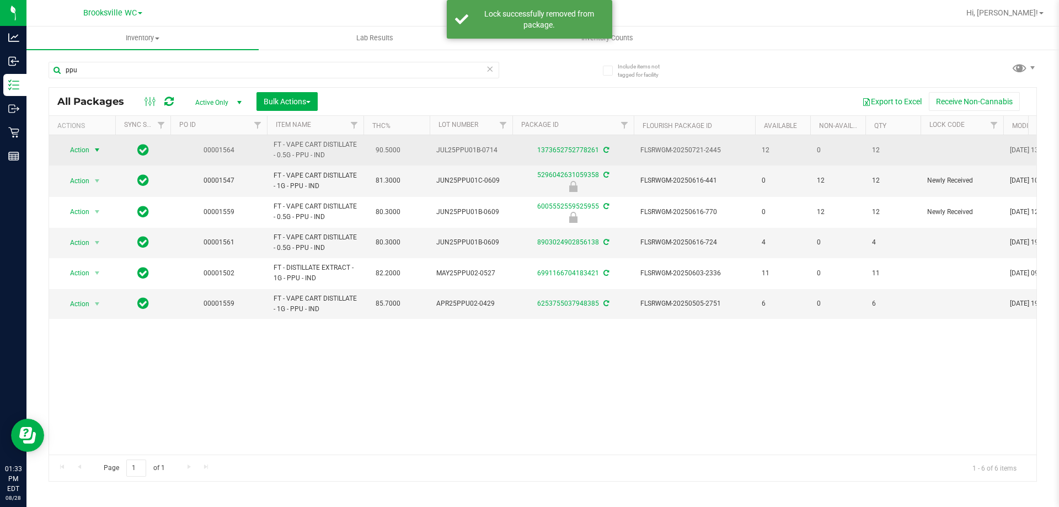
click at [90, 149] on span "select" at bounding box center [97, 149] width 14 height 15
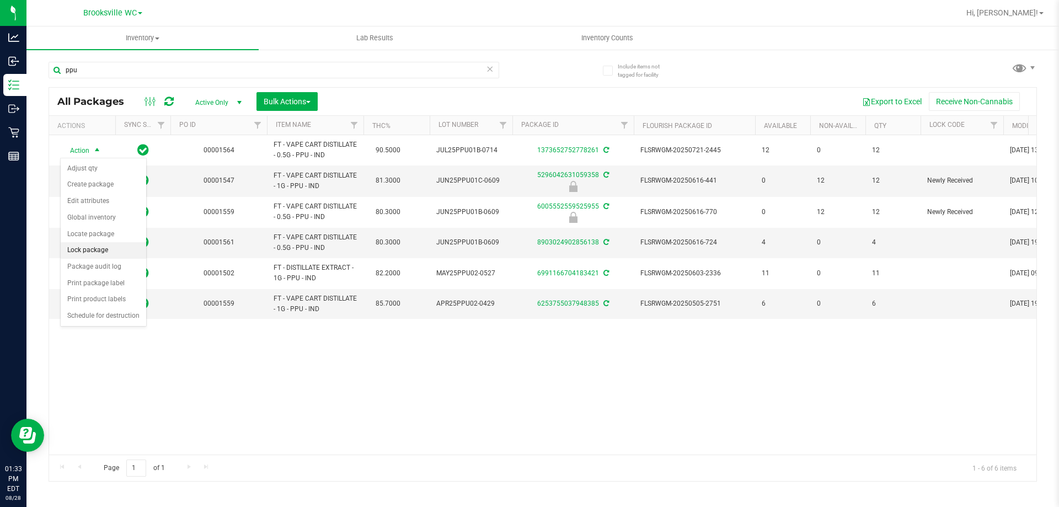
click at [105, 244] on li "Lock package" at bounding box center [103, 250] width 85 height 17
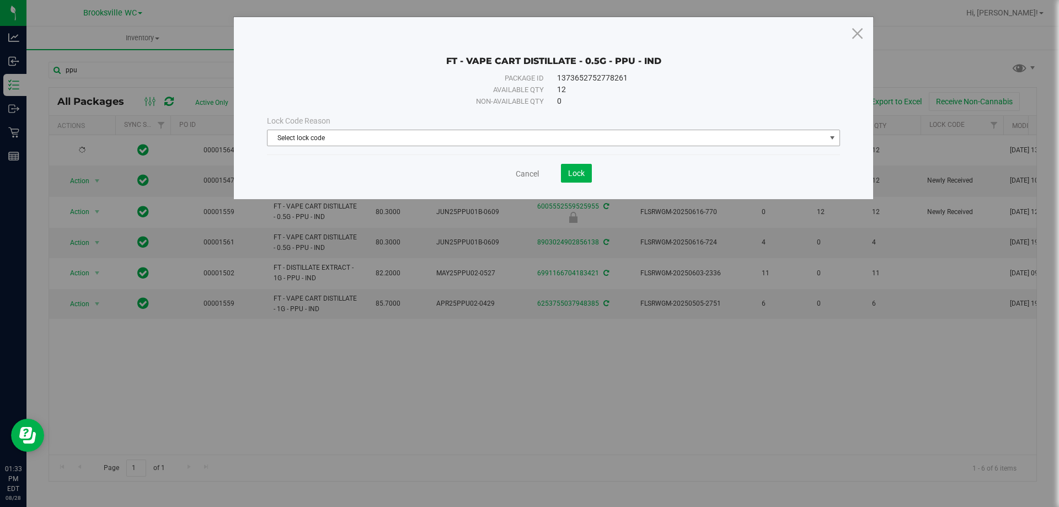
click at [557, 138] on span "Select lock code" at bounding box center [547, 137] width 558 height 15
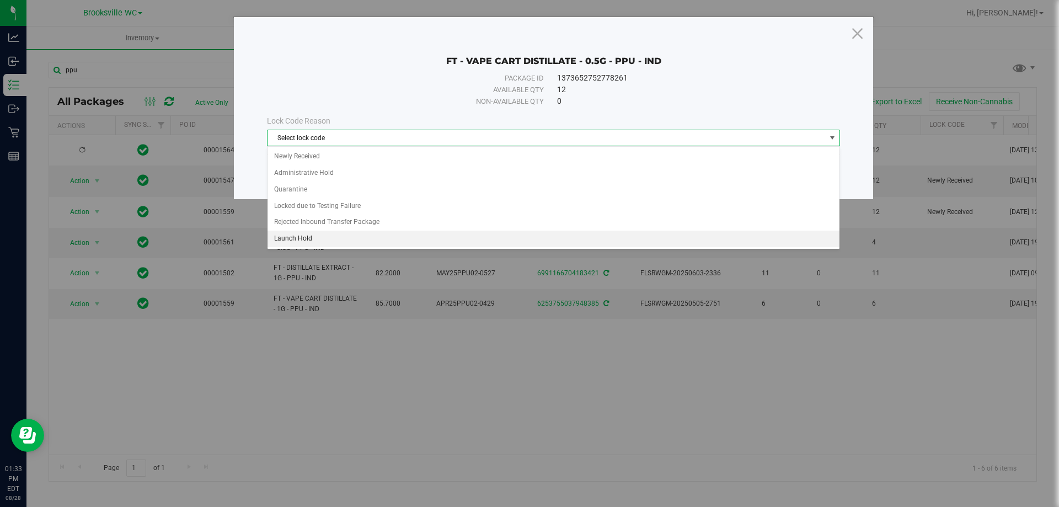
click at [323, 233] on li "Launch Hold" at bounding box center [554, 239] width 572 height 17
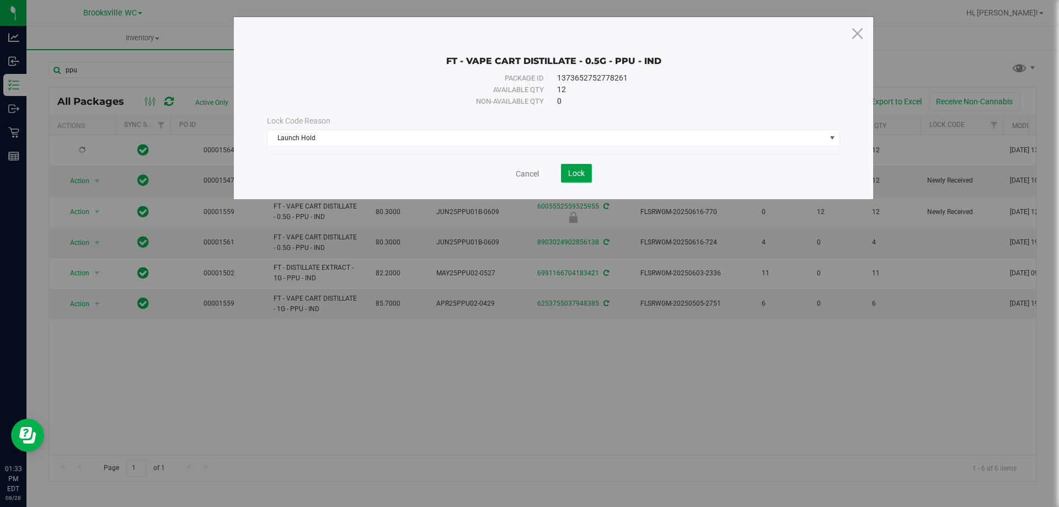
click at [570, 165] on button "Lock" at bounding box center [576, 173] width 31 height 19
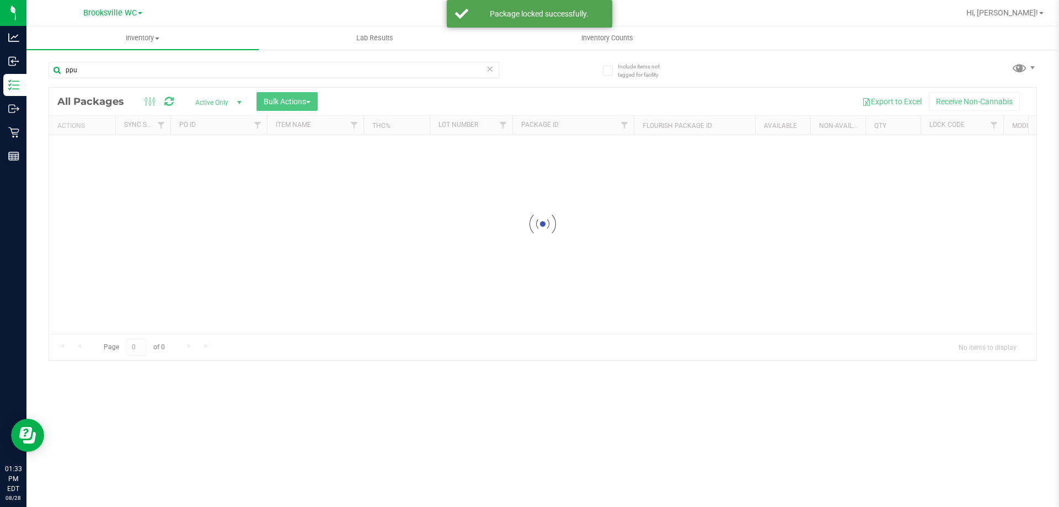
drag, startPoint x: 197, startPoint y: 66, endPoint x: 0, endPoint y: -67, distance: 238.0
click at [0, 0] on html "Analytics Inbound Inventory Outbound Retail Reports 01:33 PM EDT [DATE] 08/28 B…" at bounding box center [529, 253] width 1059 height 507
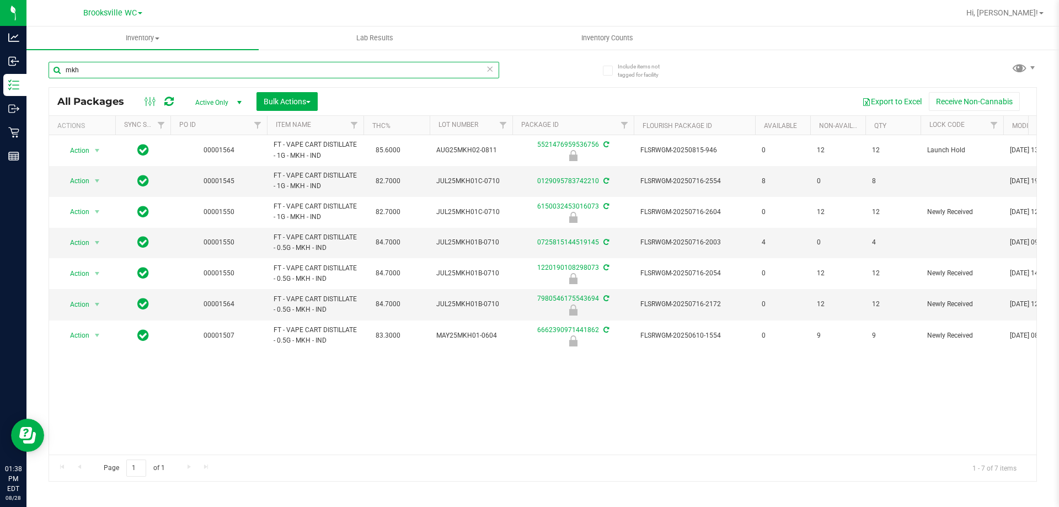
drag, startPoint x: 203, startPoint y: 69, endPoint x: 0, endPoint y: -34, distance: 227.9
click at [0, 0] on html "Analytics Inbound Inventory Outbound Retail Reports 01:38 PM EDT [DATE] 08/28 B…" at bounding box center [529, 253] width 1059 height 507
type input "5516695282309105"
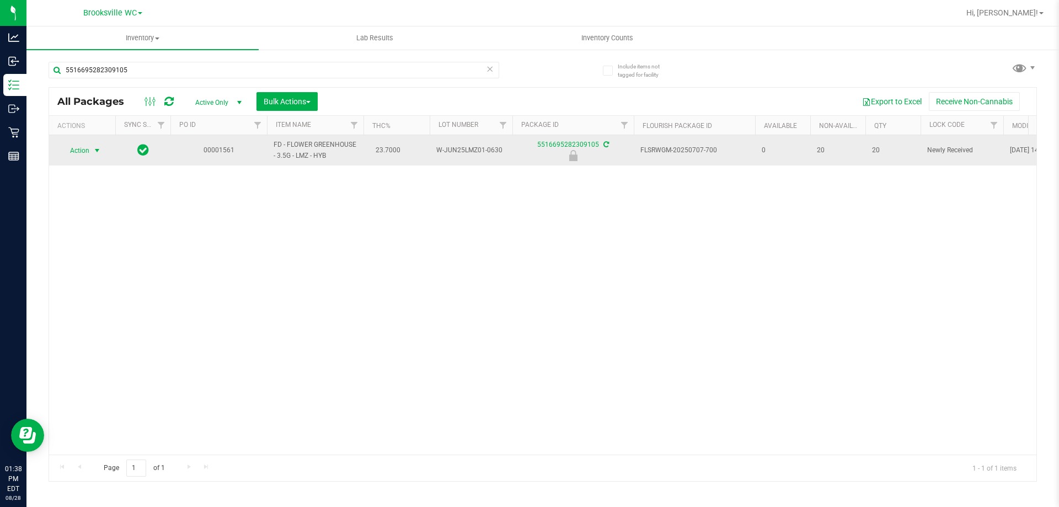
click at [84, 147] on span "Action" at bounding box center [75, 150] width 30 height 15
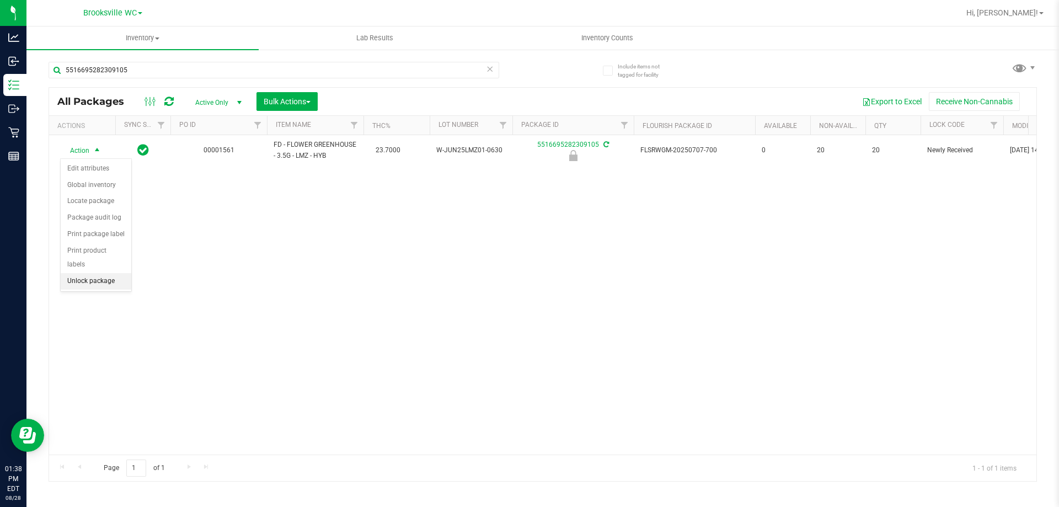
click at [100, 273] on li "Unlock package" at bounding box center [96, 281] width 71 height 17
click at [180, 57] on div "5516695282309105" at bounding box center [296, 69] width 494 height 35
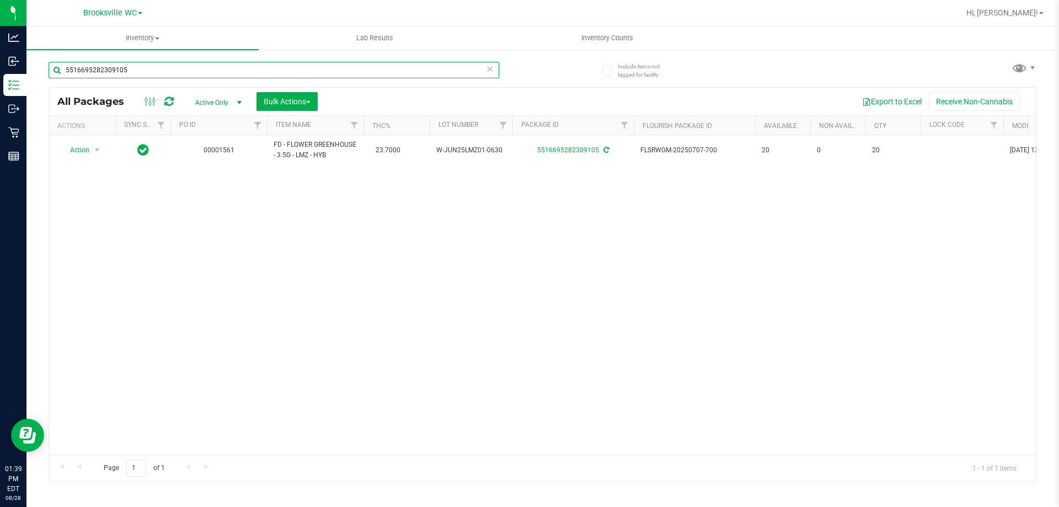
drag, startPoint x: 181, startPoint y: 66, endPoint x: 0, endPoint y: -62, distance: 221.6
click at [0, 0] on html "Analytics Inbound Inventory Outbound Retail Reports 01:39 PM EDT [DATE] 08/28 B…" at bounding box center [529, 253] width 1059 height 507
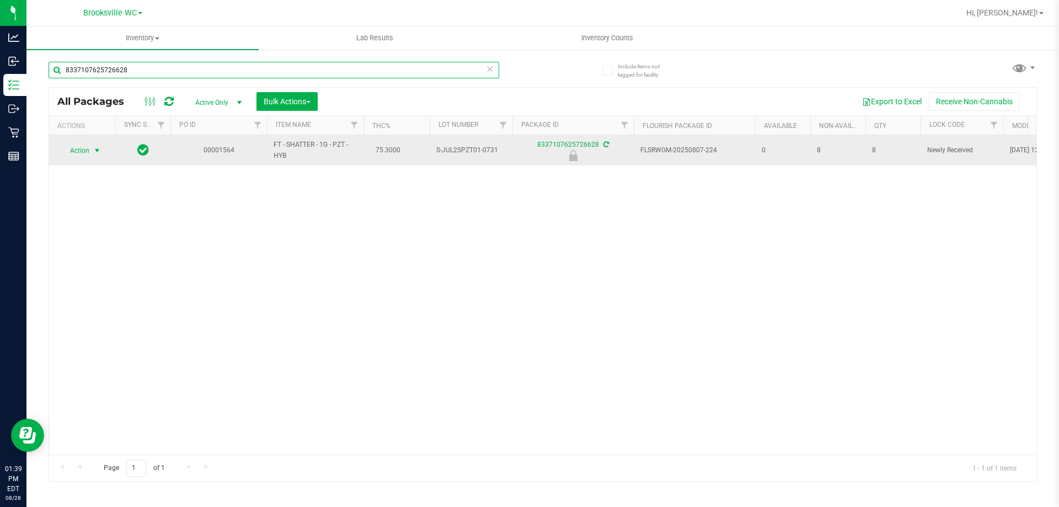
type input "8337107625726628"
click at [76, 150] on span "Action" at bounding box center [75, 150] width 30 height 15
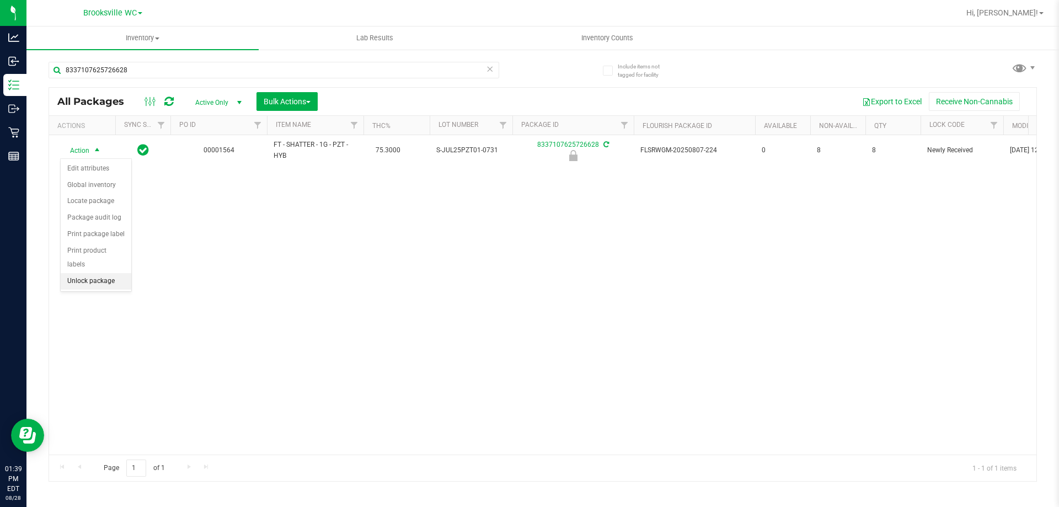
click at [110, 273] on li "Unlock package" at bounding box center [96, 281] width 71 height 17
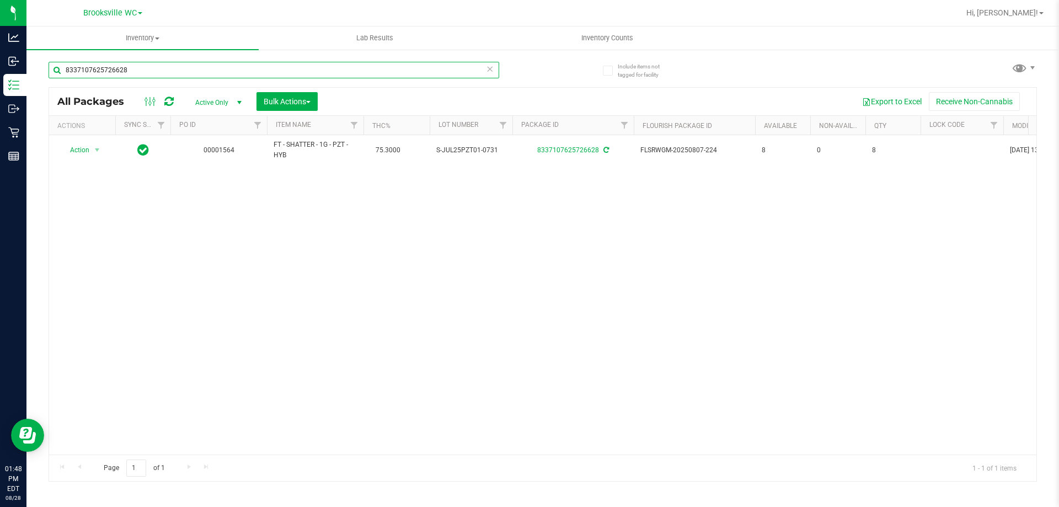
drag, startPoint x: 129, startPoint y: 73, endPoint x: 0, endPoint y: -20, distance: 158.9
click at [0, 0] on html "Analytics Inbound Inventory Outbound Retail Reports 01:48 PM EDT [DATE] 08/28 B…" at bounding box center [529, 253] width 1059 height 507
click at [258, 127] on span "Filter" at bounding box center [257, 125] width 9 height 9
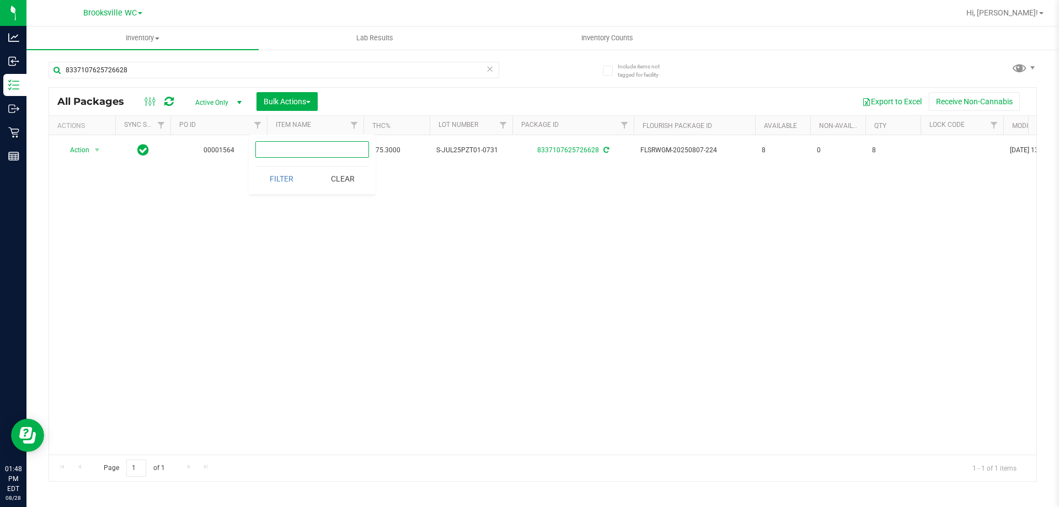
paste input "00001566"
type input "00001566"
click at [283, 171] on button "Filter" at bounding box center [281, 179] width 53 height 24
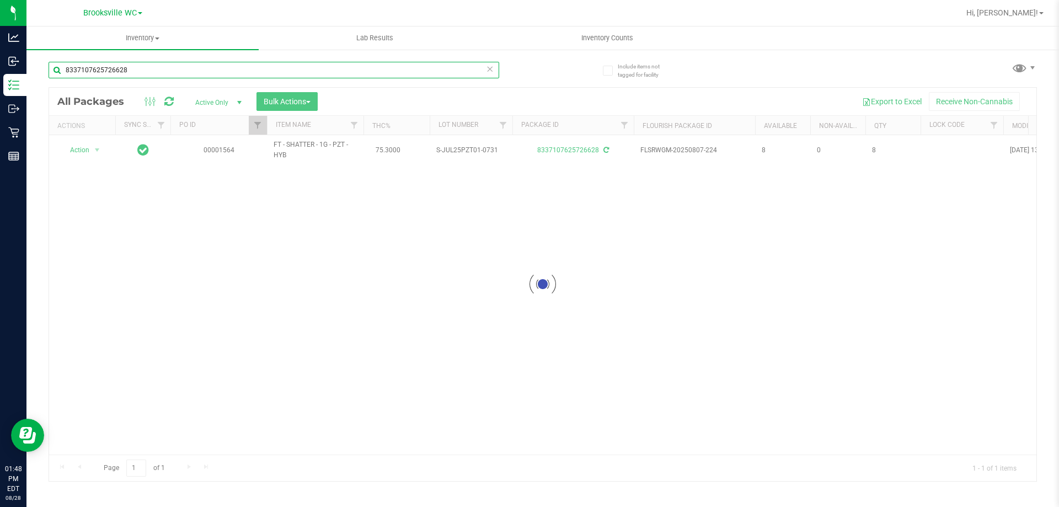
drag, startPoint x: 160, startPoint y: 62, endPoint x: 161, endPoint y: 43, distance: 18.8
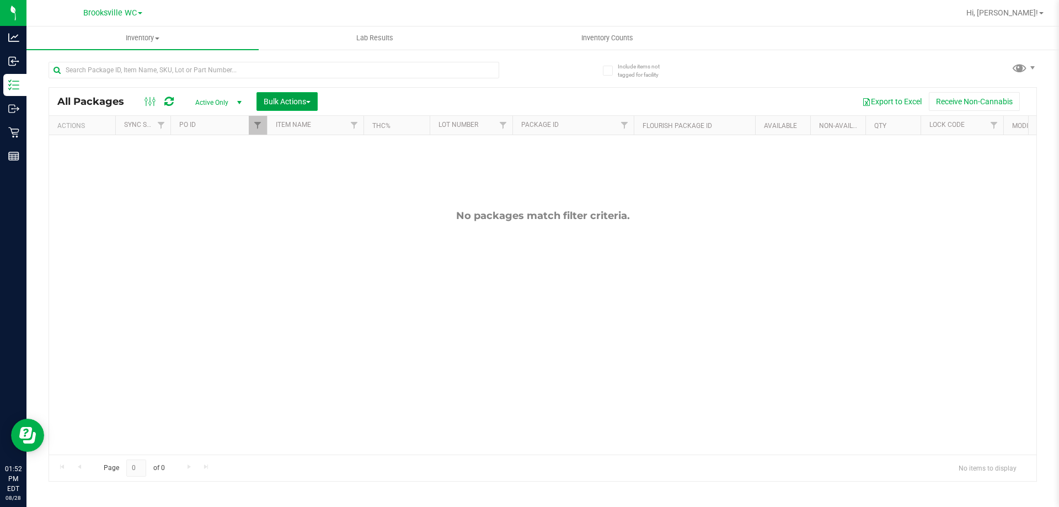
click at [274, 106] on button "Bulk Actions" at bounding box center [286, 101] width 61 height 19
click at [304, 207] on span "Lock/Unlock packages" at bounding box center [301, 207] width 76 height 9
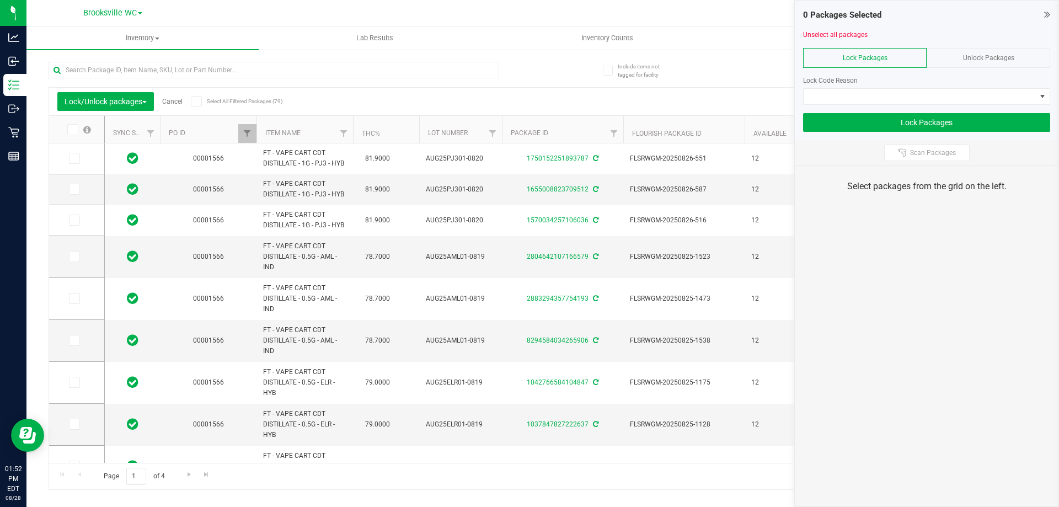
click at [71, 130] on icon at bounding box center [71, 130] width 7 height 0
click at [0, 0] on input "checkbox" at bounding box center [0, 0] width 0 height 0
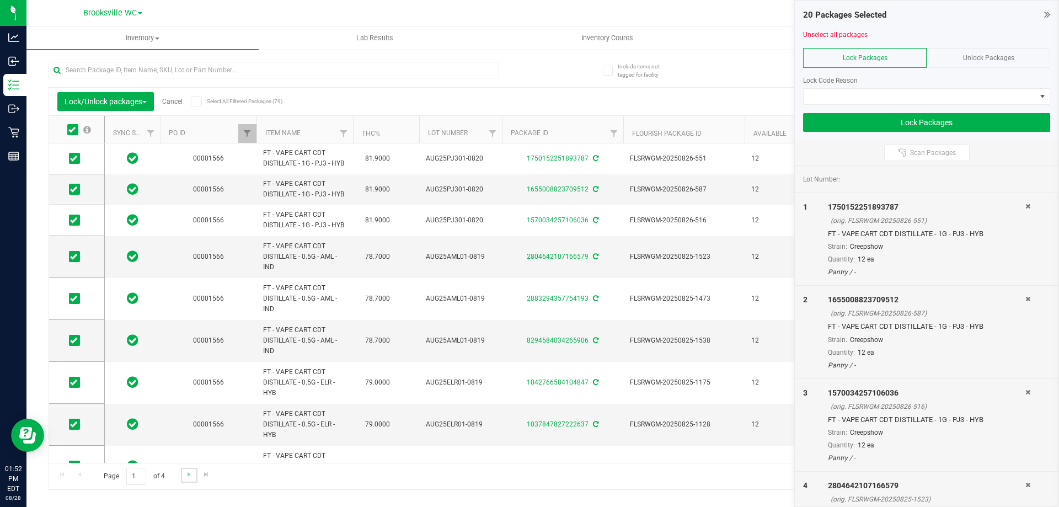
click at [192, 469] on link "Go to the next page" at bounding box center [189, 475] width 16 height 15
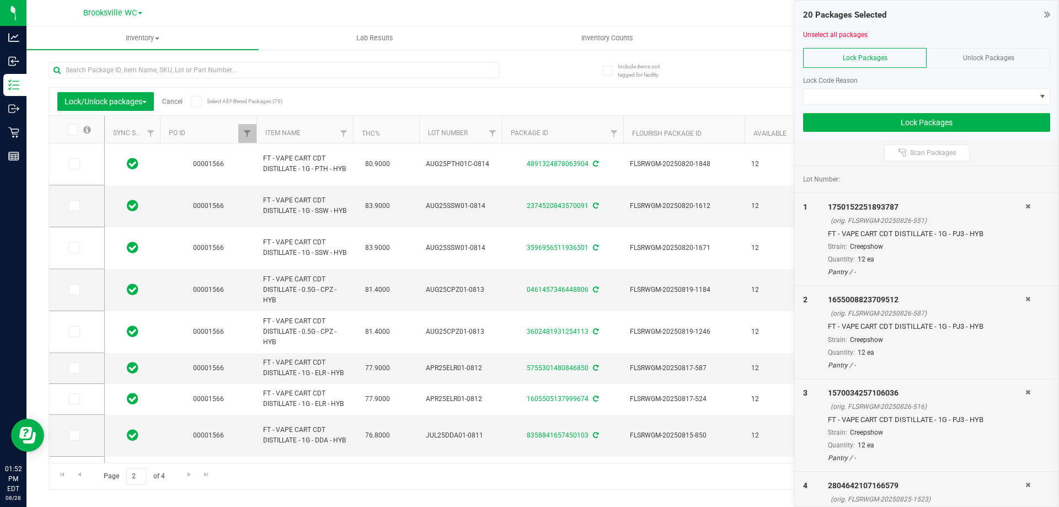
click at [70, 130] on icon at bounding box center [71, 130] width 7 height 0
click at [0, 0] on input "checkbox" at bounding box center [0, 0] width 0 height 0
click at [185, 474] on span "Go to the next page" at bounding box center [189, 474] width 9 height 9
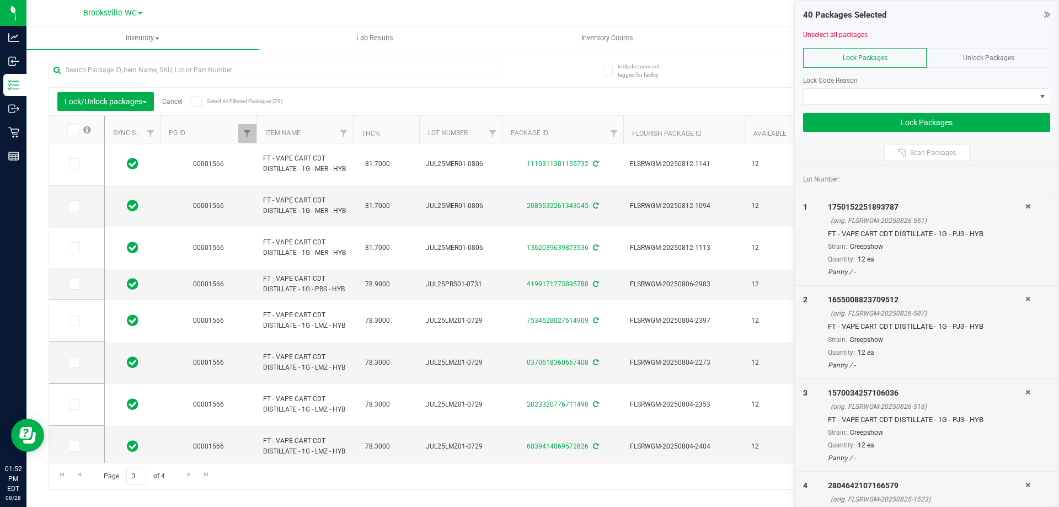
click at [75, 130] on icon at bounding box center [71, 130] width 7 height 0
click at [0, 0] on input "checkbox" at bounding box center [0, 0] width 0 height 0
click at [190, 473] on span "Go to the next page" at bounding box center [189, 474] width 9 height 9
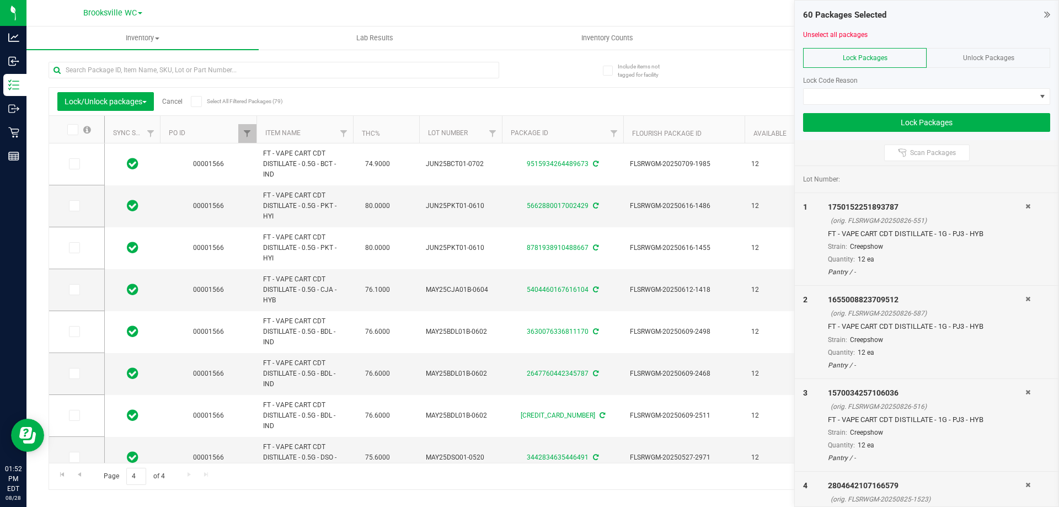
click at [71, 130] on icon at bounding box center [71, 130] width 7 height 0
click at [0, 0] on input "checkbox" at bounding box center [0, 0] width 0 height 0
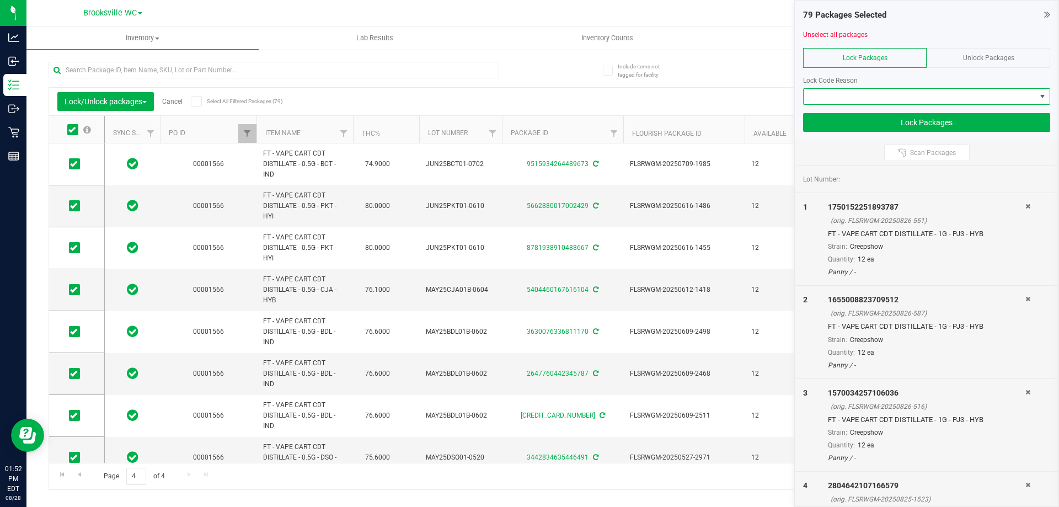
click at [892, 94] on span at bounding box center [920, 96] width 232 height 15
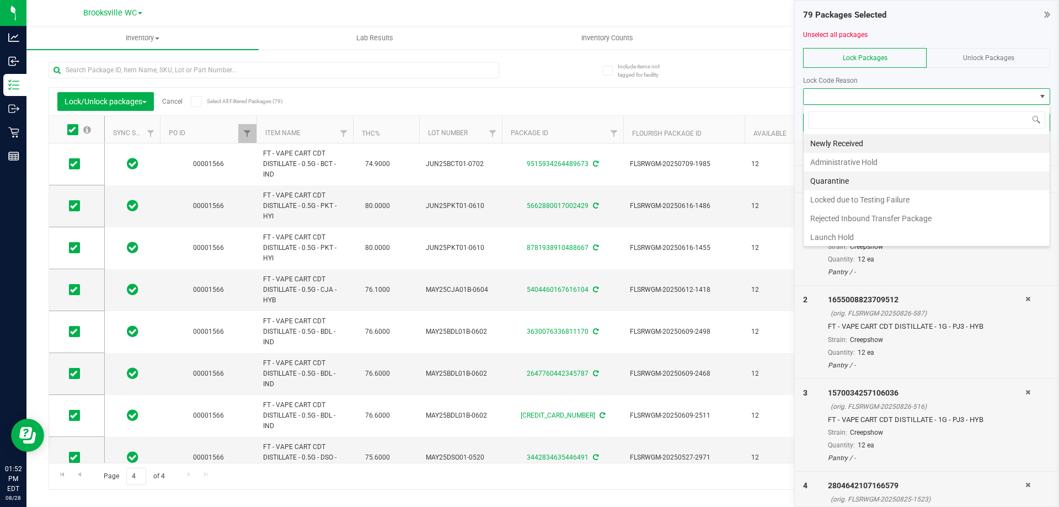
scroll to position [17, 247]
click at [841, 236] on li "Launch Hold" at bounding box center [927, 237] width 246 height 19
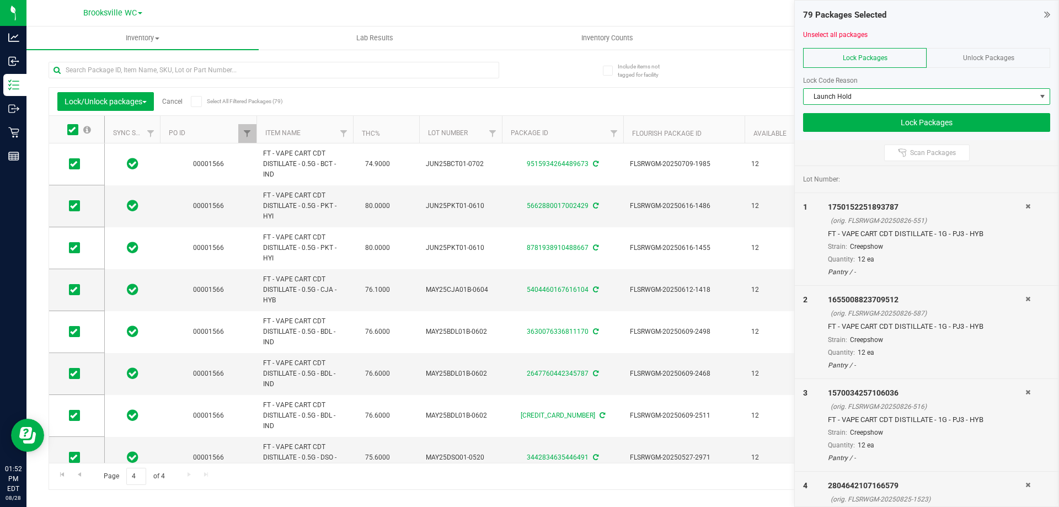
click at [886, 92] on span "Launch Hold" at bounding box center [920, 96] width 232 height 15
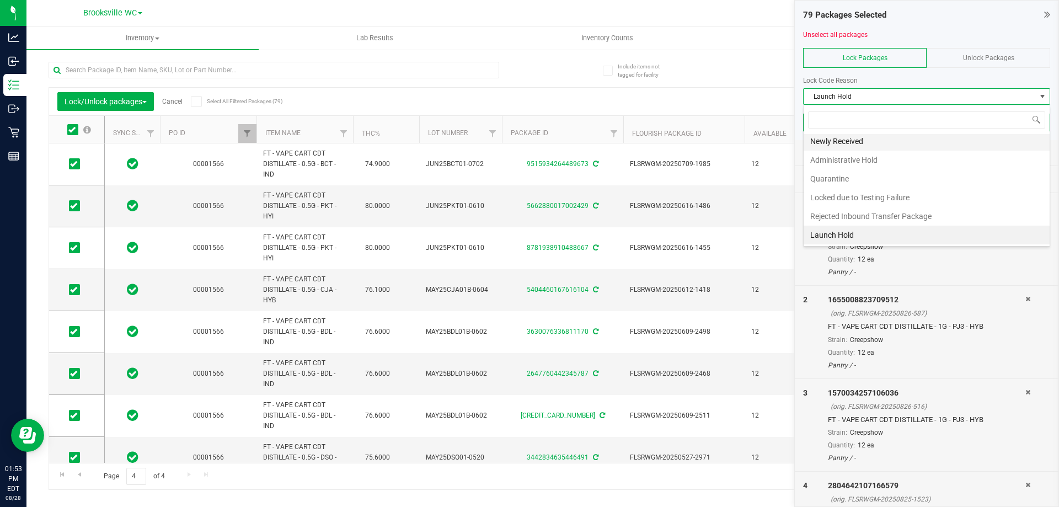
click at [854, 142] on li "Newly Received" at bounding box center [927, 141] width 246 height 19
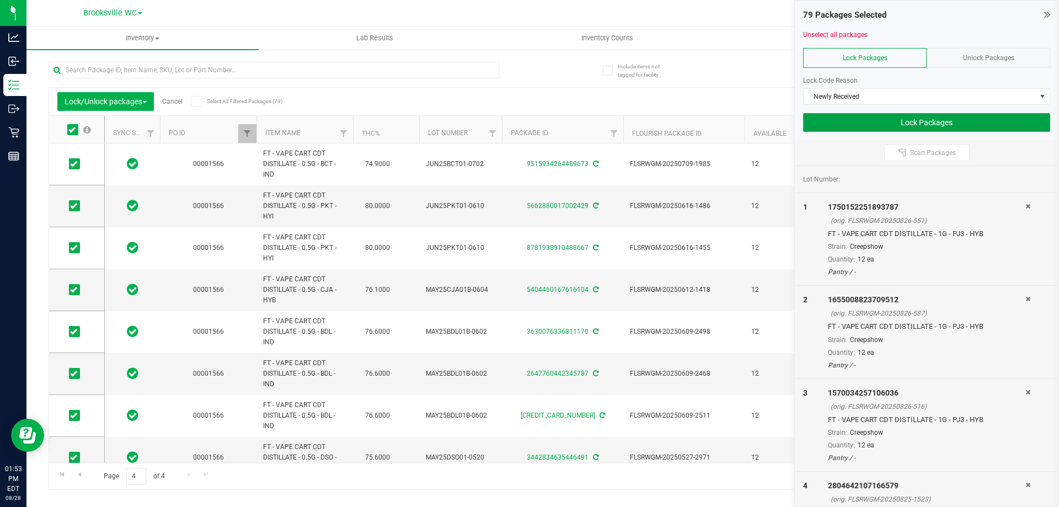
click at [901, 120] on button "Lock Packages" at bounding box center [926, 122] width 247 height 19
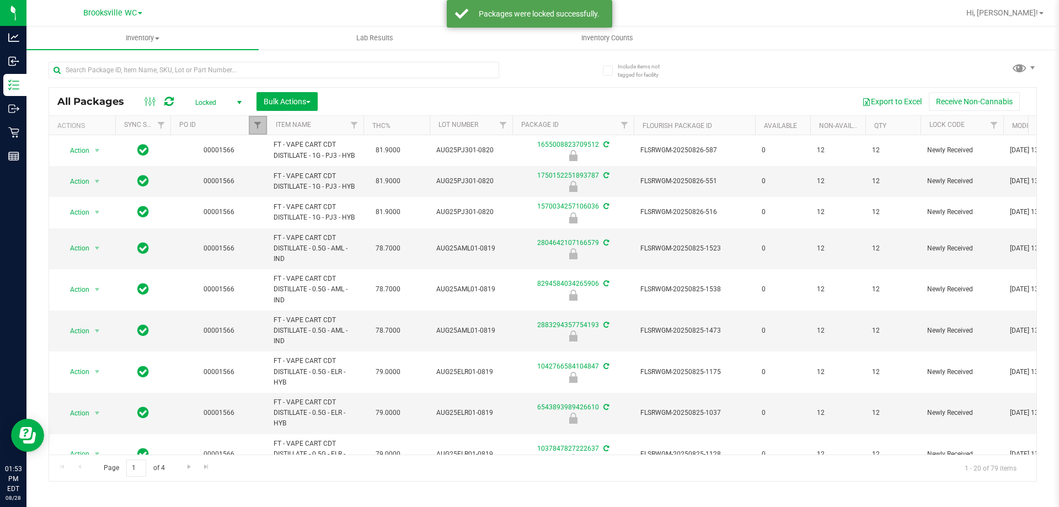
click at [254, 131] on link "Filter" at bounding box center [258, 125] width 18 height 19
click at [292, 93] on button "Bulk Actions" at bounding box center [286, 101] width 61 height 19
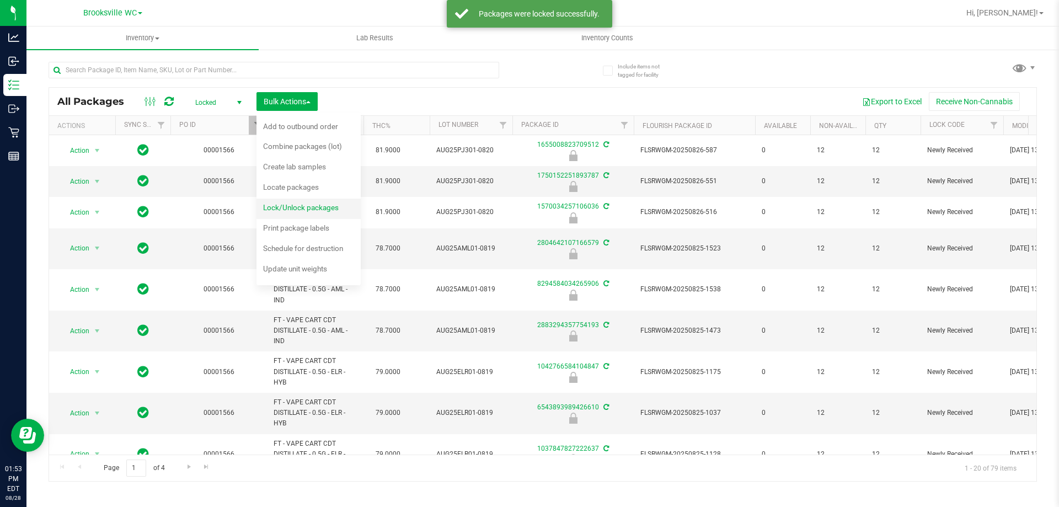
click at [294, 207] on span "Lock/Unlock packages" at bounding box center [301, 207] width 76 height 9
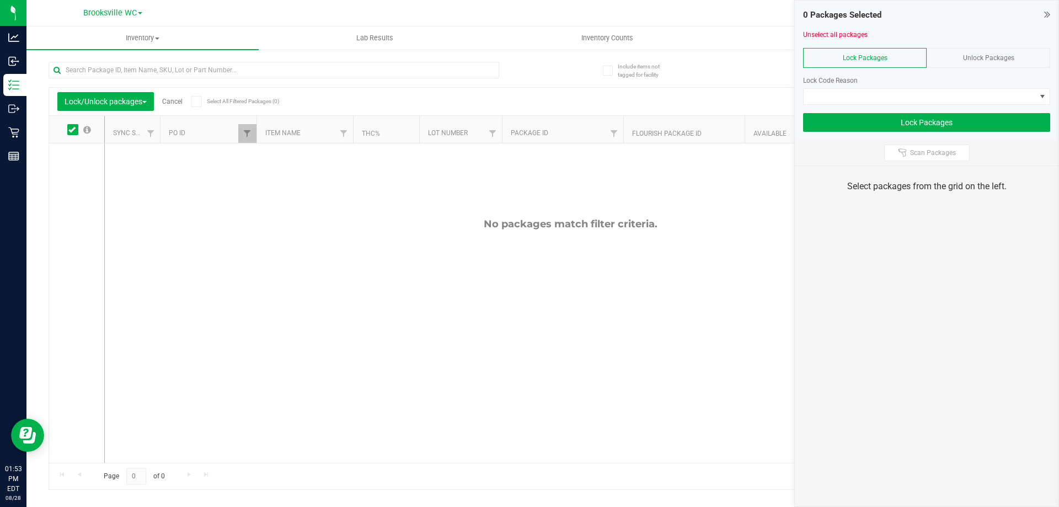
click at [976, 59] on span "Unlock Packages" at bounding box center [988, 58] width 51 height 8
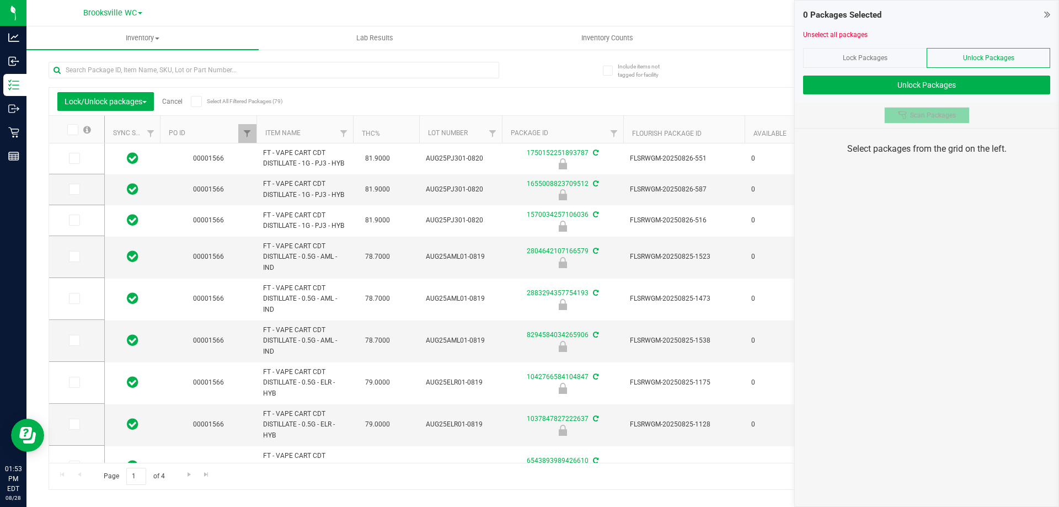
click at [939, 115] on span "Scan Packages" at bounding box center [933, 115] width 46 height 9
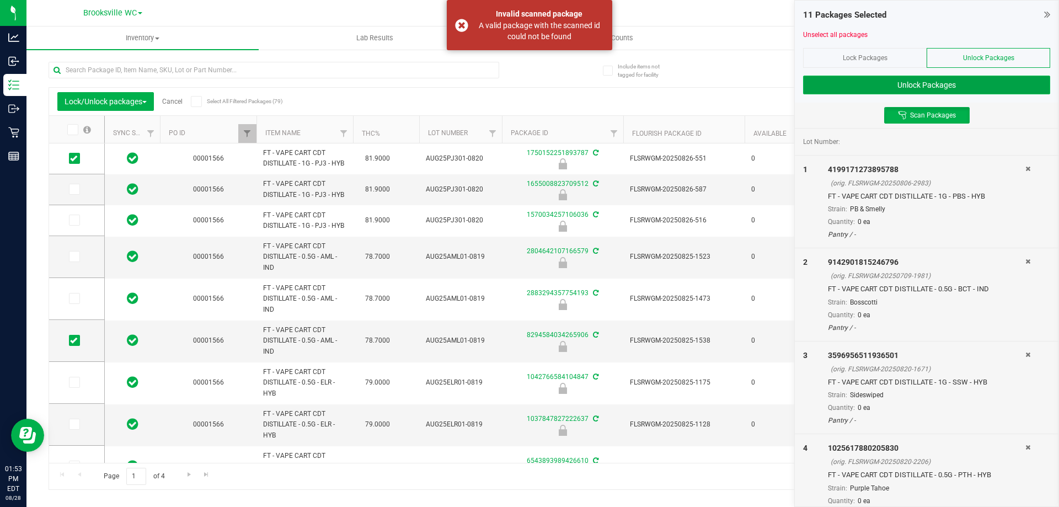
click at [948, 91] on button "Unlock Packages" at bounding box center [926, 85] width 247 height 19
